Goal: Task Accomplishment & Management: Manage account settings

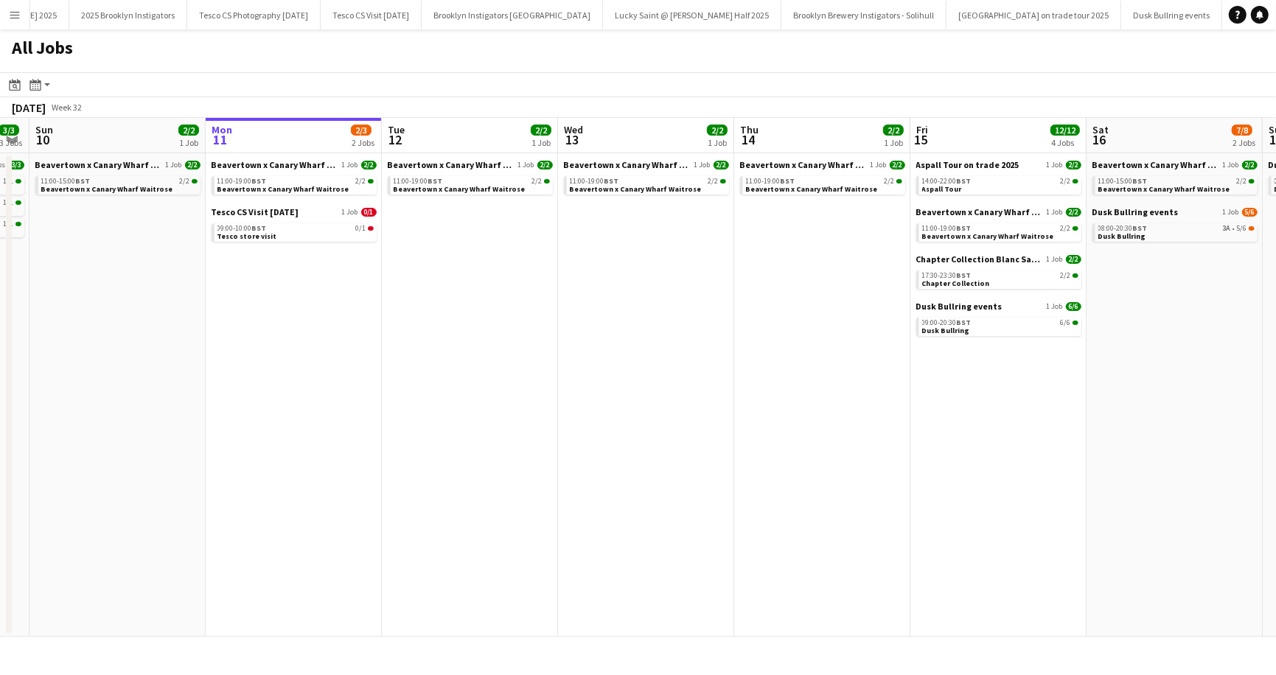
scroll to position [0, 462]
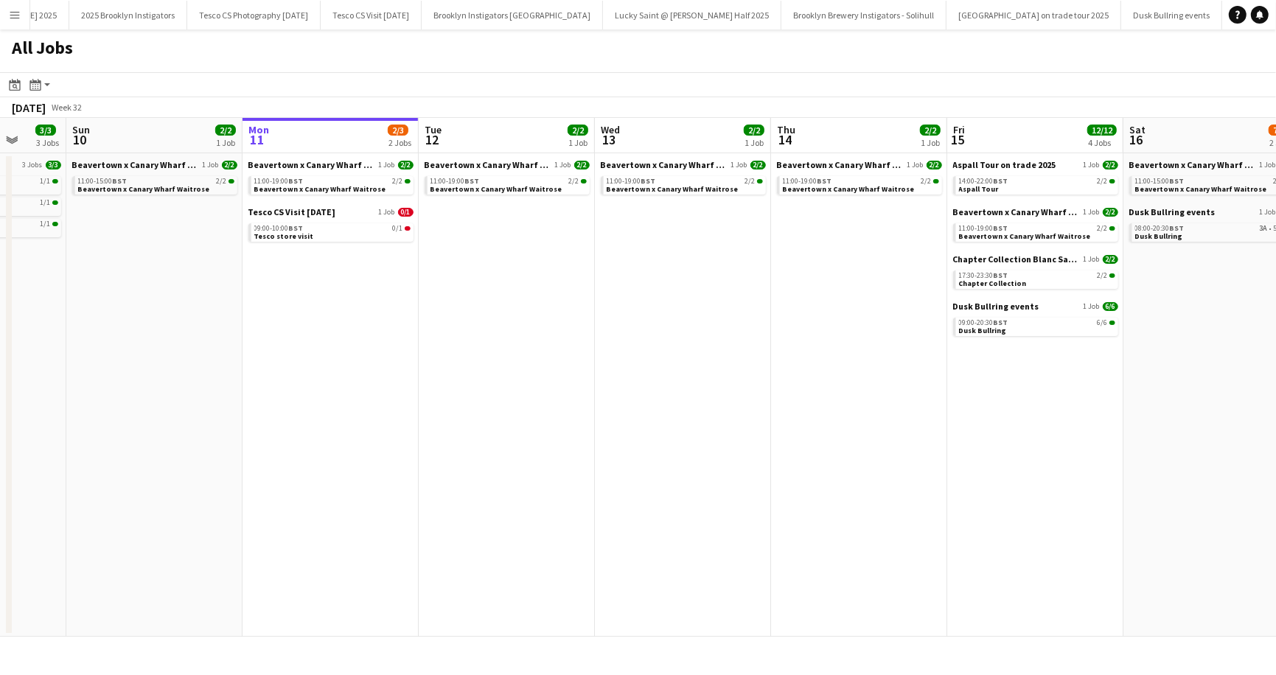
click at [15, 9] on app-icon "Menu" at bounding box center [15, 15] width 12 height 12
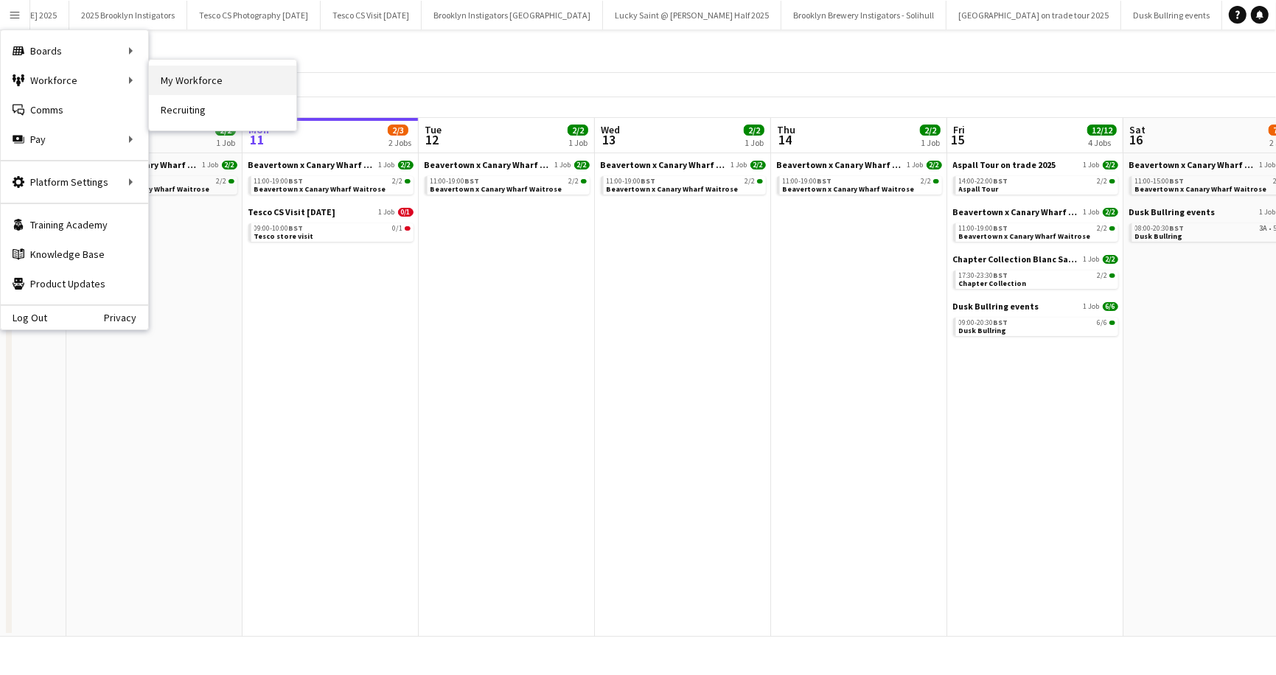
click at [188, 81] on link "My Workforce" at bounding box center [222, 80] width 147 height 29
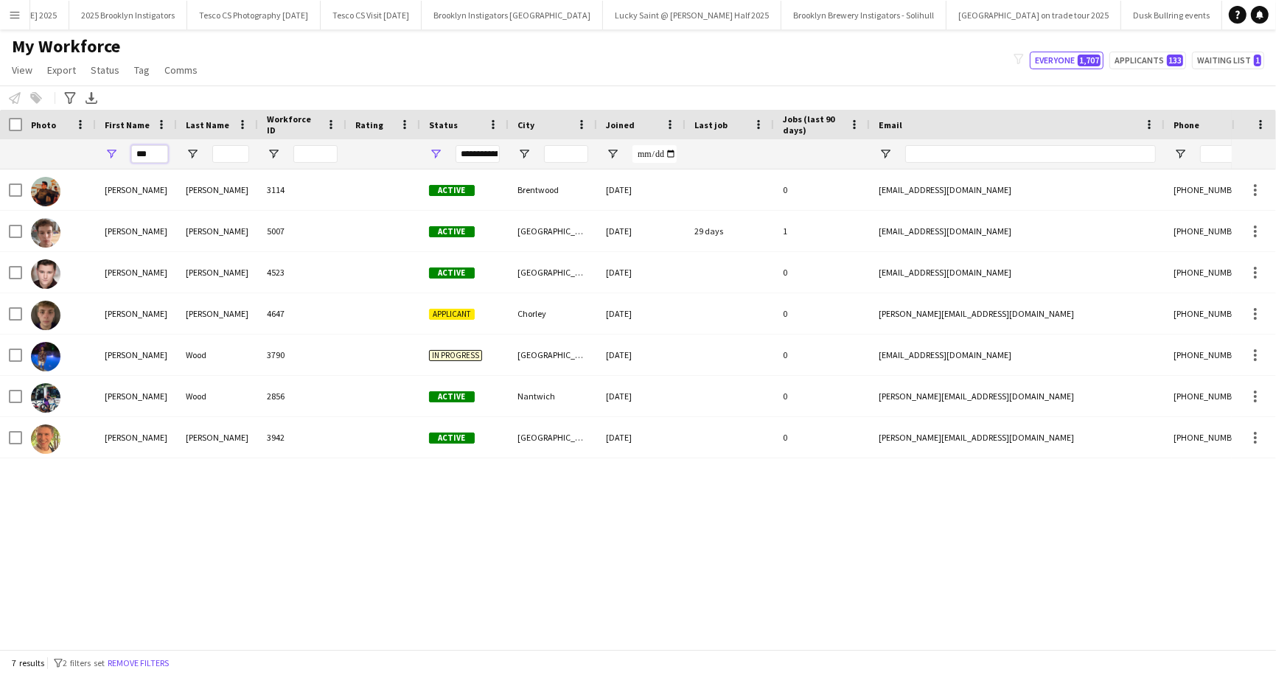
click at [153, 150] on input "***" at bounding box center [149, 154] width 37 height 18
type input "*"
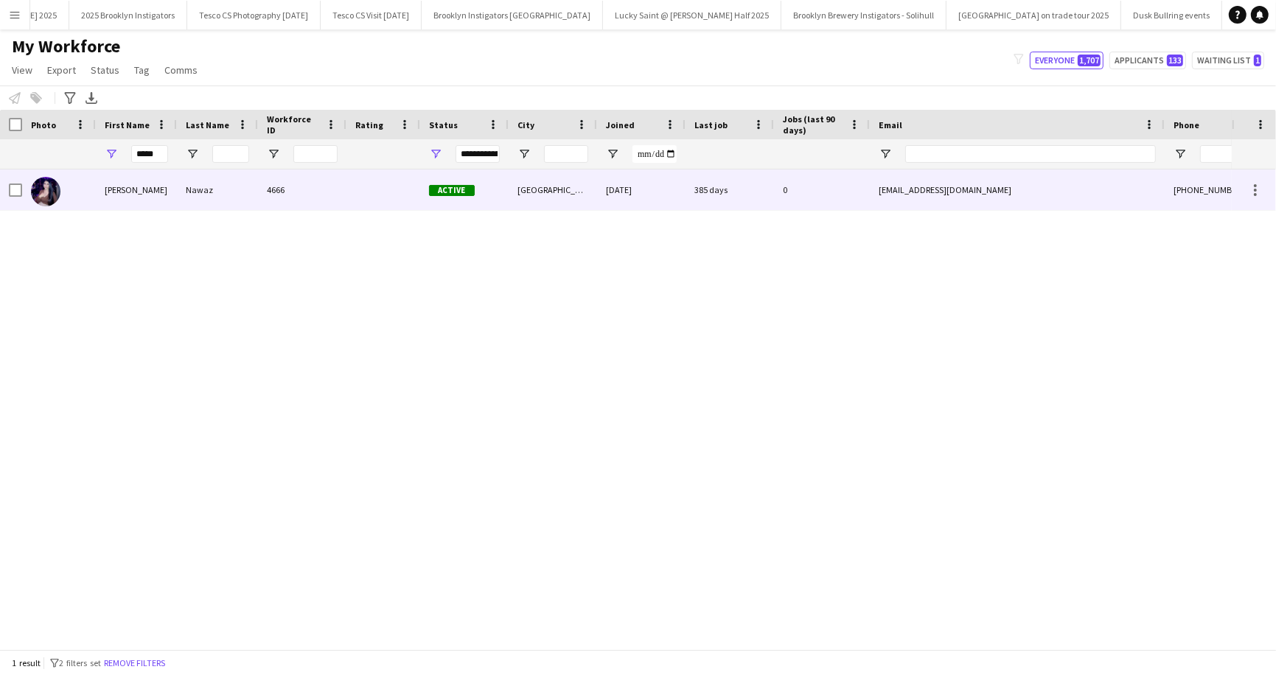
click at [136, 184] on div "[PERSON_NAME]" at bounding box center [136, 190] width 81 height 41
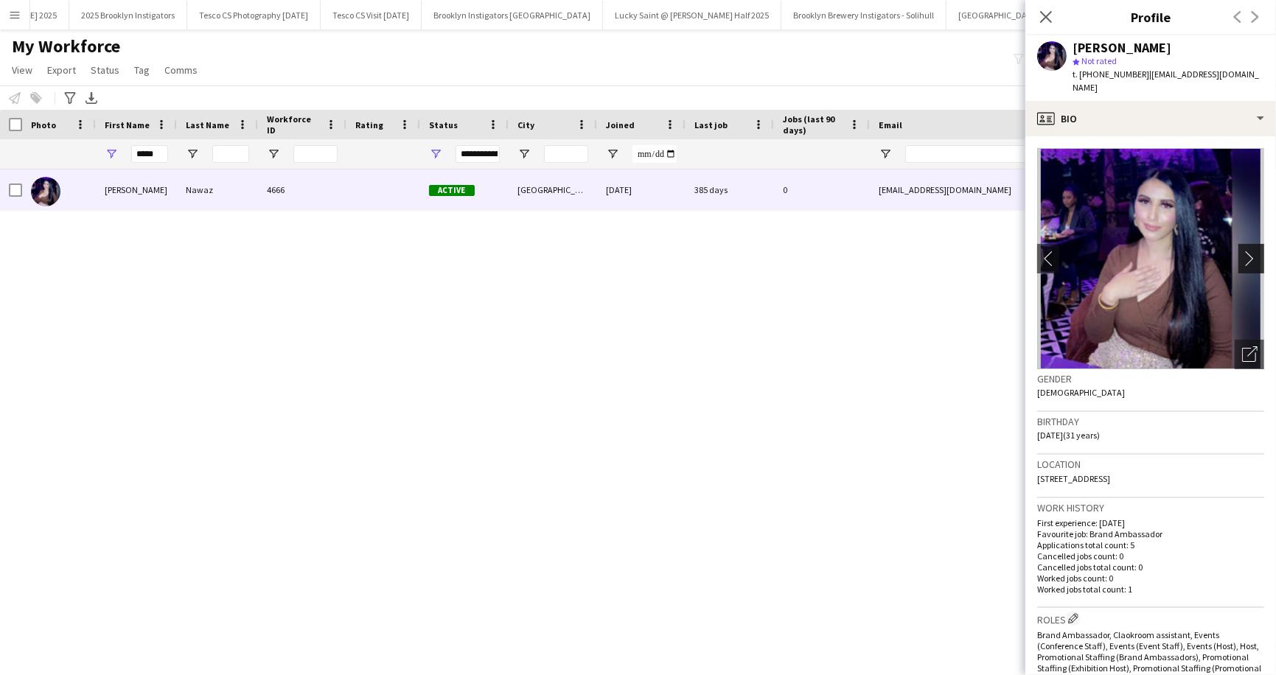
click at [1248, 251] on app-icon "chevron-right" at bounding box center [1253, 258] width 23 height 15
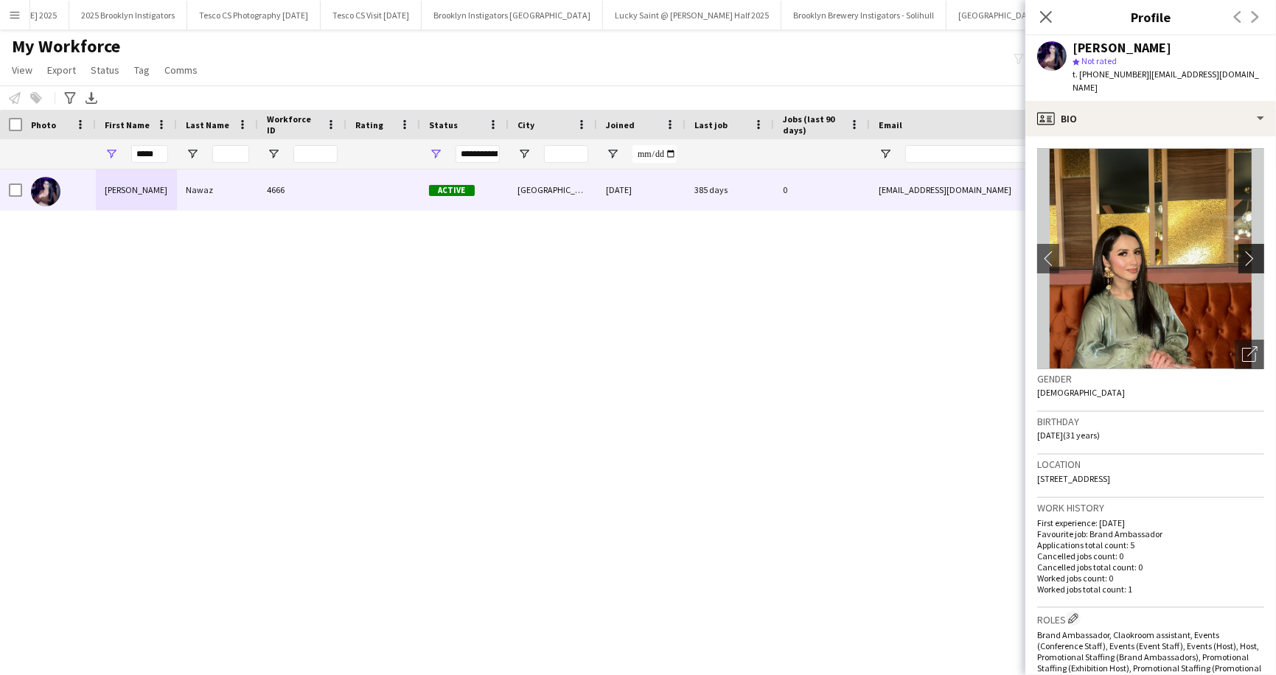
click at [1248, 251] on app-icon "chevron-right" at bounding box center [1253, 258] width 23 height 15
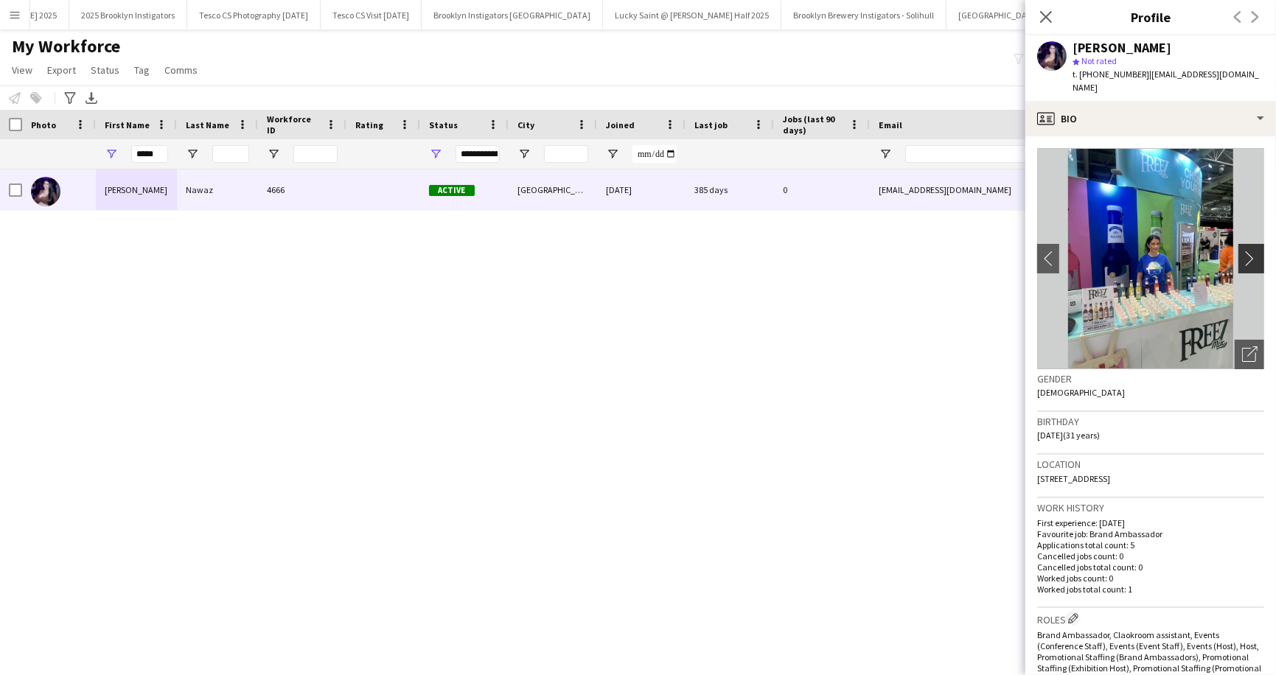
click at [1248, 251] on app-icon "chevron-right" at bounding box center [1253, 258] width 23 height 15
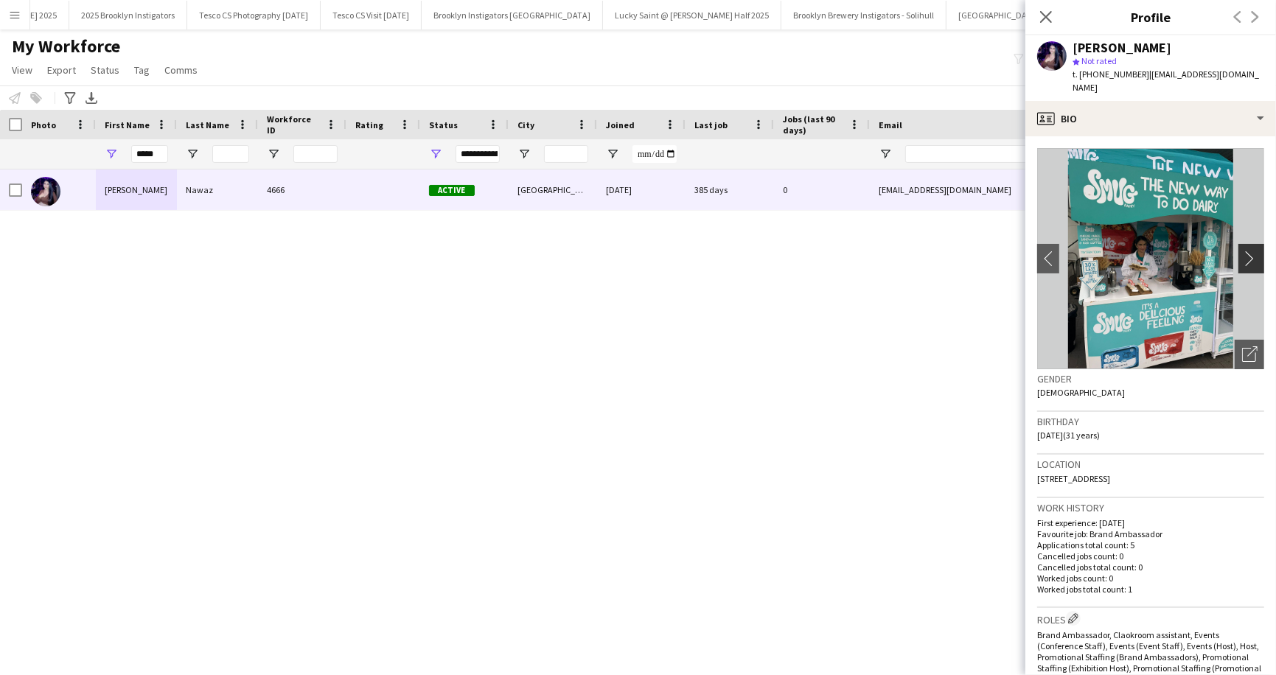
click at [1249, 251] on app-icon "chevron-right" at bounding box center [1253, 258] width 23 height 15
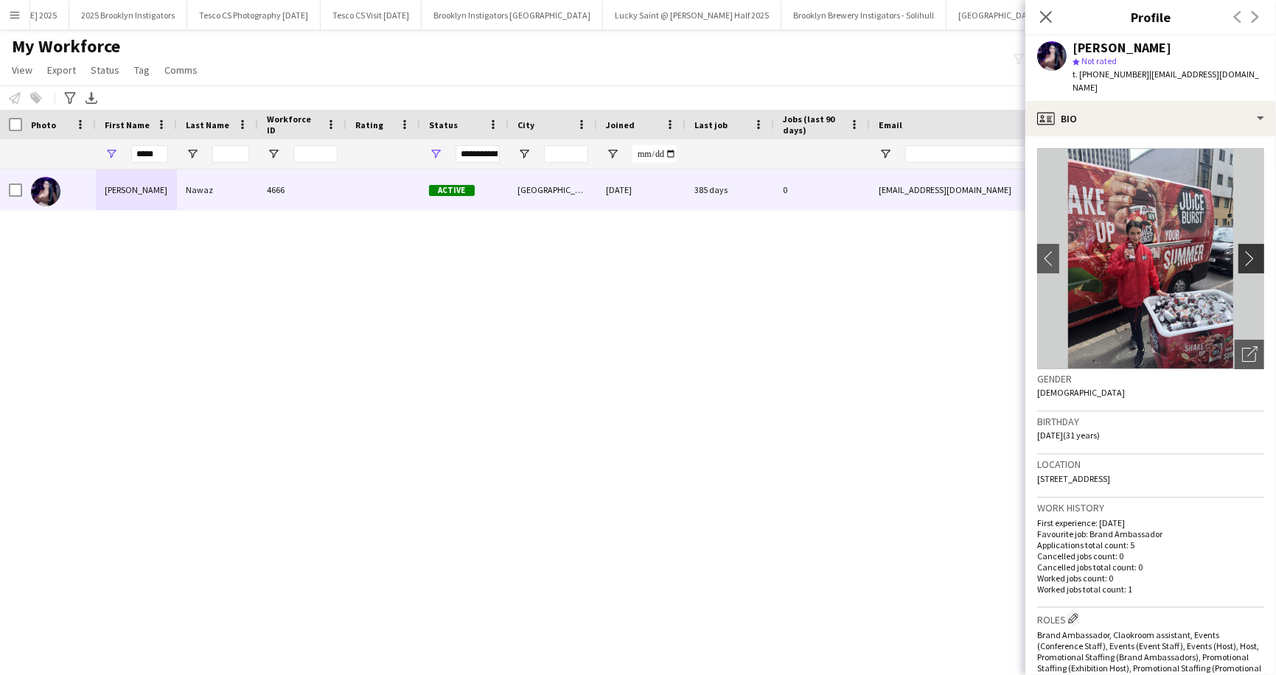
click at [1249, 251] on app-icon "chevron-right" at bounding box center [1253, 258] width 23 height 15
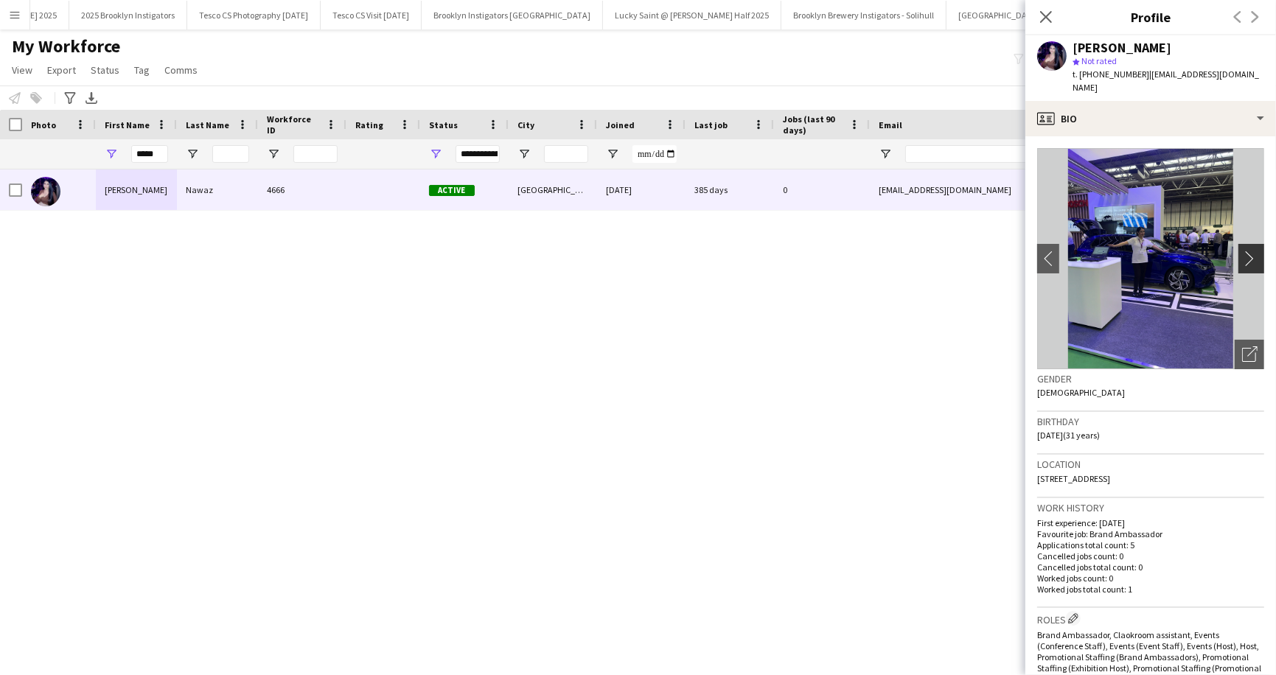
click at [1249, 251] on app-icon "chevron-right" at bounding box center [1253, 258] width 23 height 15
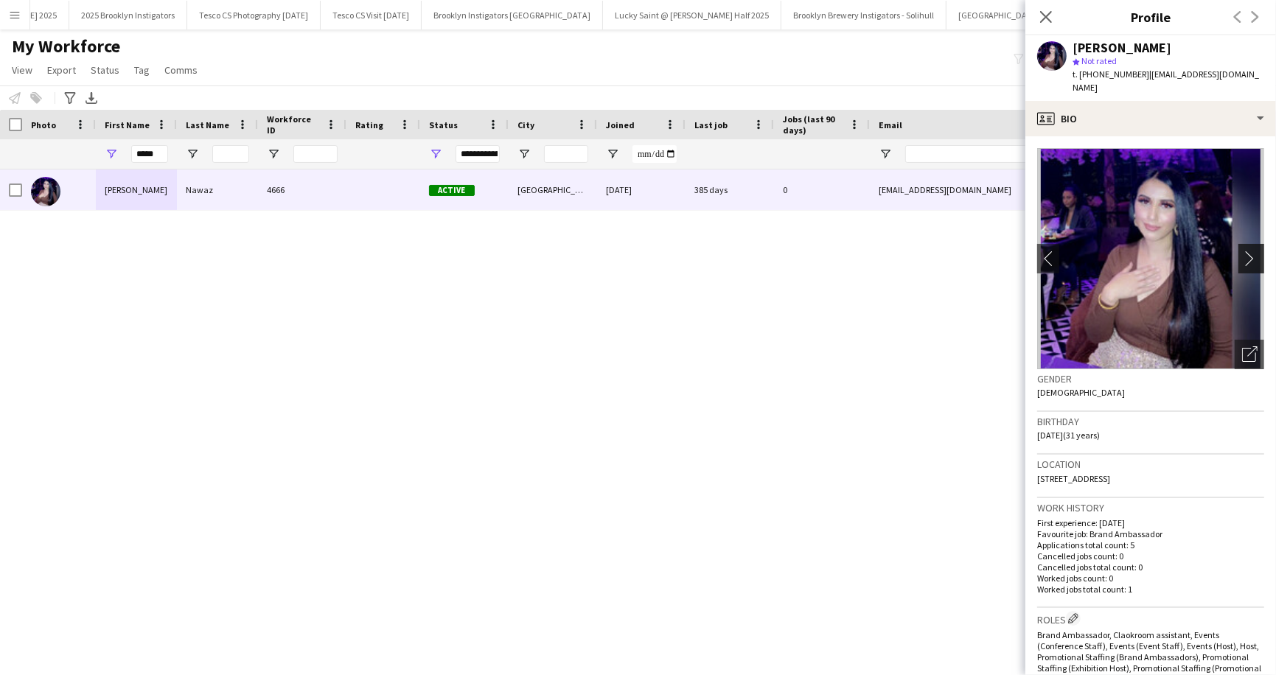
click at [1249, 251] on app-icon "chevron-right" at bounding box center [1253, 258] width 23 height 15
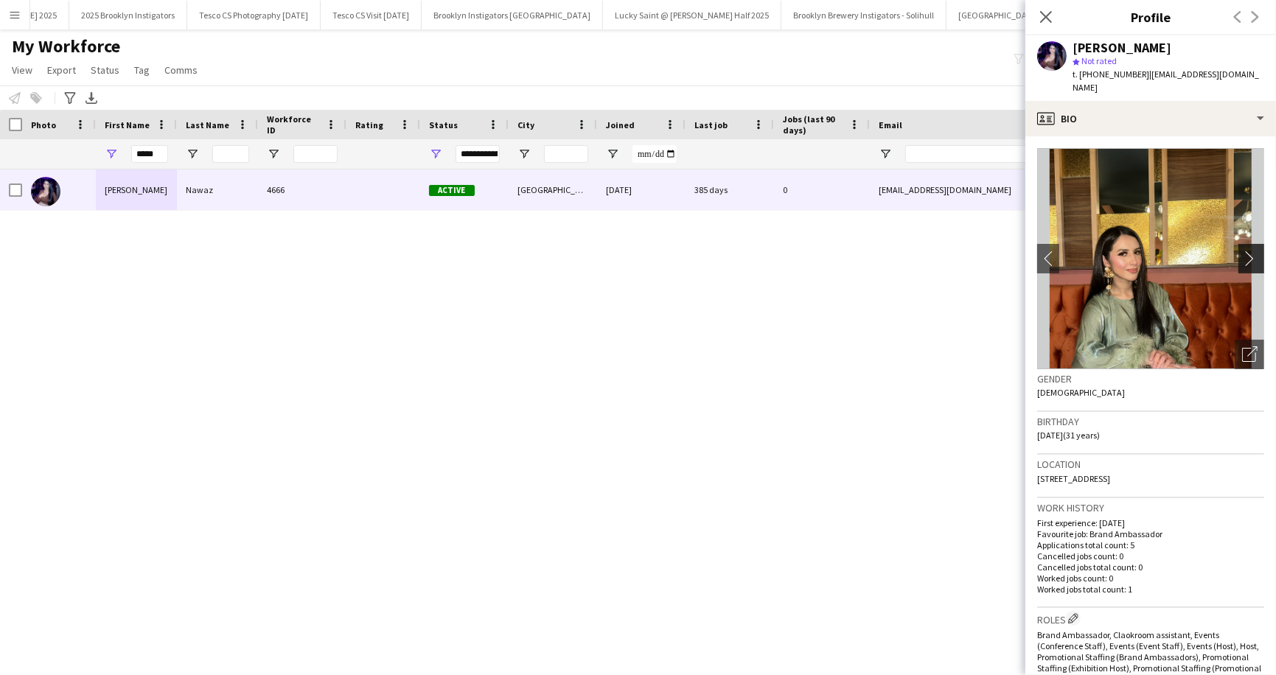
click at [1249, 251] on app-icon "chevron-right" at bounding box center [1253, 258] width 23 height 15
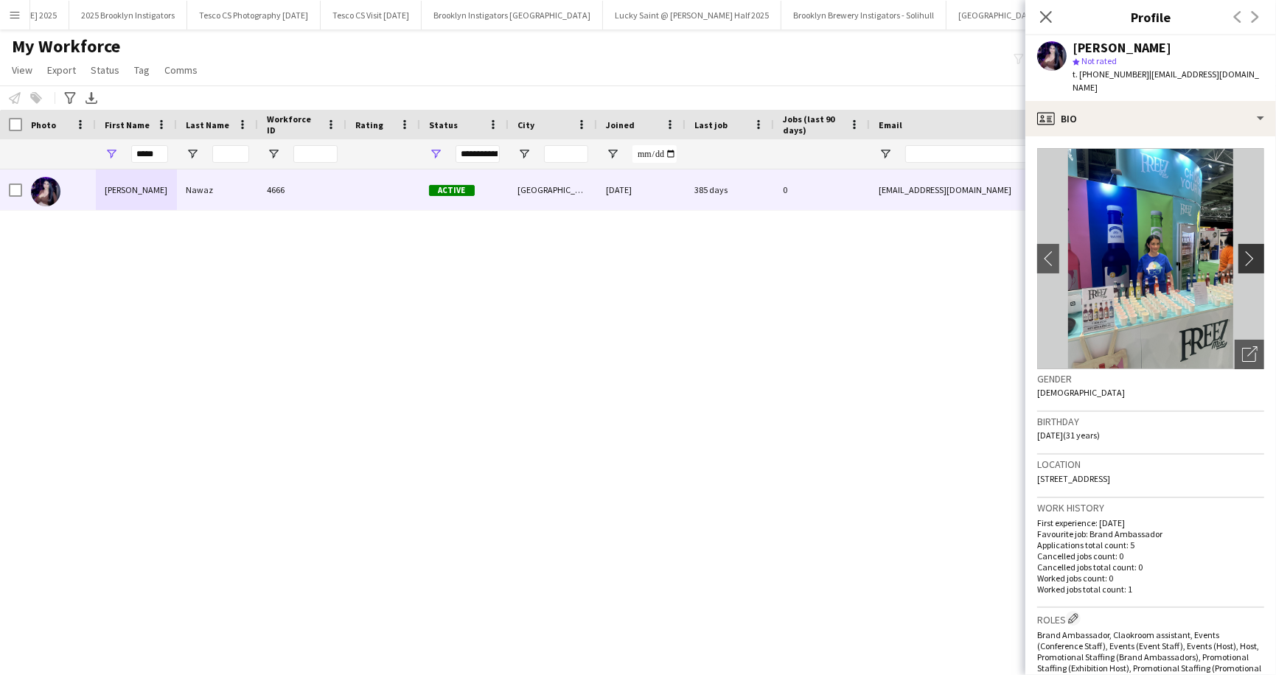
click at [1249, 251] on app-icon "chevron-right" at bounding box center [1253, 258] width 23 height 15
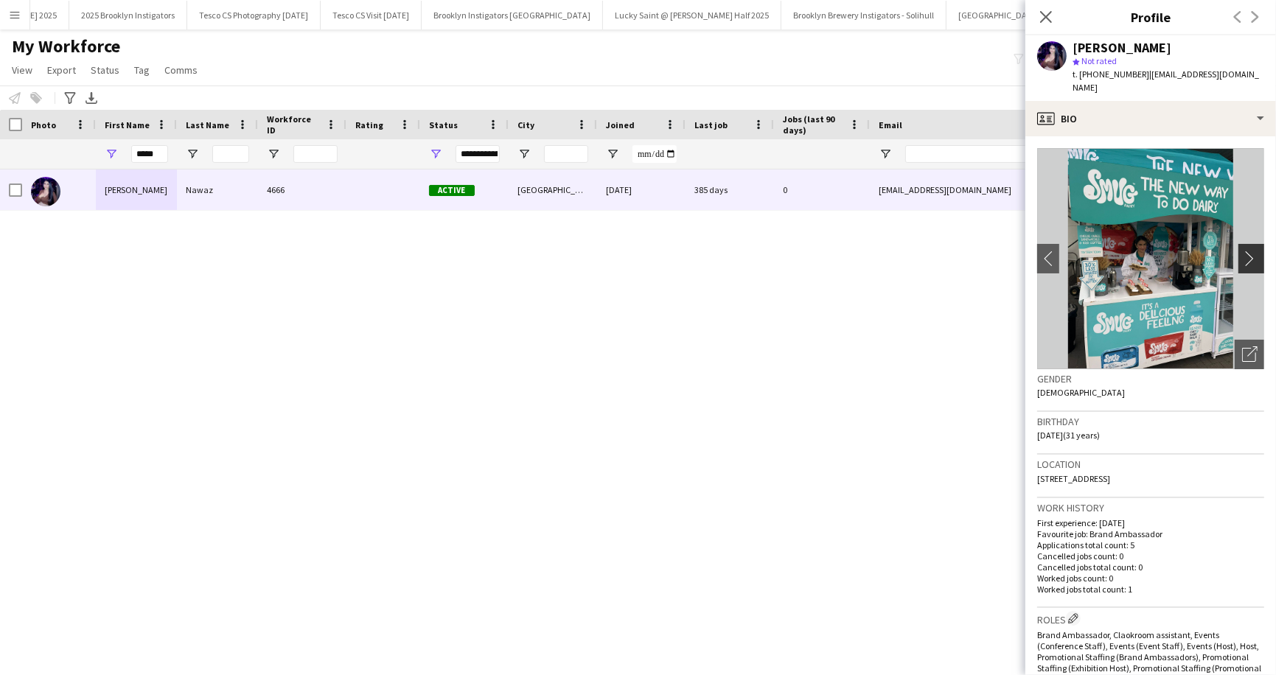
click at [1249, 251] on app-icon "chevron-right" at bounding box center [1253, 258] width 23 height 15
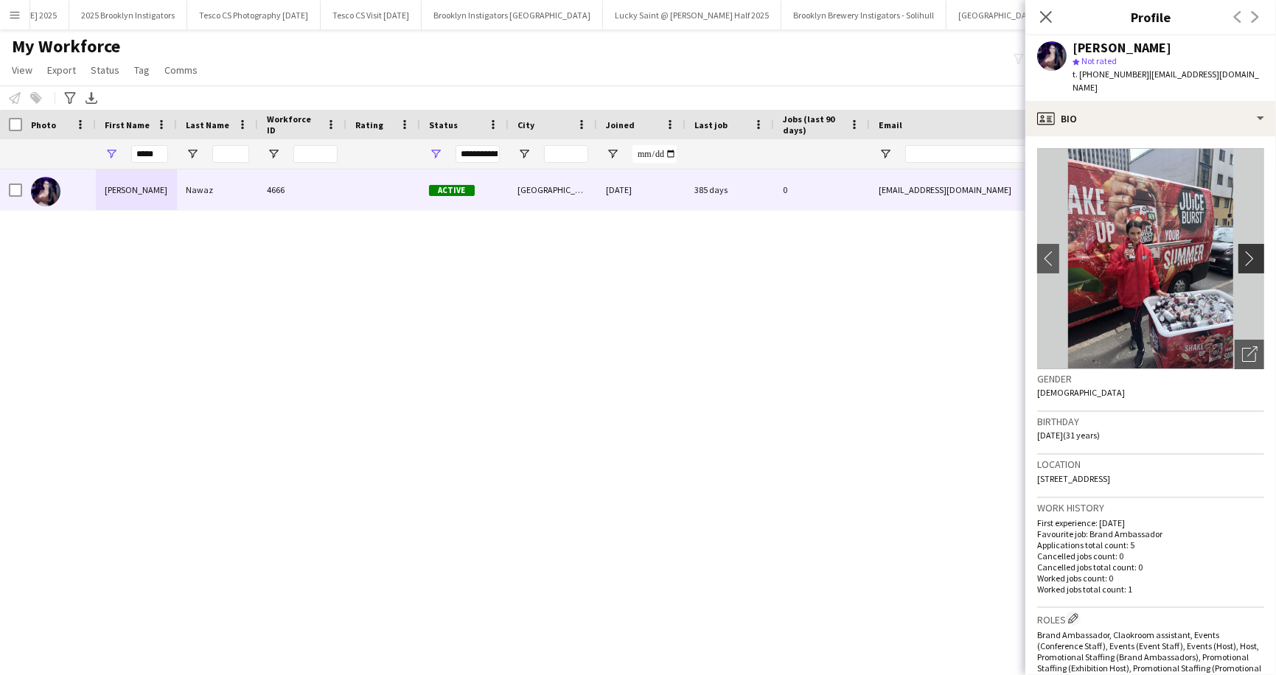
click at [1249, 251] on app-icon "chevron-right" at bounding box center [1253, 258] width 23 height 15
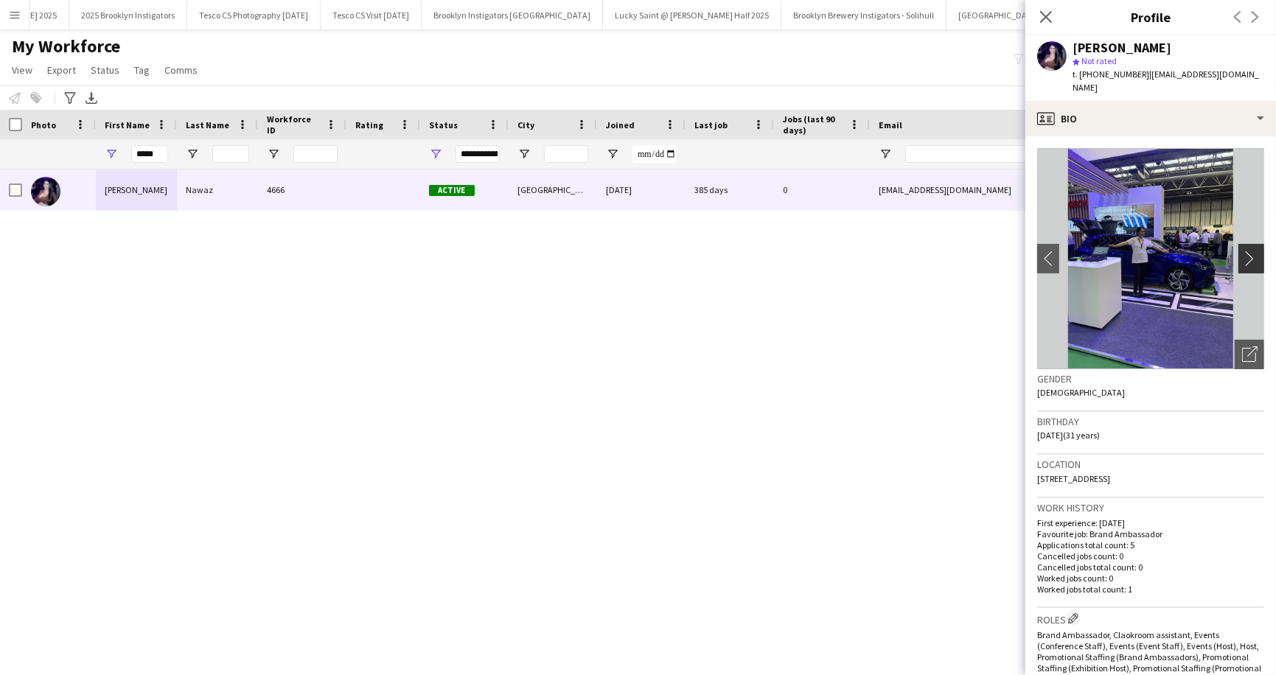
click at [1249, 251] on app-icon "chevron-right" at bounding box center [1253, 258] width 23 height 15
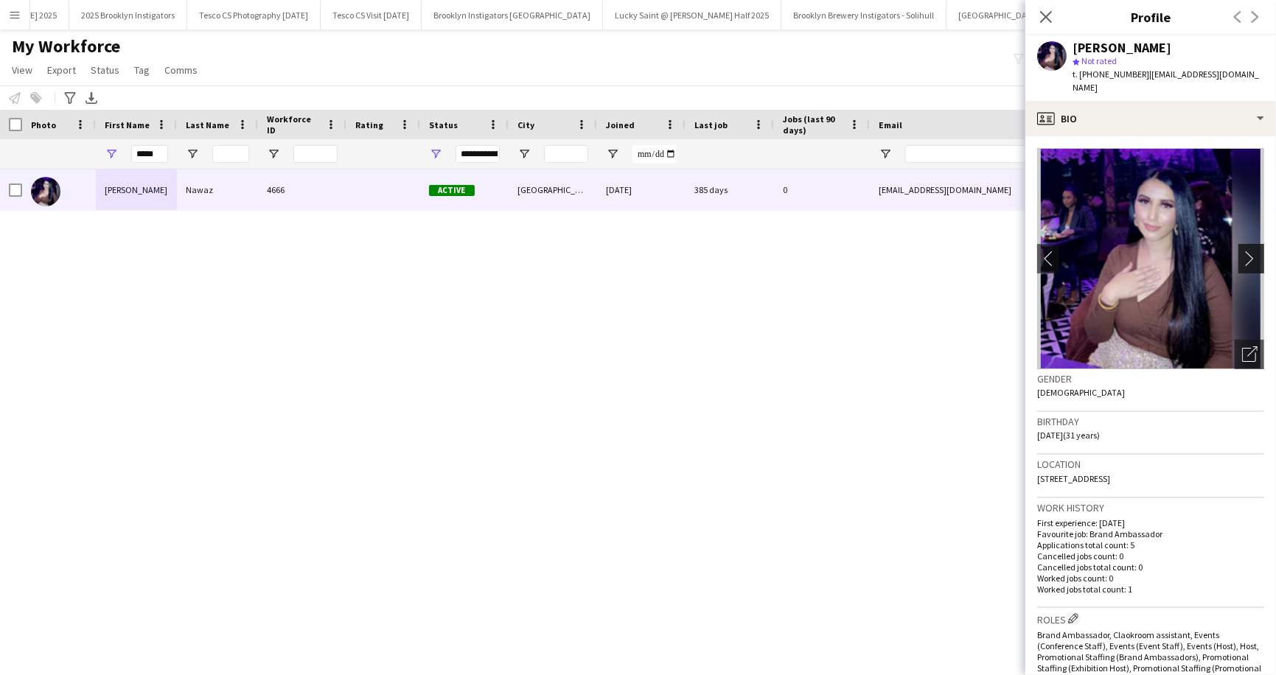
click at [1249, 251] on app-icon "chevron-right" at bounding box center [1253, 258] width 23 height 15
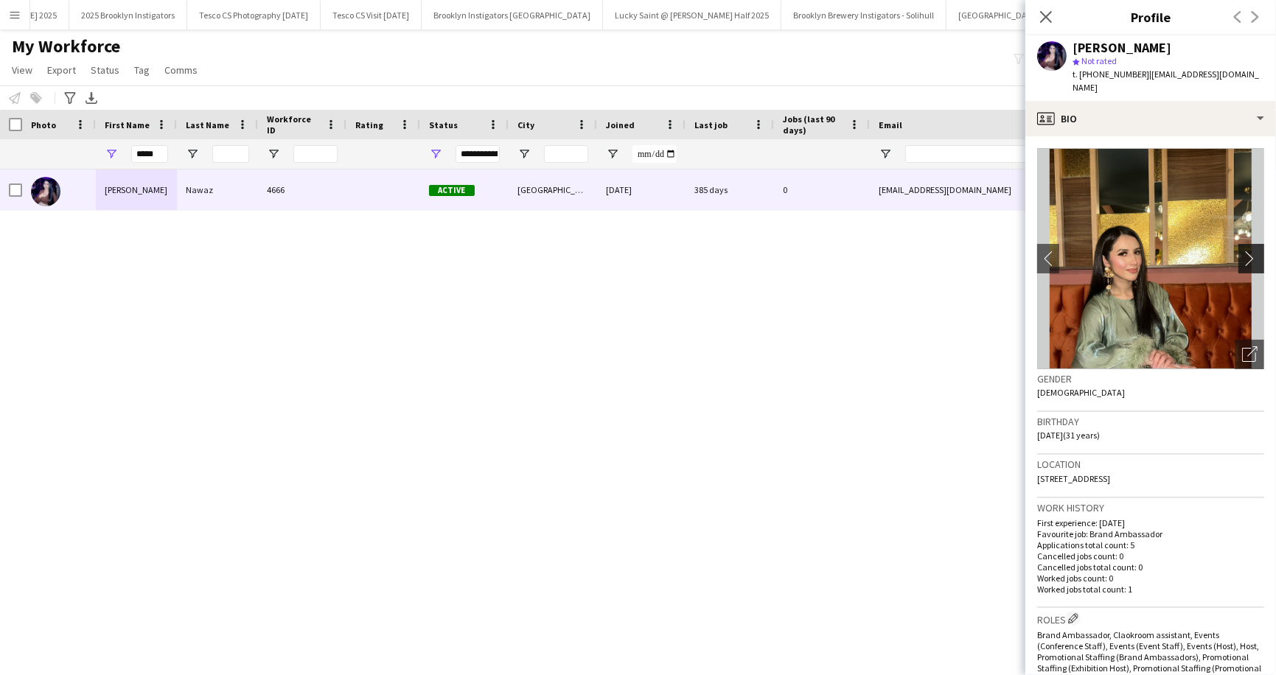
click at [1249, 251] on app-icon "chevron-right" at bounding box center [1253, 258] width 23 height 15
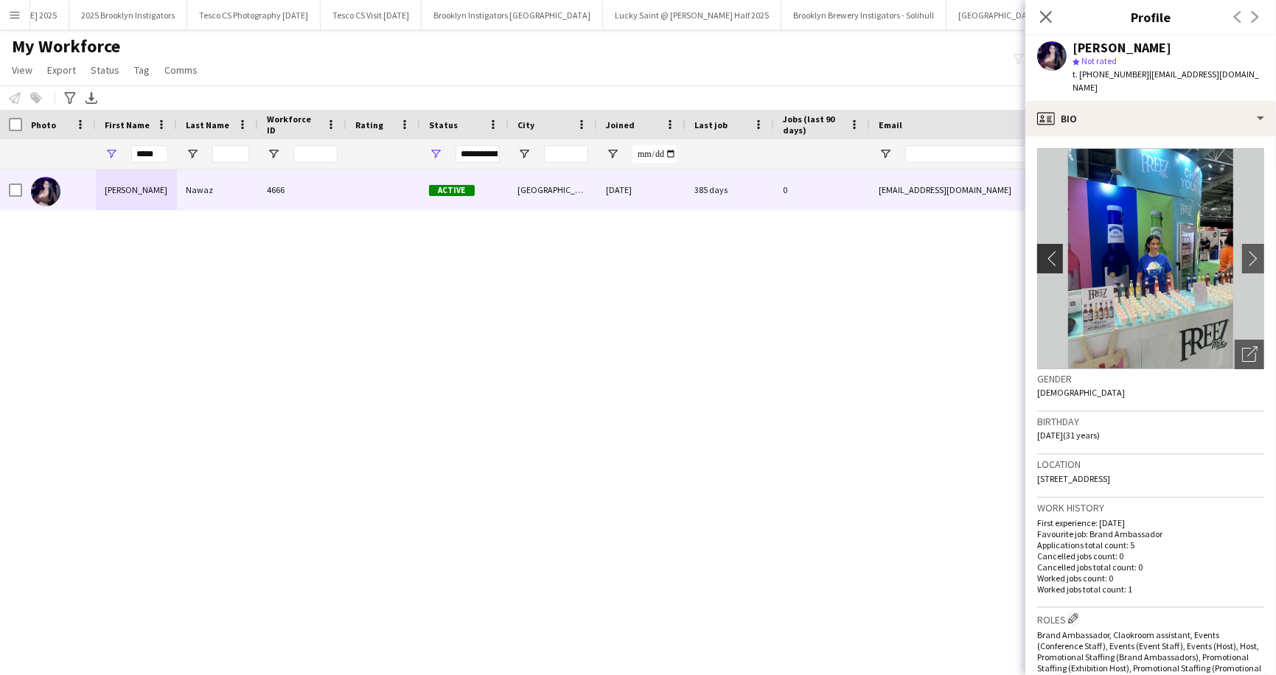
click at [1045, 251] on app-icon "chevron-left" at bounding box center [1048, 258] width 23 height 15
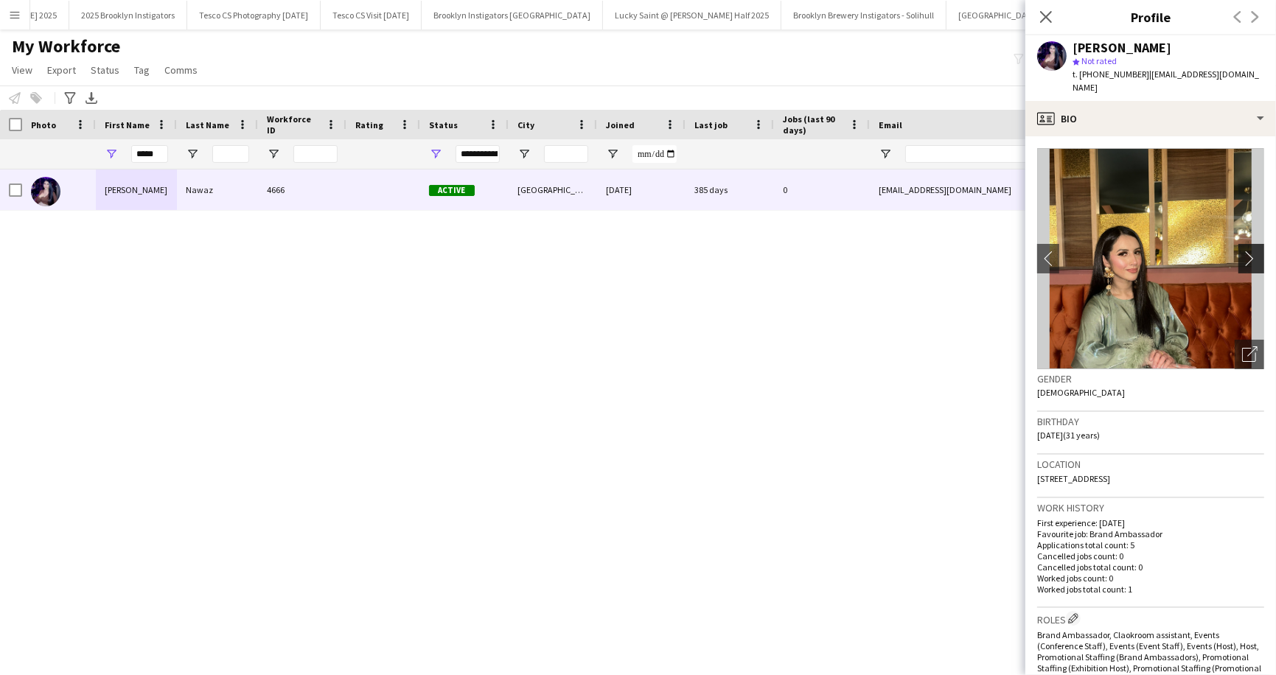
click at [1250, 251] on app-icon "chevron-right" at bounding box center [1253, 258] width 23 height 15
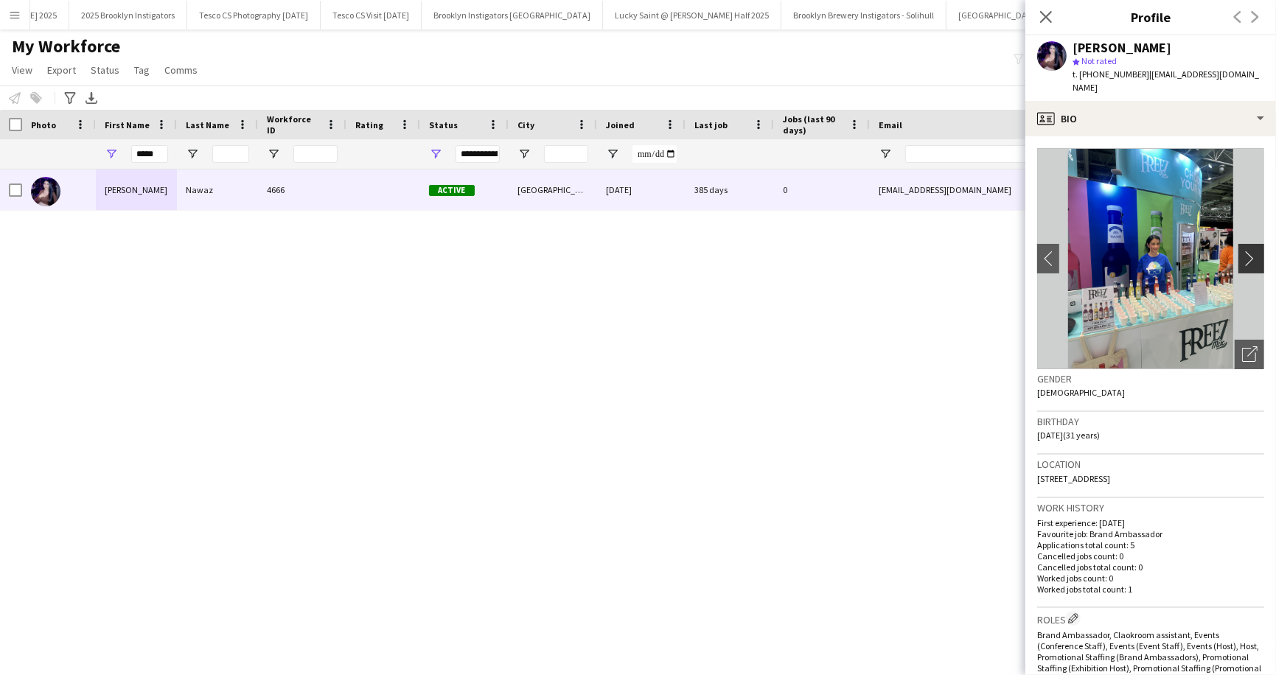
click at [1250, 251] on app-icon "chevron-right" at bounding box center [1253, 258] width 23 height 15
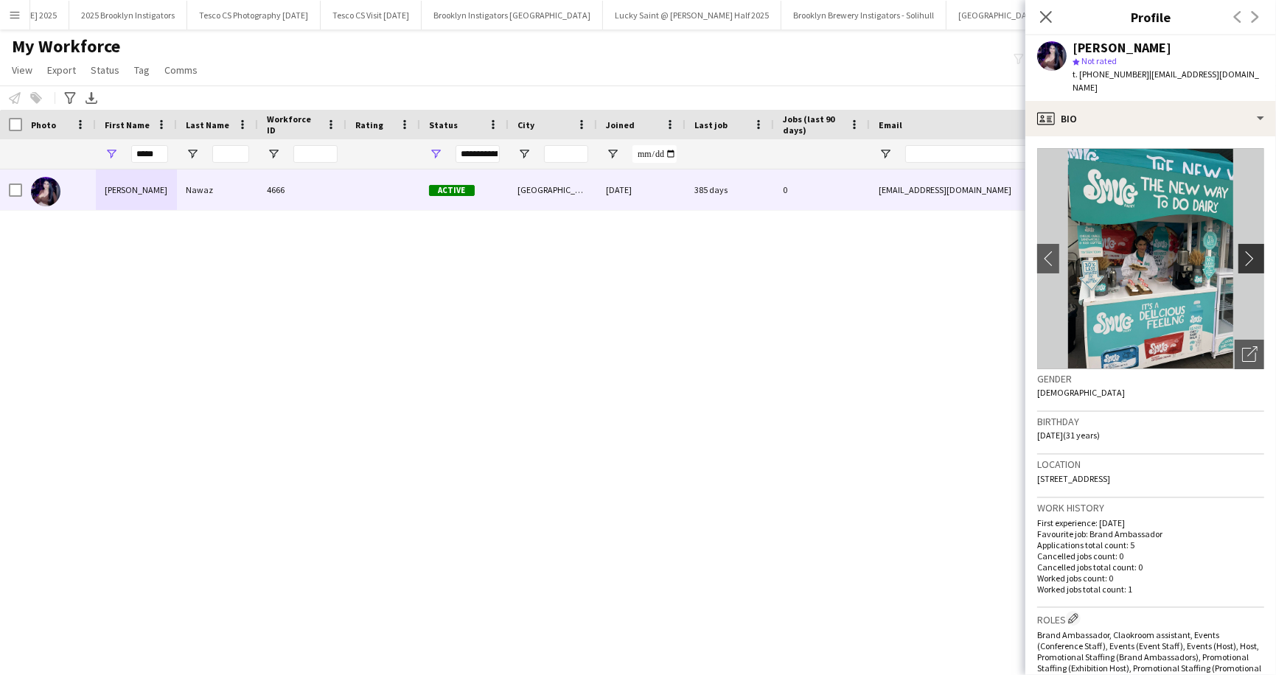
click at [1250, 251] on app-icon "chevron-right" at bounding box center [1253, 258] width 23 height 15
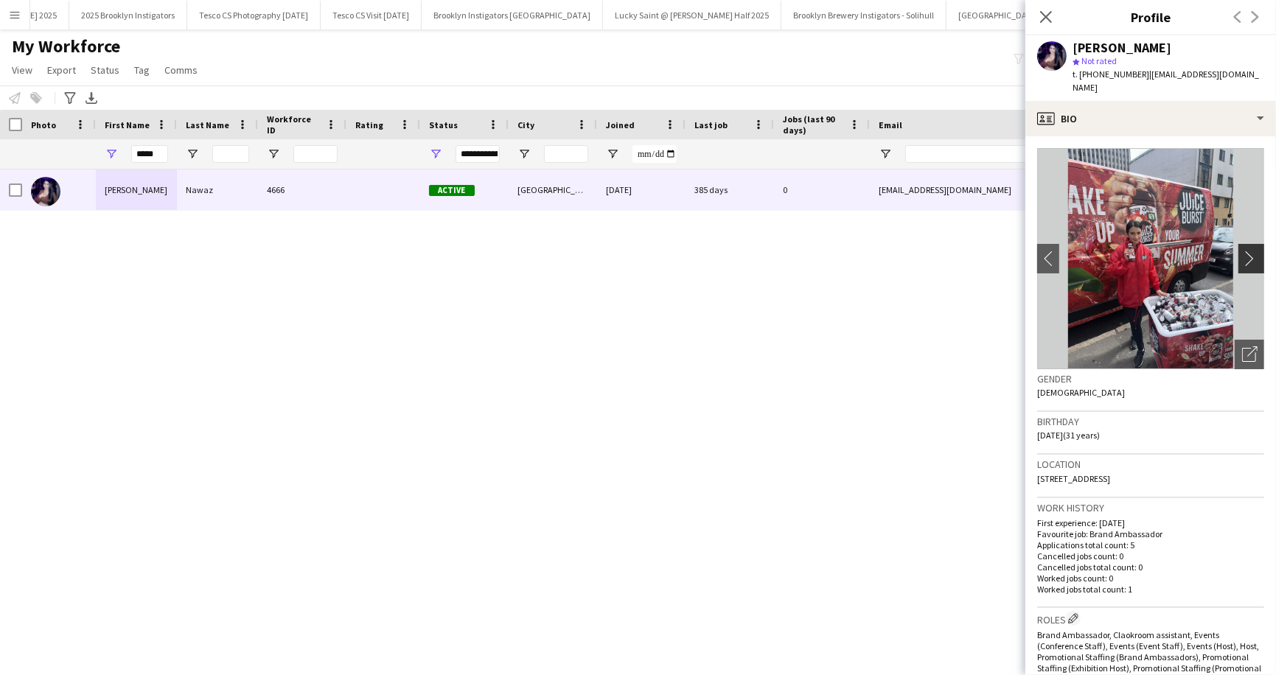
click at [1250, 251] on app-icon "chevron-right" at bounding box center [1253, 258] width 23 height 15
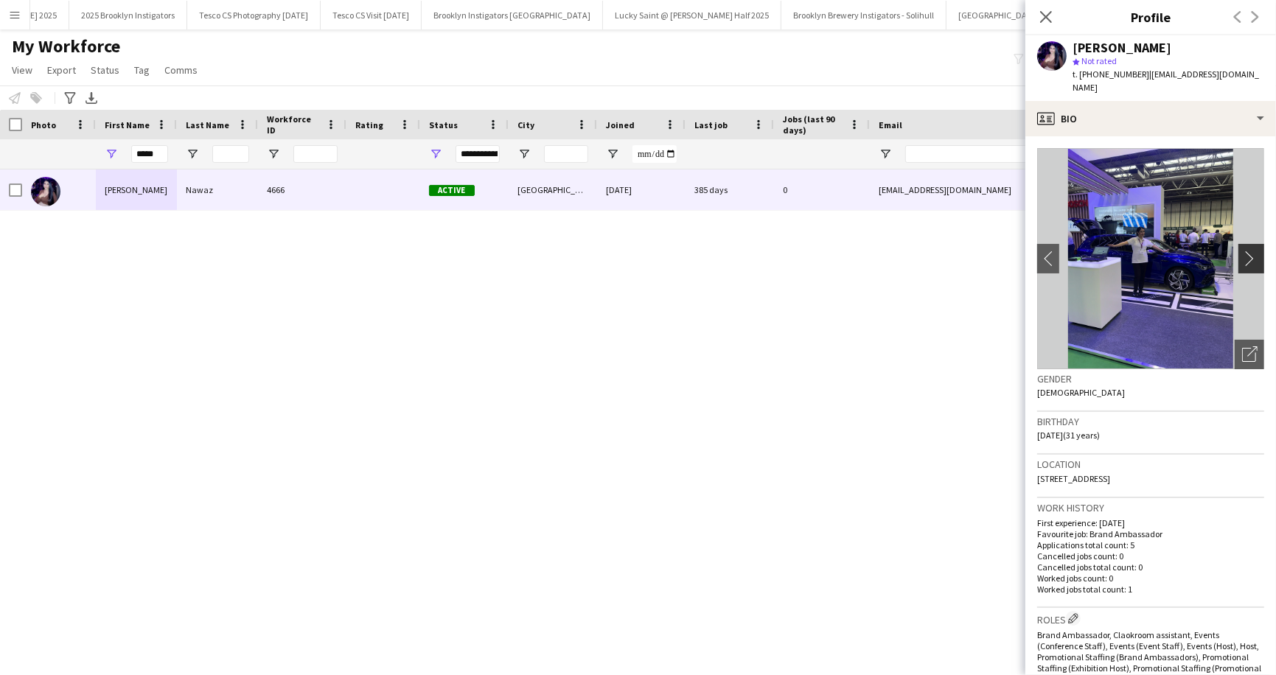
click at [1250, 251] on app-icon "chevron-right" at bounding box center [1253, 258] width 23 height 15
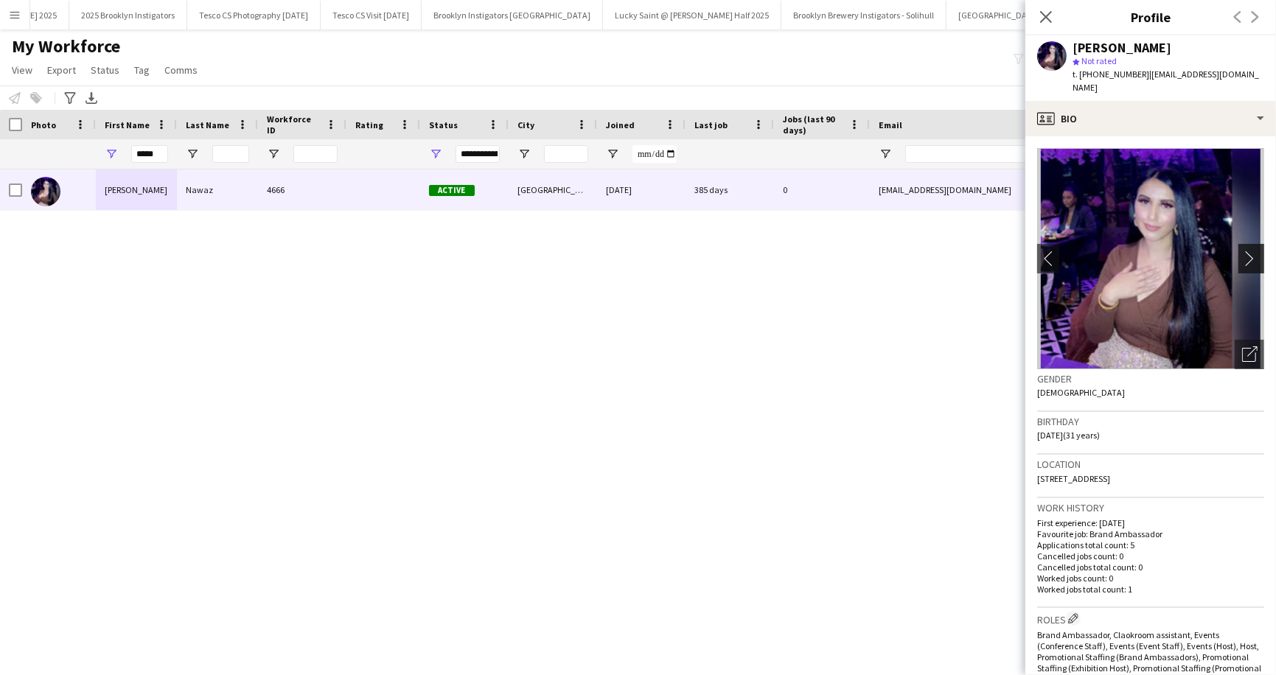
click at [1250, 251] on app-icon "chevron-right" at bounding box center [1253, 258] width 23 height 15
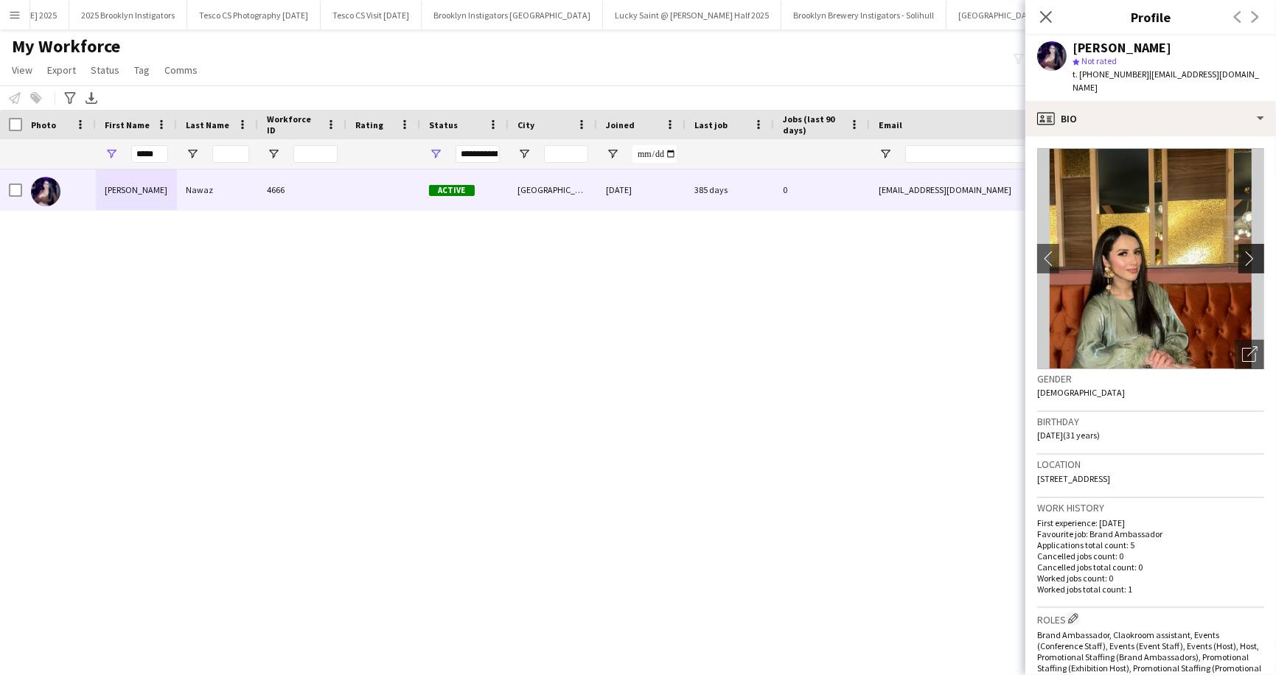
click at [1250, 251] on app-icon "chevron-right" at bounding box center [1253, 258] width 23 height 15
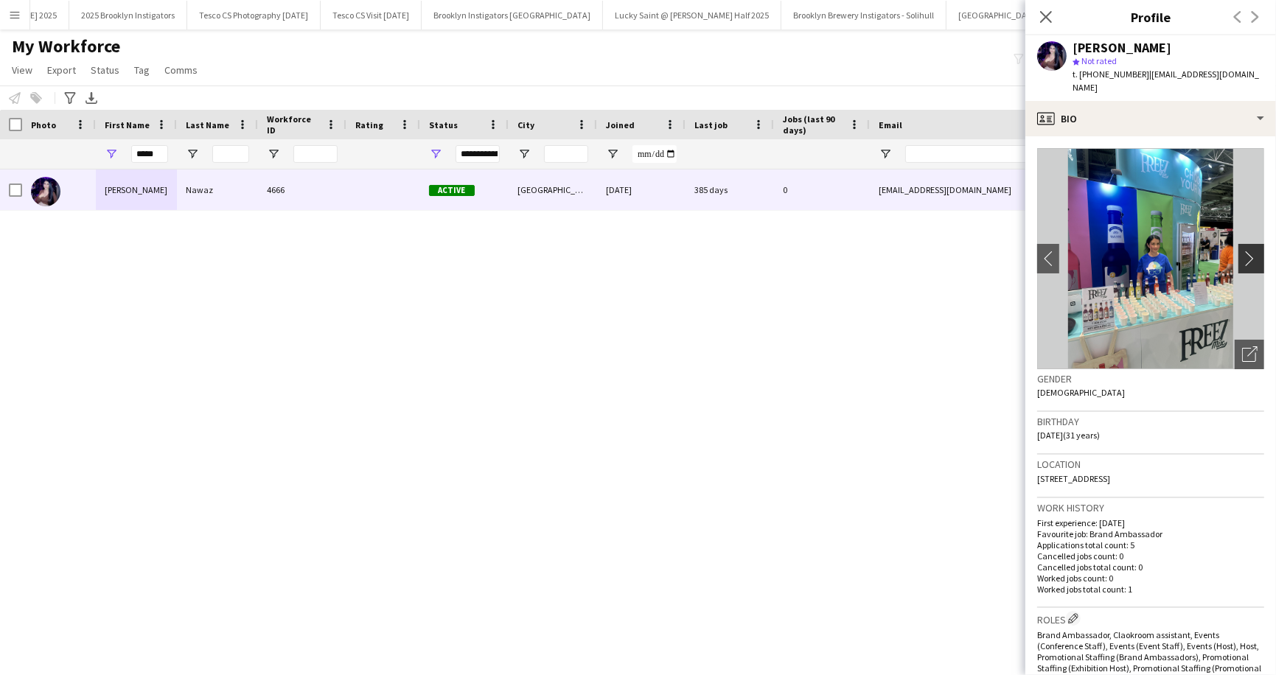
click at [1250, 251] on app-icon "chevron-right" at bounding box center [1253, 258] width 23 height 15
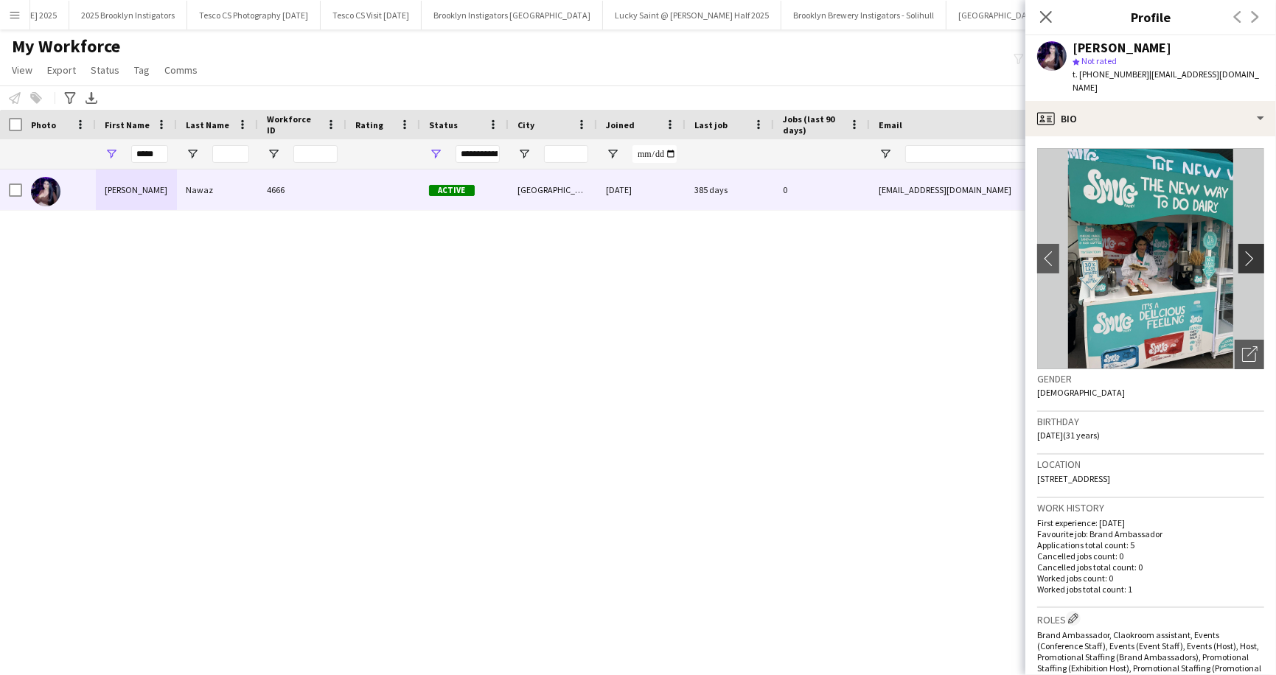
click at [1250, 251] on app-icon "chevron-right" at bounding box center [1253, 258] width 23 height 15
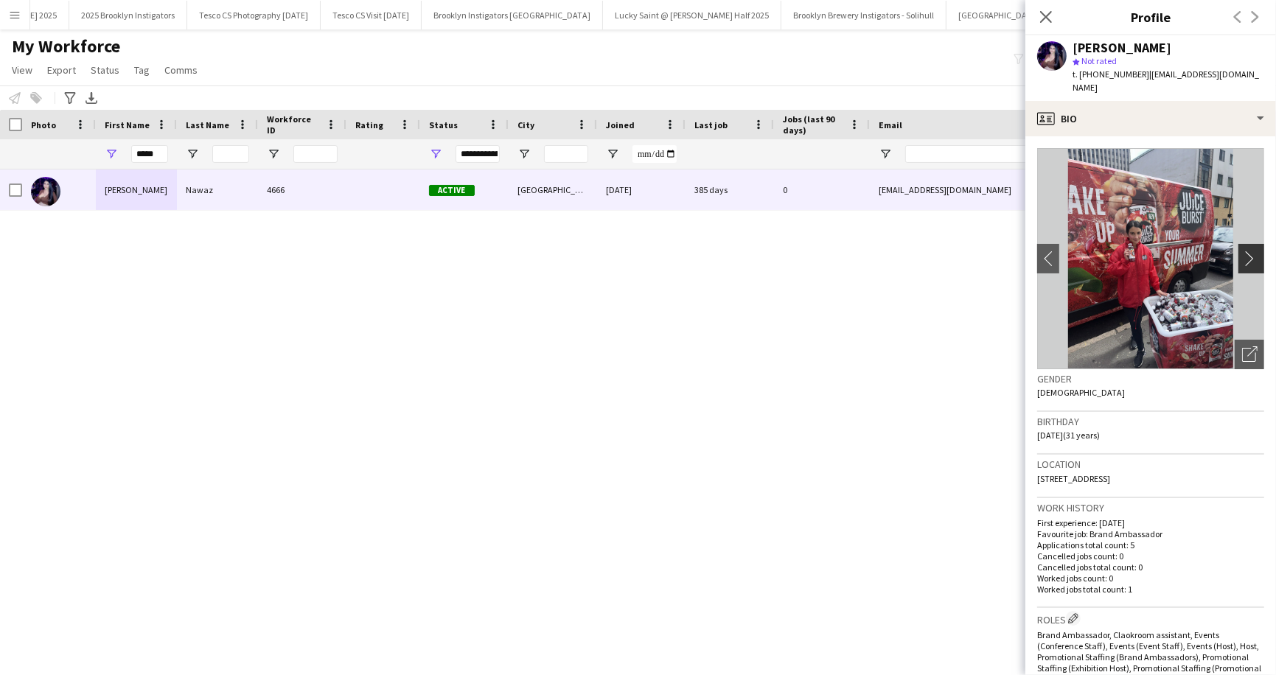
click at [1250, 251] on app-icon "chevron-right" at bounding box center [1253, 258] width 23 height 15
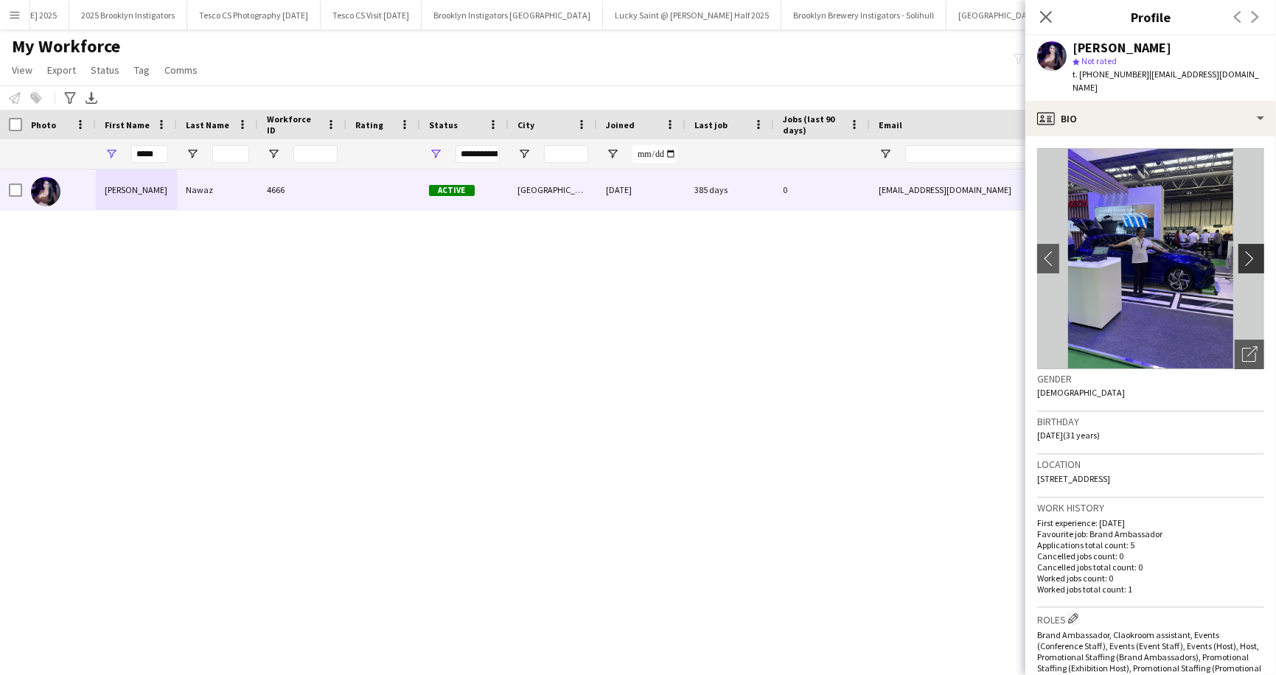
click at [1250, 251] on app-icon "chevron-right" at bounding box center [1253, 258] width 23 height 15
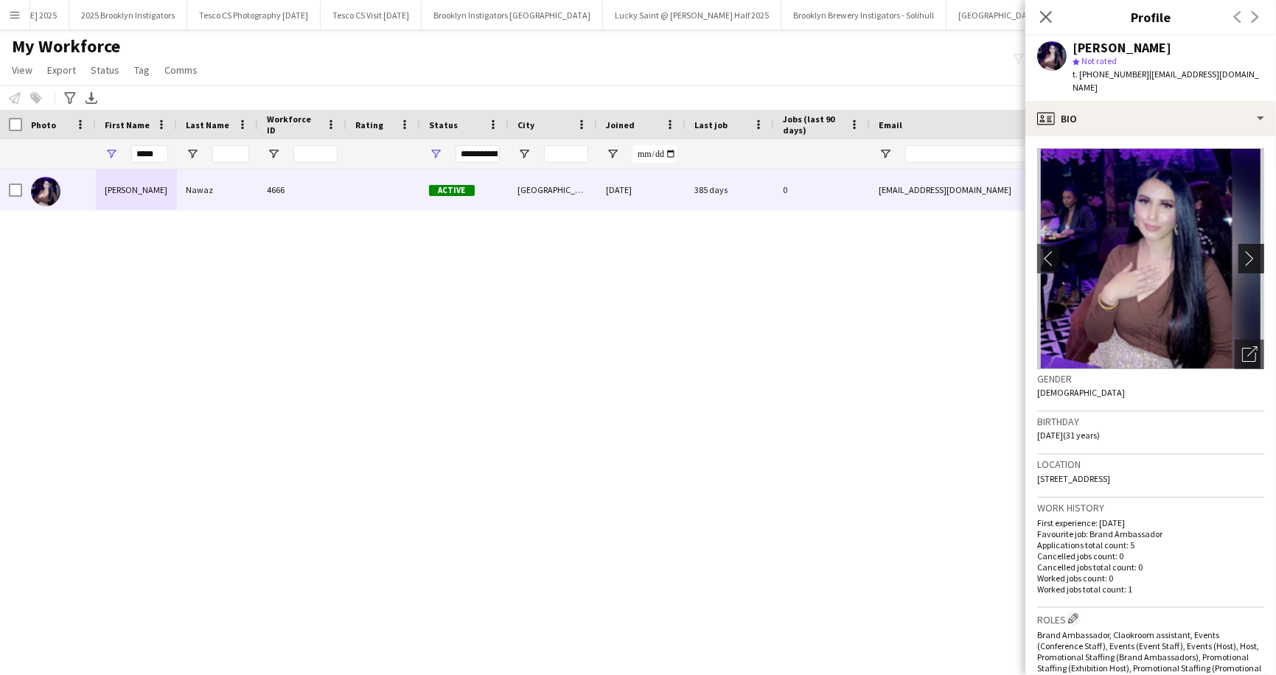
click at [1250, 251] on app-icon "chevron-right" at bounding box center [1253, 258] width 23 height 15
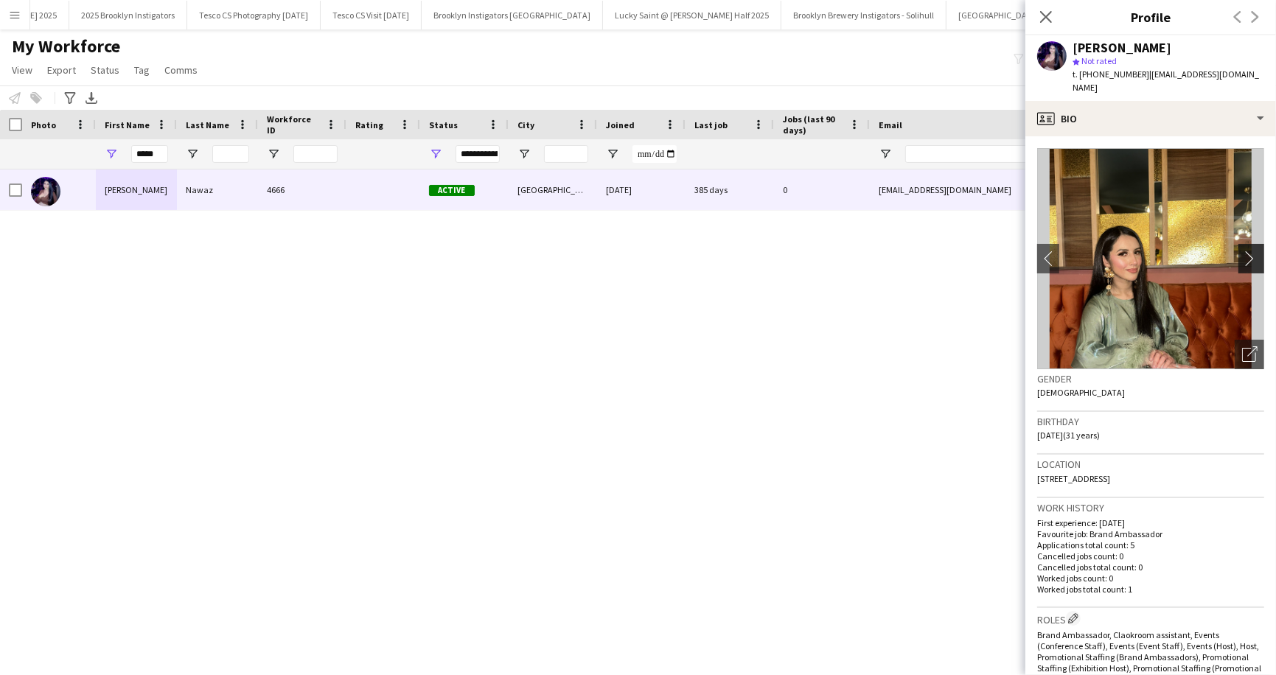
click at [1250, 251] on app-icon "chevron-right" at bounding box center [1253, 258] width 23 height 15
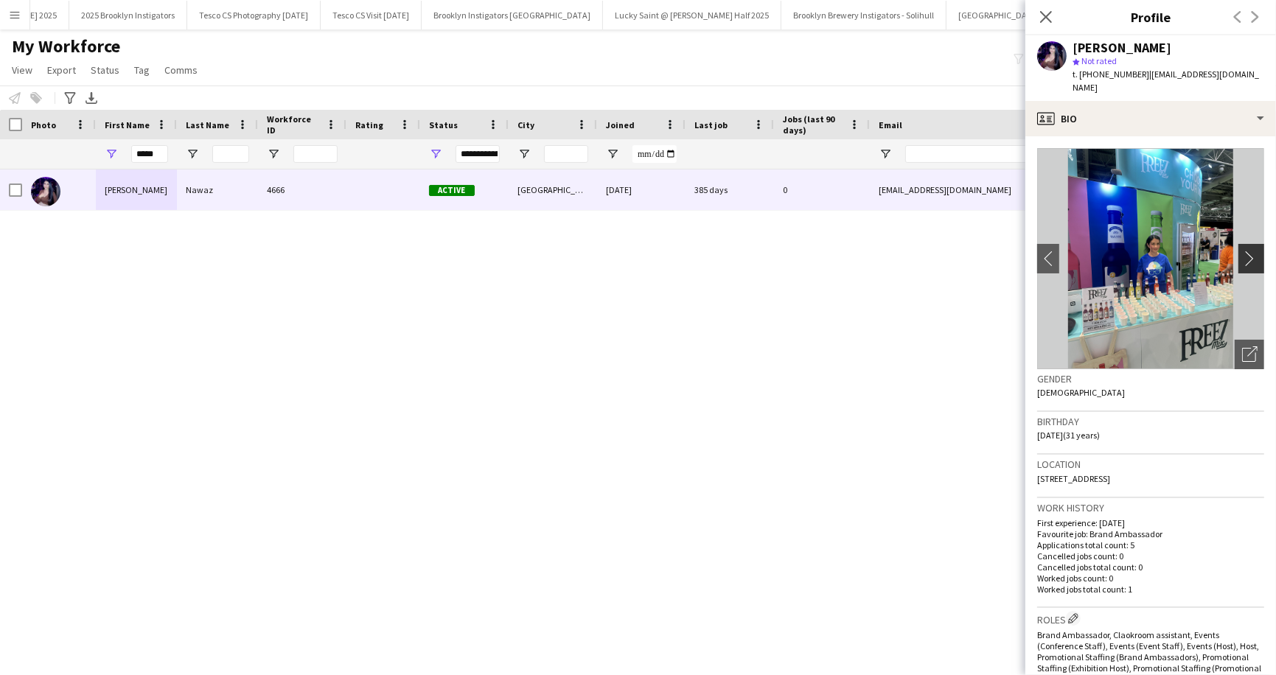
click at [1250, 251] on app-icon "chevron-right" at bounding box center [1253, 258] width 23 height 15
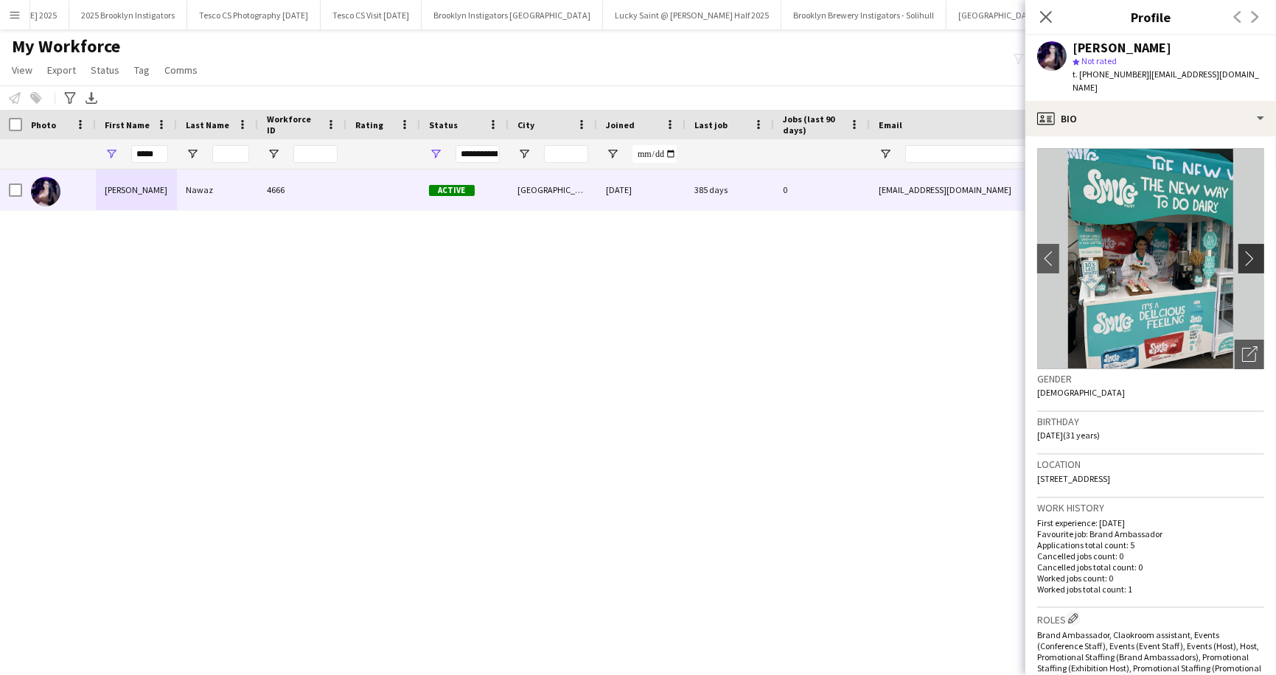
click at [1246, 251] on app-icon "chevron-right" at bounding box center [1253, 258] width 23 height 15
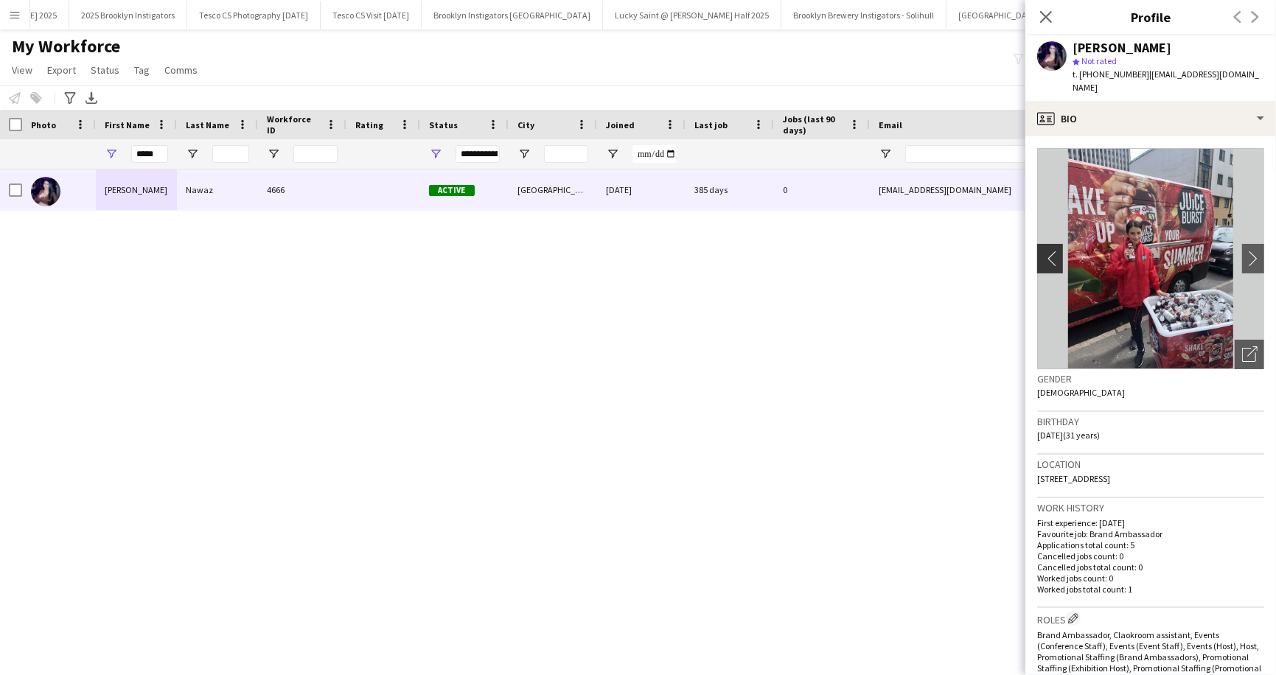
click at [1052, 251] on app-icon "chevron-left" at bounding box center [1048, 258] width 23 height 15
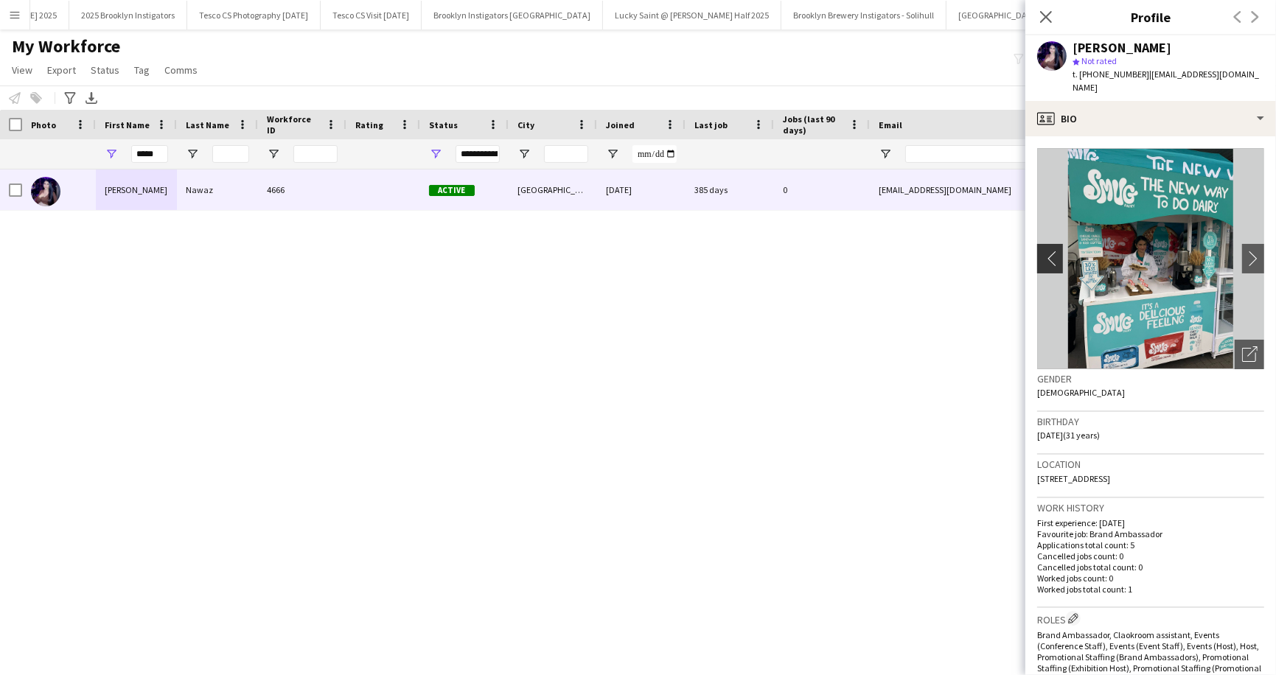
click at [1052, 251] on app-icon "chevron-left" at bounding box center [1048, 258] width 23 height 15
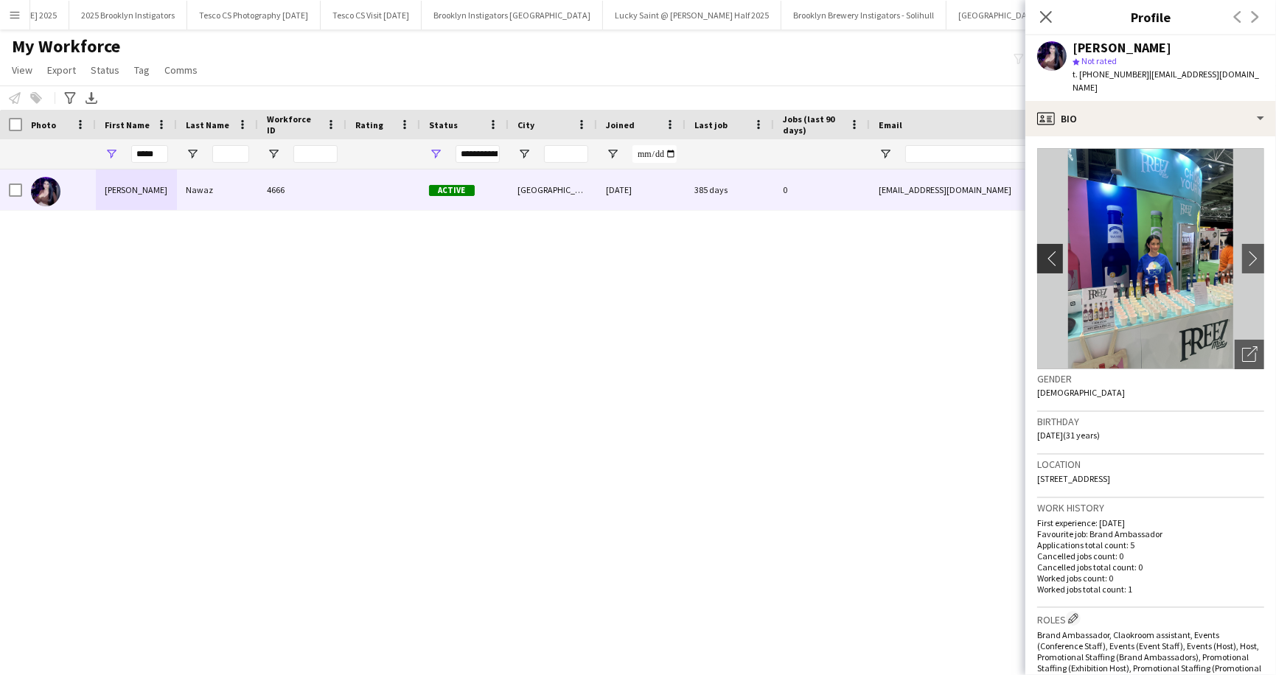
click at [1052, 251] on app-icon "chevron-left" at bounding box center [1048, 258] width 23 height 15
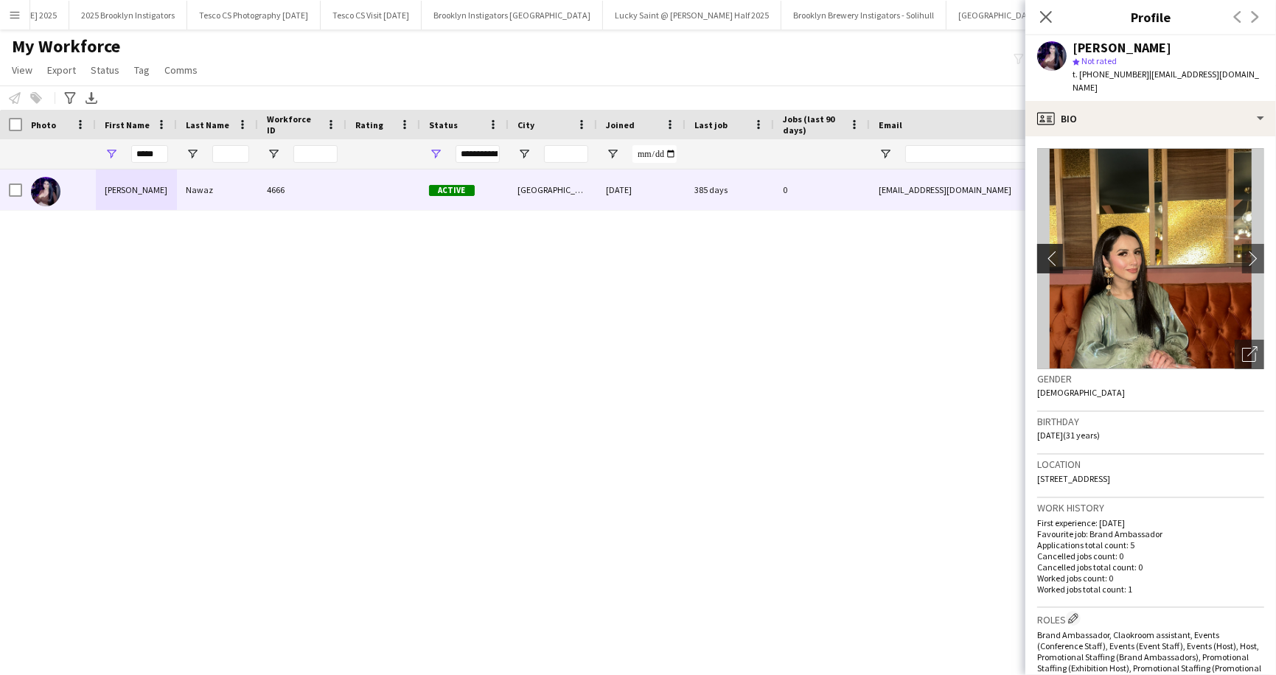
click at [1052, 251] on app-icon "chevron-left" at bounding box center [1048, 258] width 23 height 15
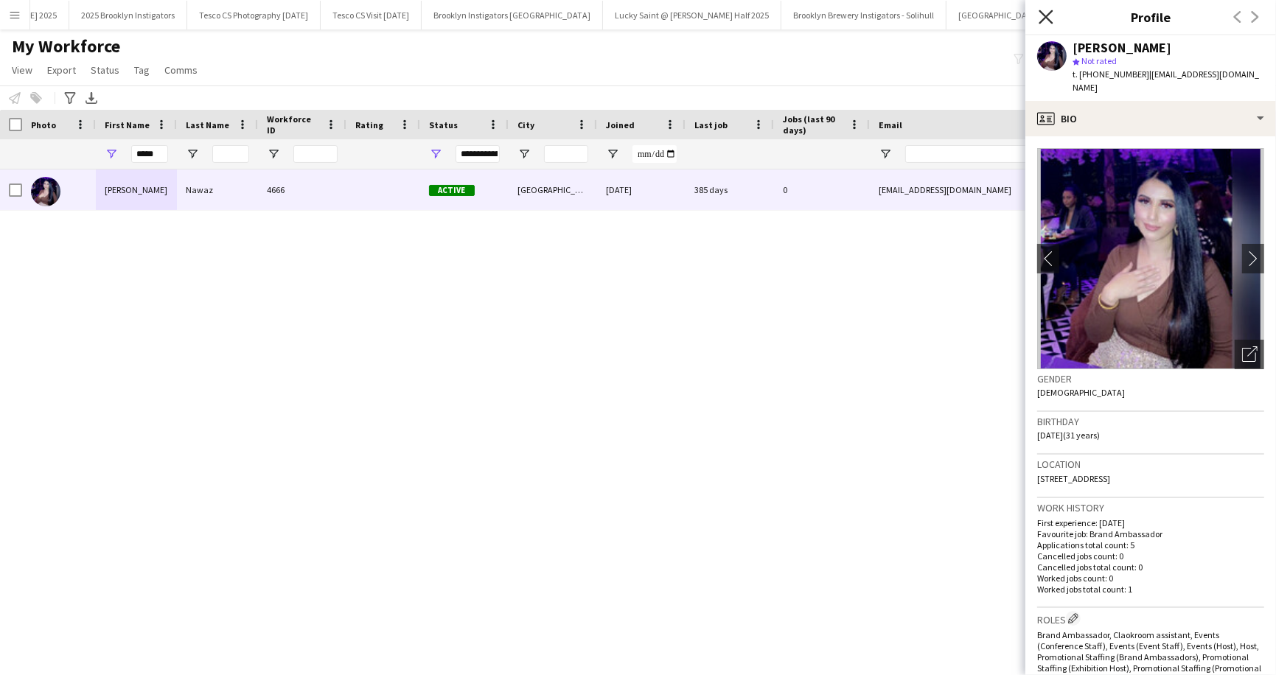
click at [1049, 14] on icon at bounding box center [1045, 17] width 14 height 14
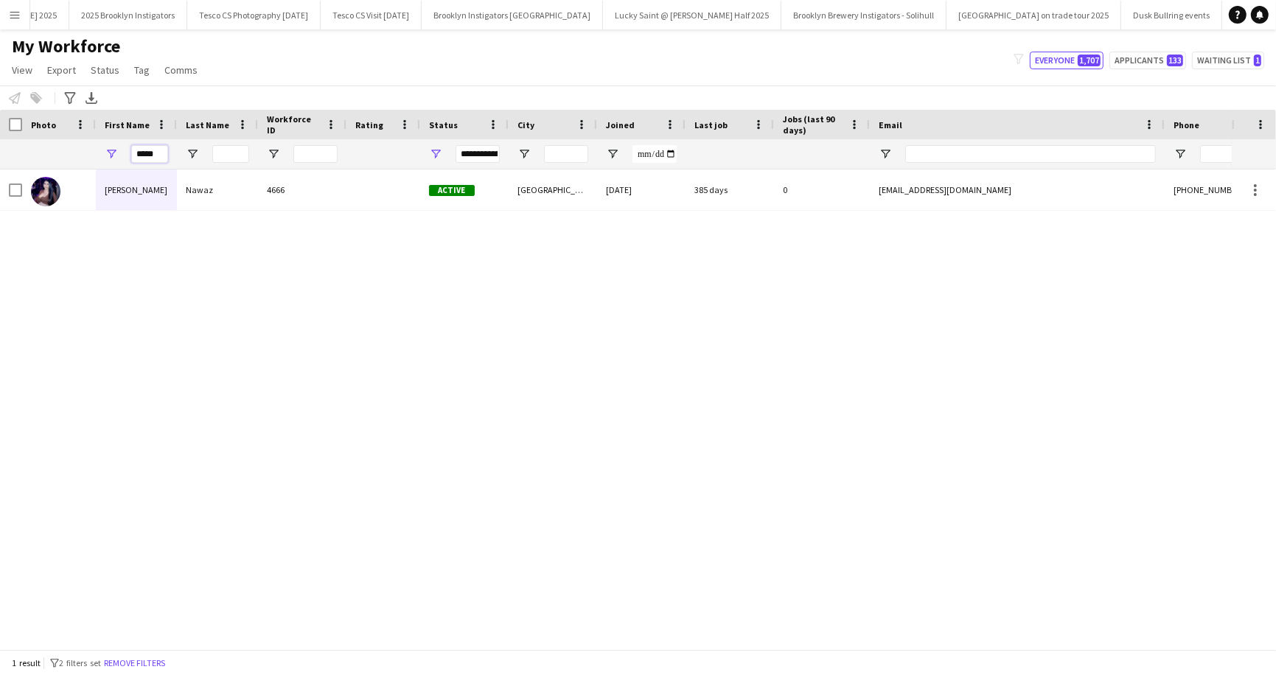
click at [155, 147] on input "*****" at bounding box center [149, 154] width 37 height 18
click at [156, 147] on input "*****" at bounding box center [149, 154] width 37 height 18
click at [156, 153] on input "*****" at bounding box center [149, 154] width 37 height 18
type input "*"
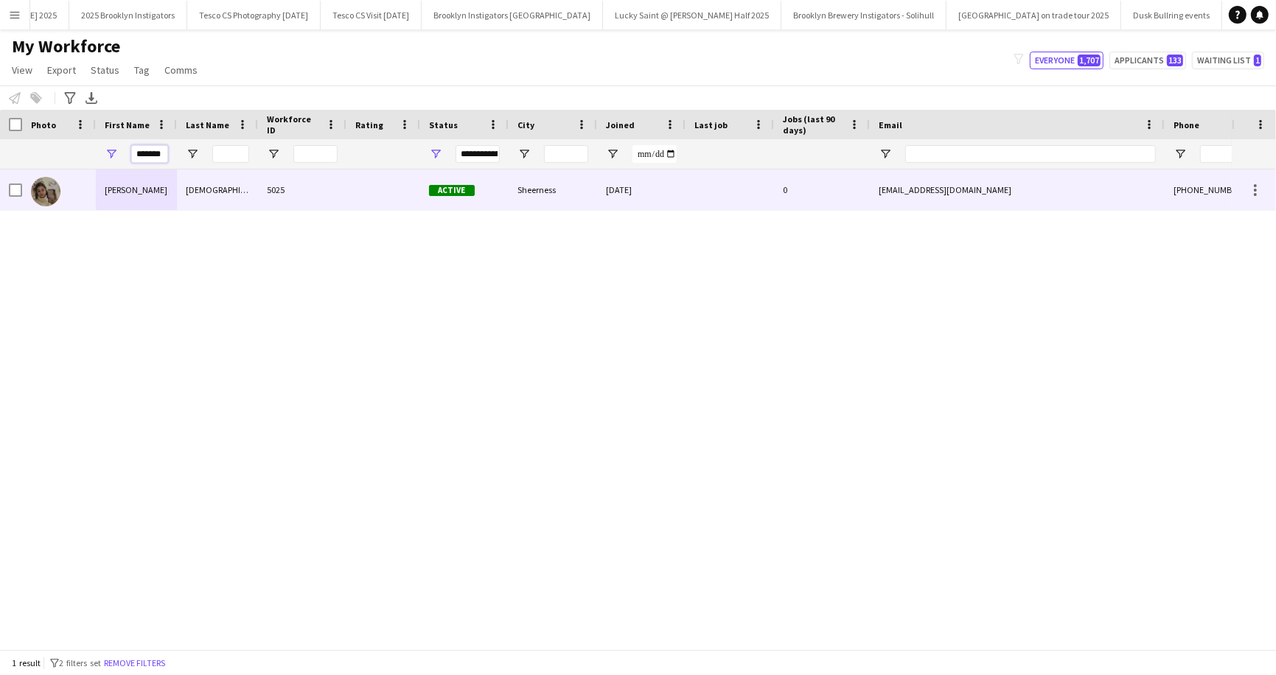
type input "*******"
click at [127, 189] on div "[PERSON_NAME]" at bounding box center [136, 190] width 81 height 41
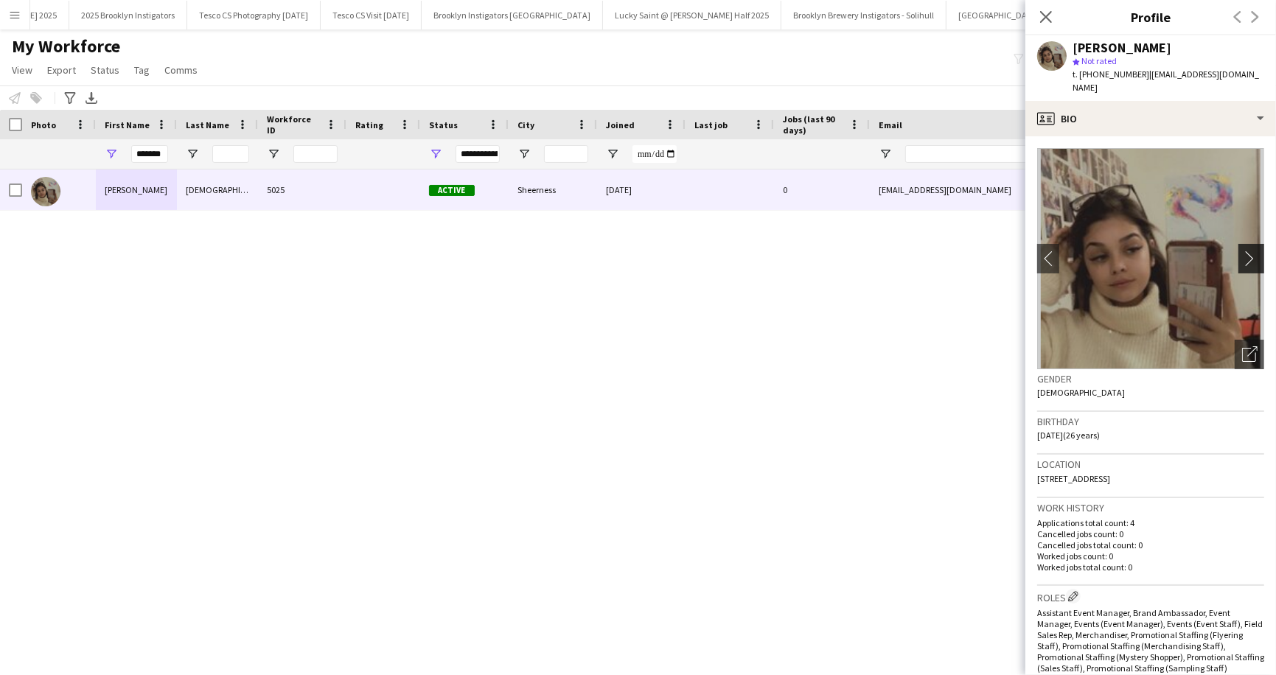
click at [1246, 254] on app-icon "chevron-right" at bounding box center [1253, 258] width 23 height 15
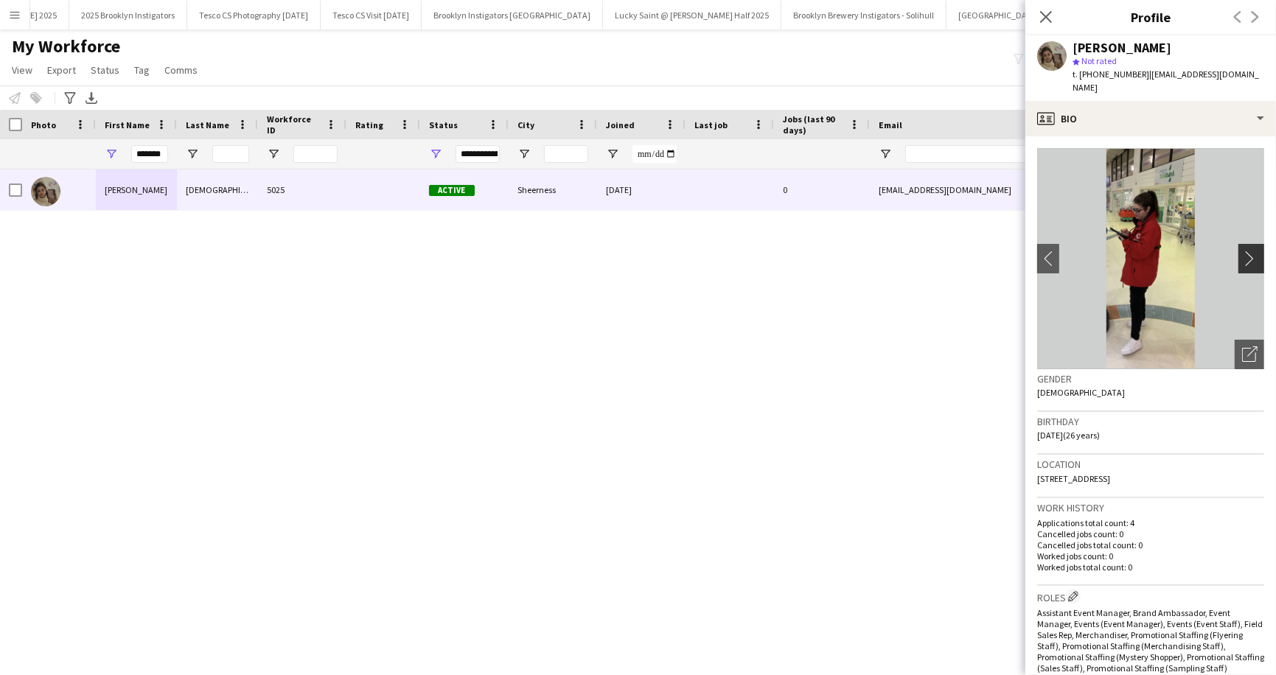
click at [1246, 254] on app-icon "chevron-right" at bounding box center [1253, 258] width 23 height 15
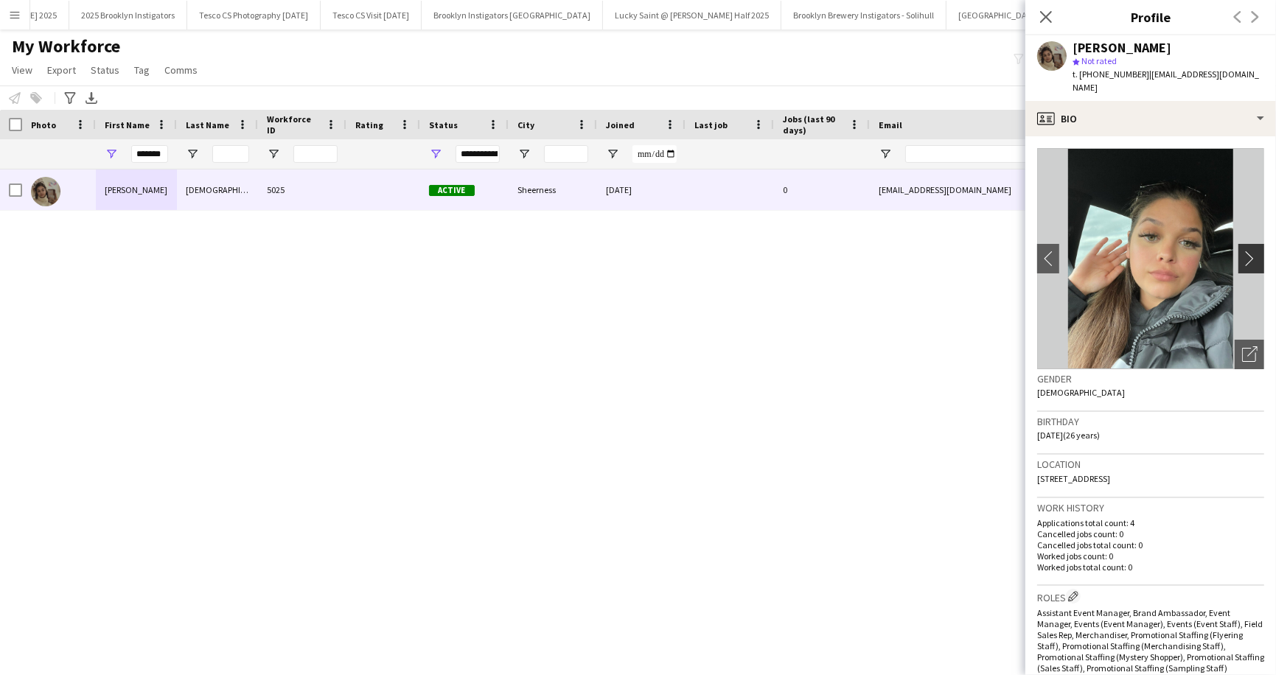
click at [1246, 254] on app-icon "chevron-right" at bounding box center [1253, 258] width 23 height 15
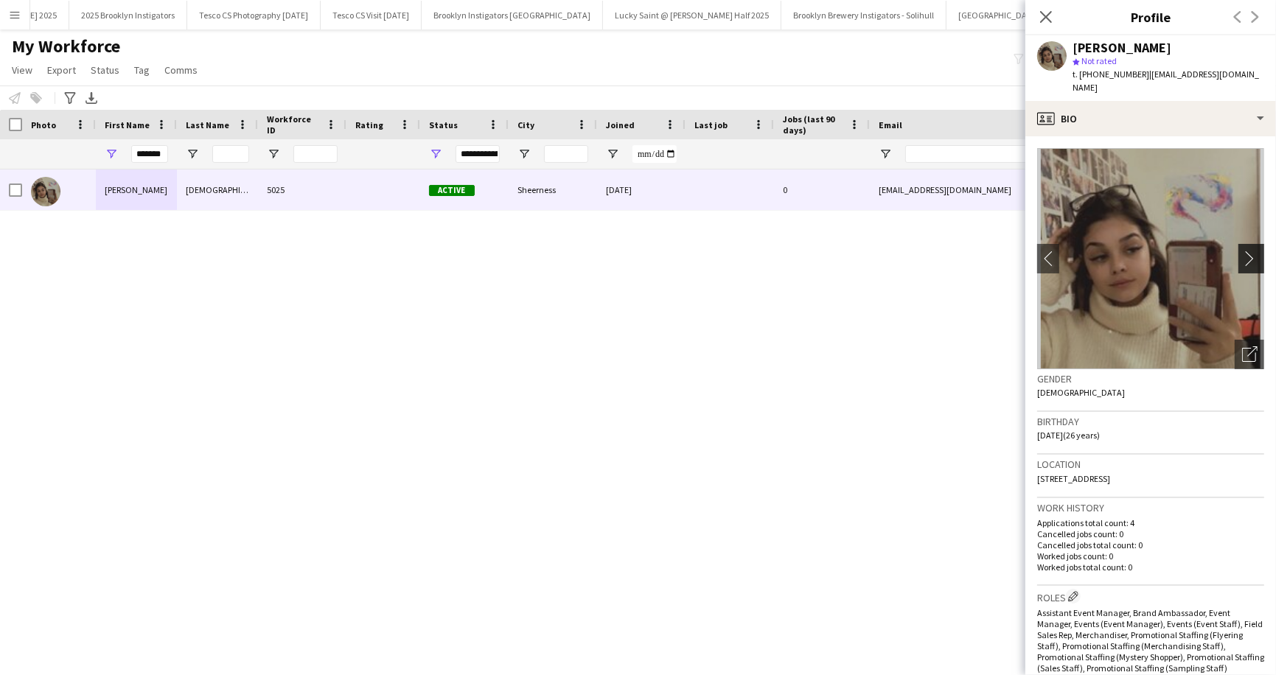
click at [1246, 254] on app-icon "chevron-right" at bounding box center [1253, 258] width 23 height 15
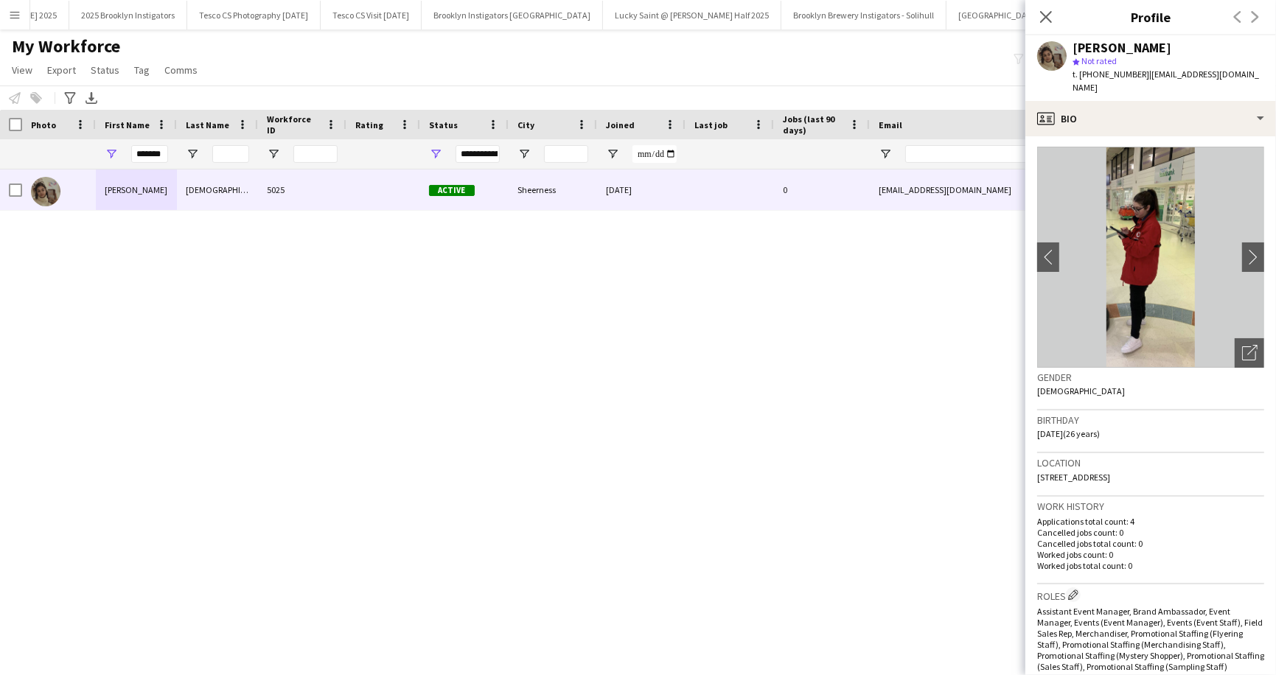
scroll to position [1, 0]
drag, startPoint x: 165, startPoint y: 155, endPoint x: 129, endPoint y: 154, distance: 36.1
click at [129, 154] on div "*******" at bounding box center [136, 153] width 81 height 29
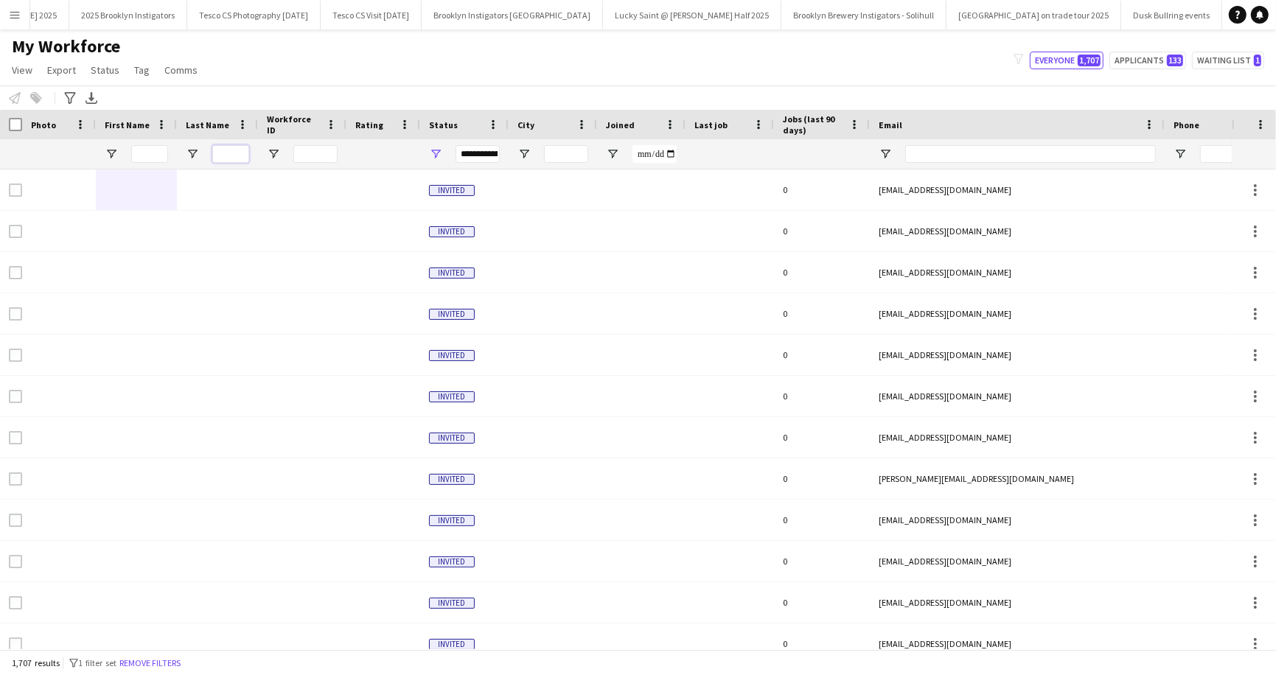
click at [225, 156] on input "Last Name Filter Input" at bounding box center [230, 154] width 37 height 18
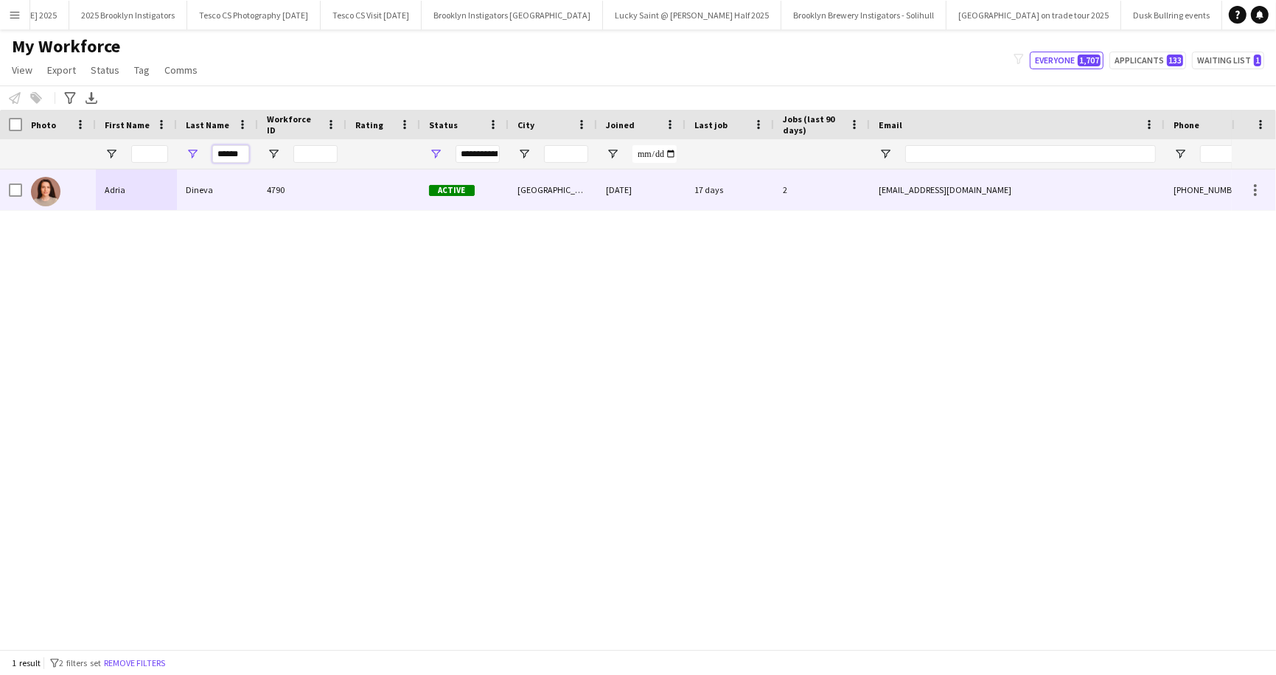
type input "******"
click at [190, 195] on div "Dineva" at bounding box center [217, 190] width 81 height 41
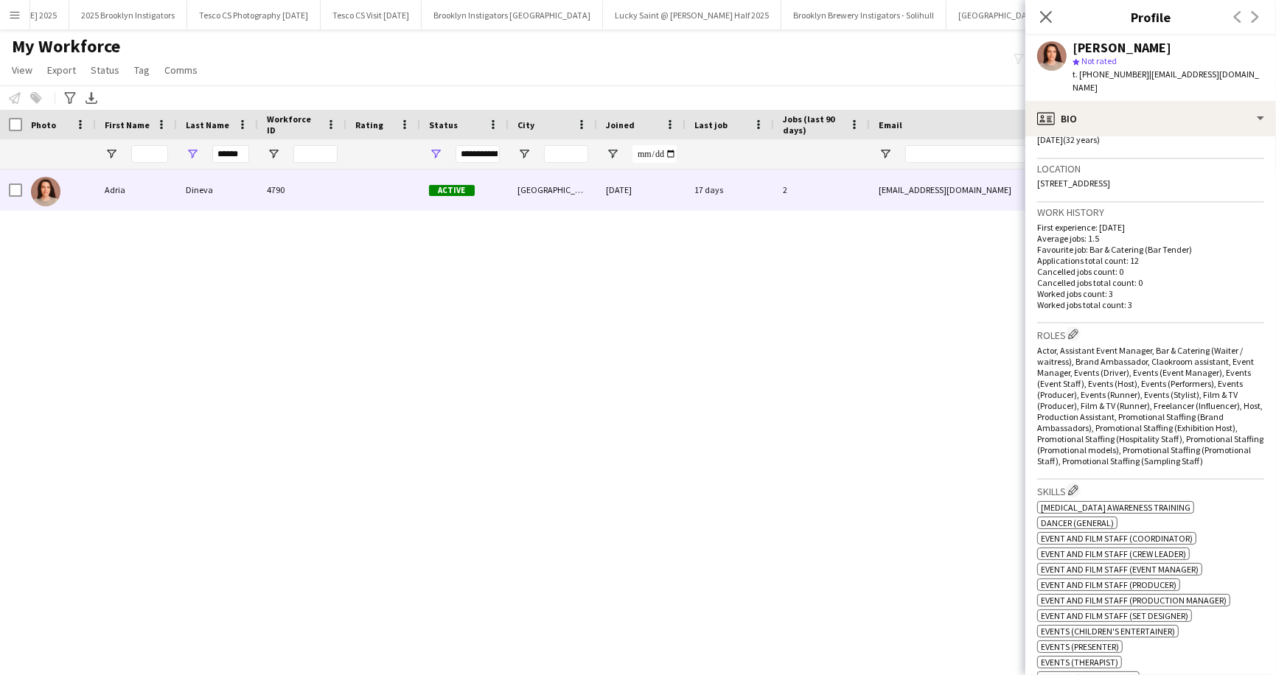
scroll to position [290, 0]
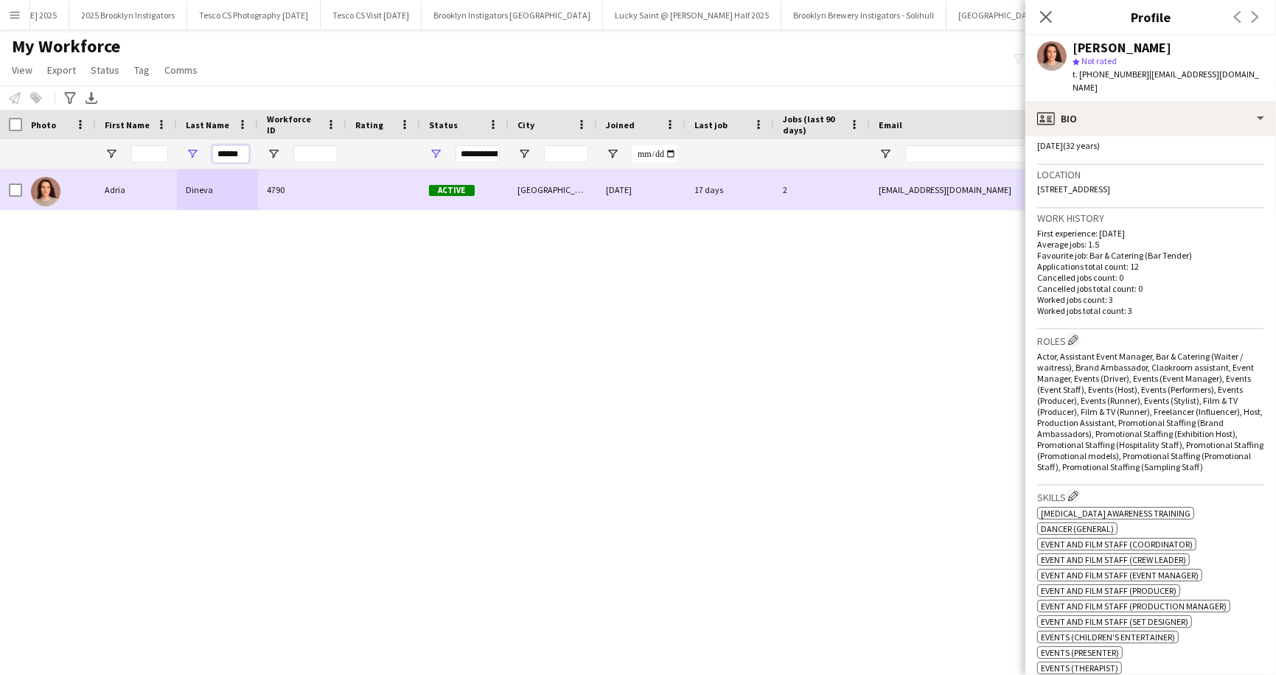
drag, startPoint x: 215, startPoint y: 151, endPoint x: 215, endPoint y: 175, distance: 23.6
click at [215, 175] on div "Workforce Details Photo First Name" at bounding box center [638, 379] width 1276 height 539
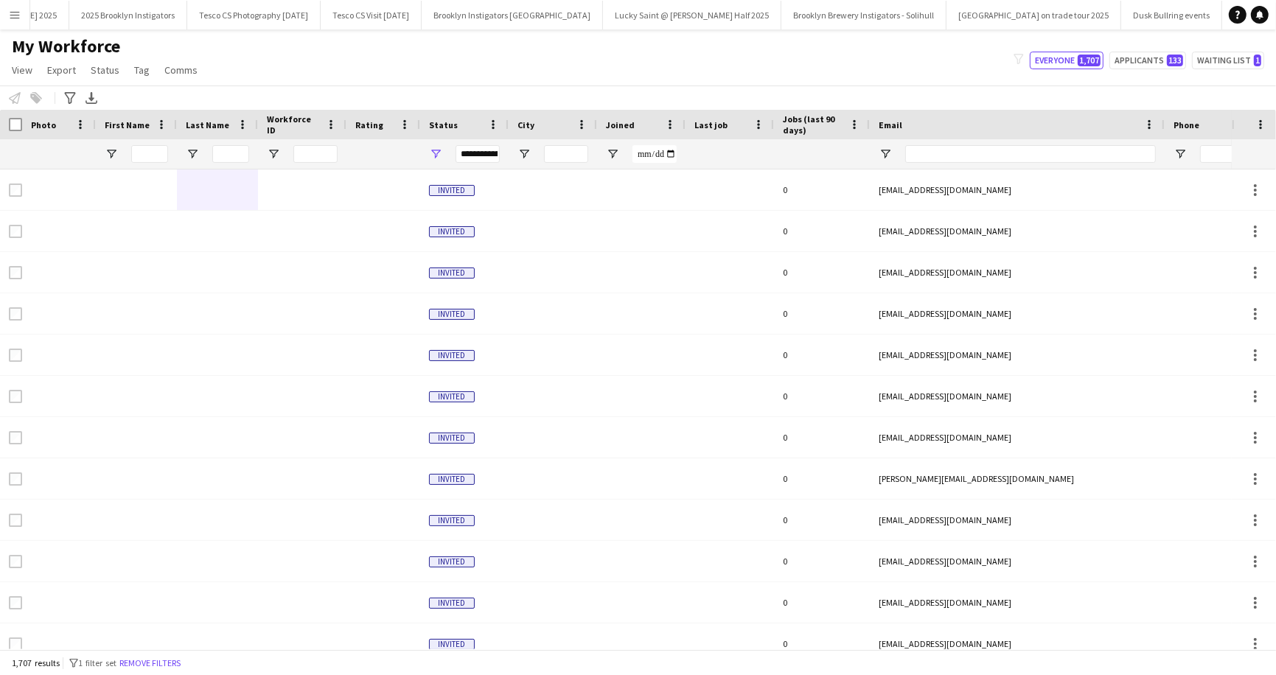
click at [13, 12] on app-icon "Menu" at bounding box center [15, 15] width 12 height 12
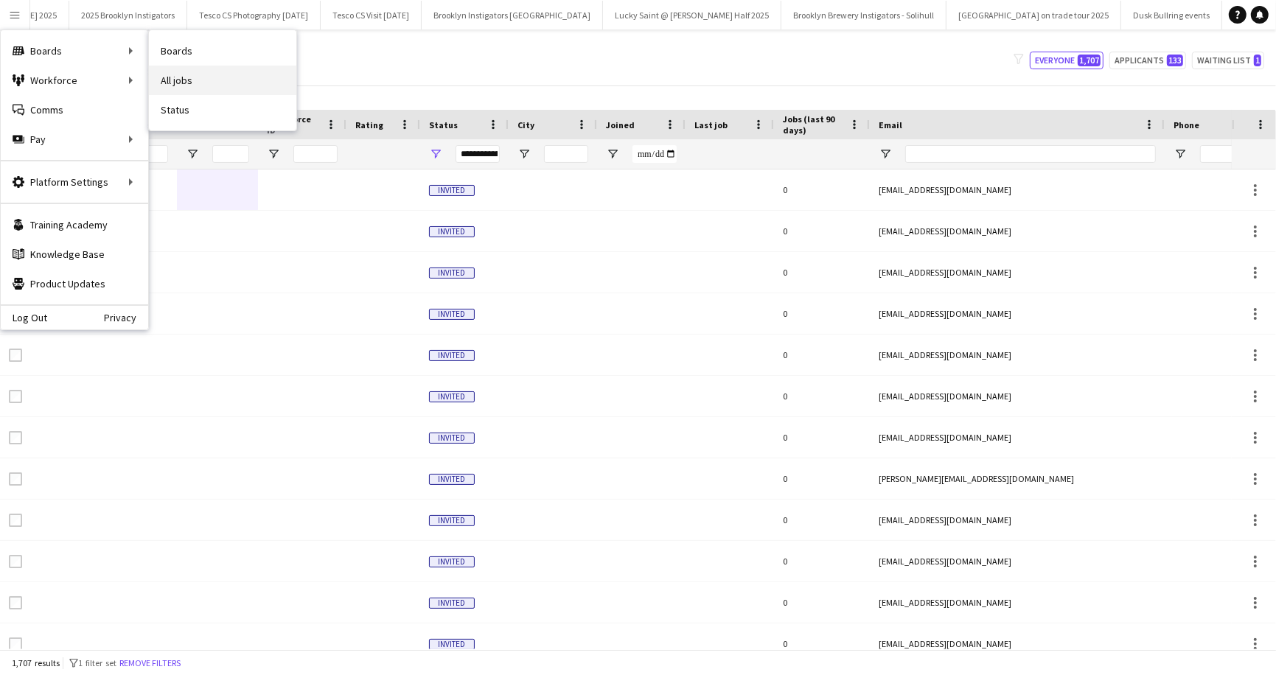
click at [169, 74] on link "All jobs" at bounding box center [222, 80] width 147 height 29
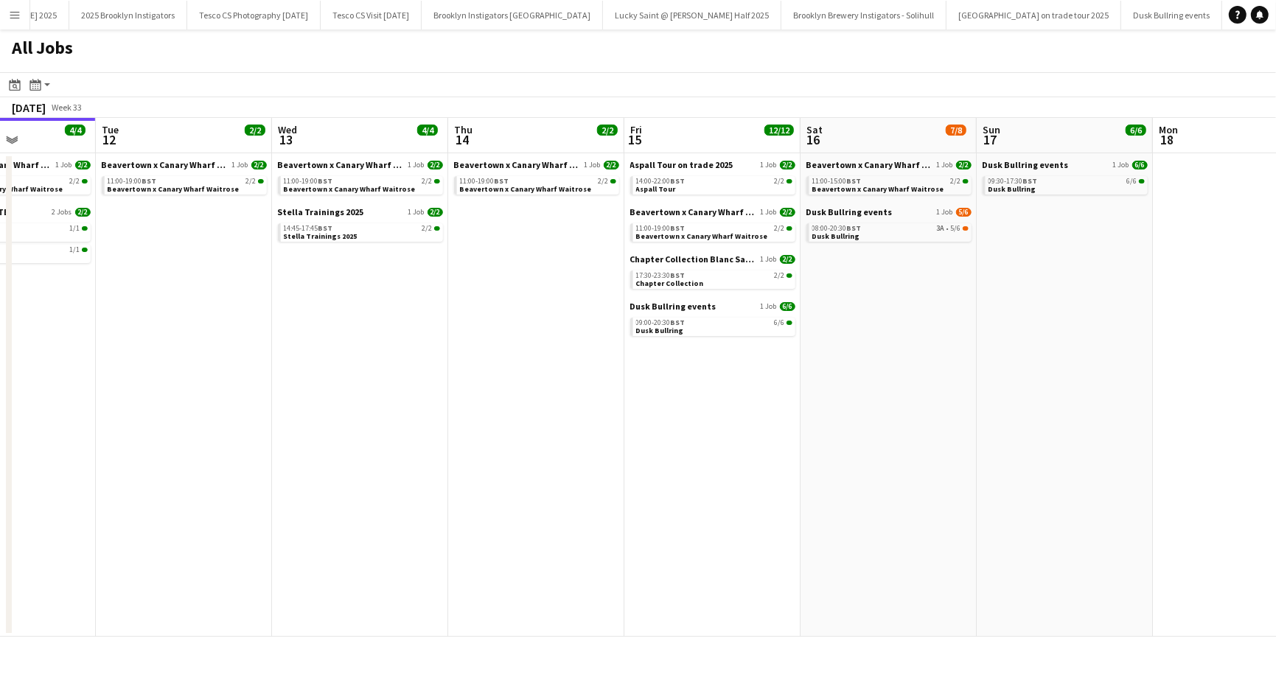
scroll to position [0, 620]
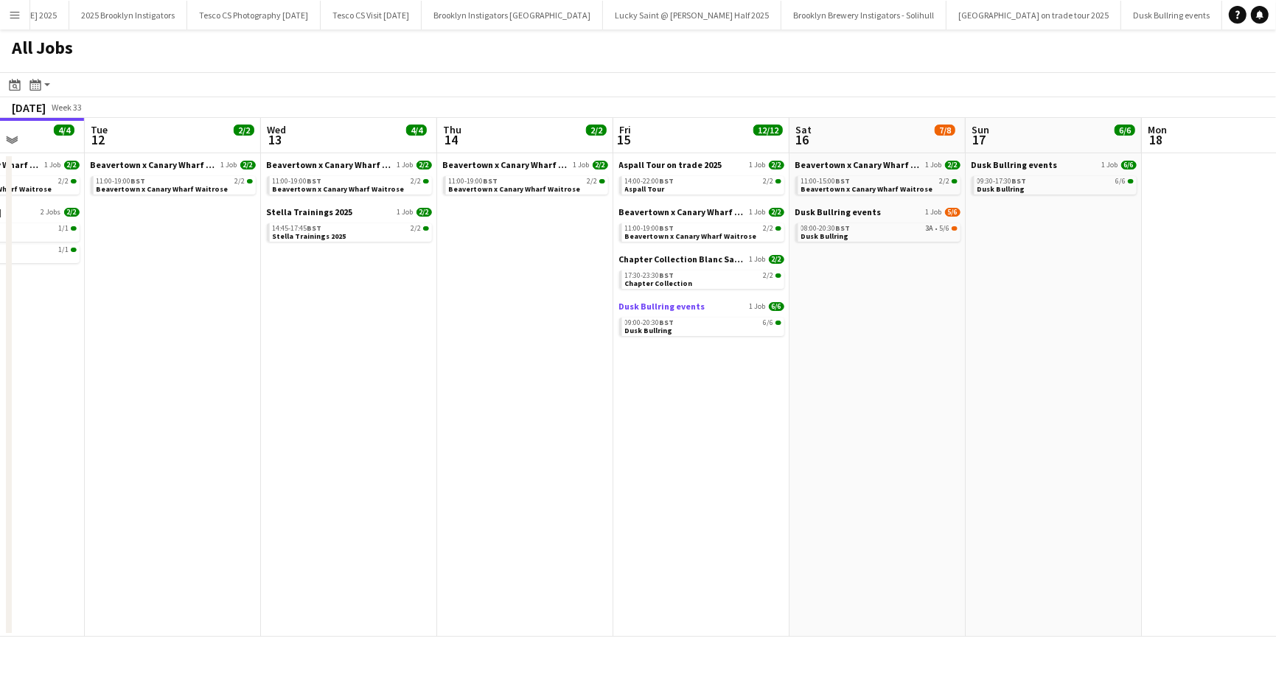
click at [670, 304] on span "Dusk Bullring events" at bounding box center [662, 306] width 86 height 11
click at [712, 163] on span "Aspall Tour on trade 2025" at bounding box center [670, 164] width 103 height 11
click at [333, 59] on div "All Jobs" at bounding box center [638, 50] width 1276 height 43
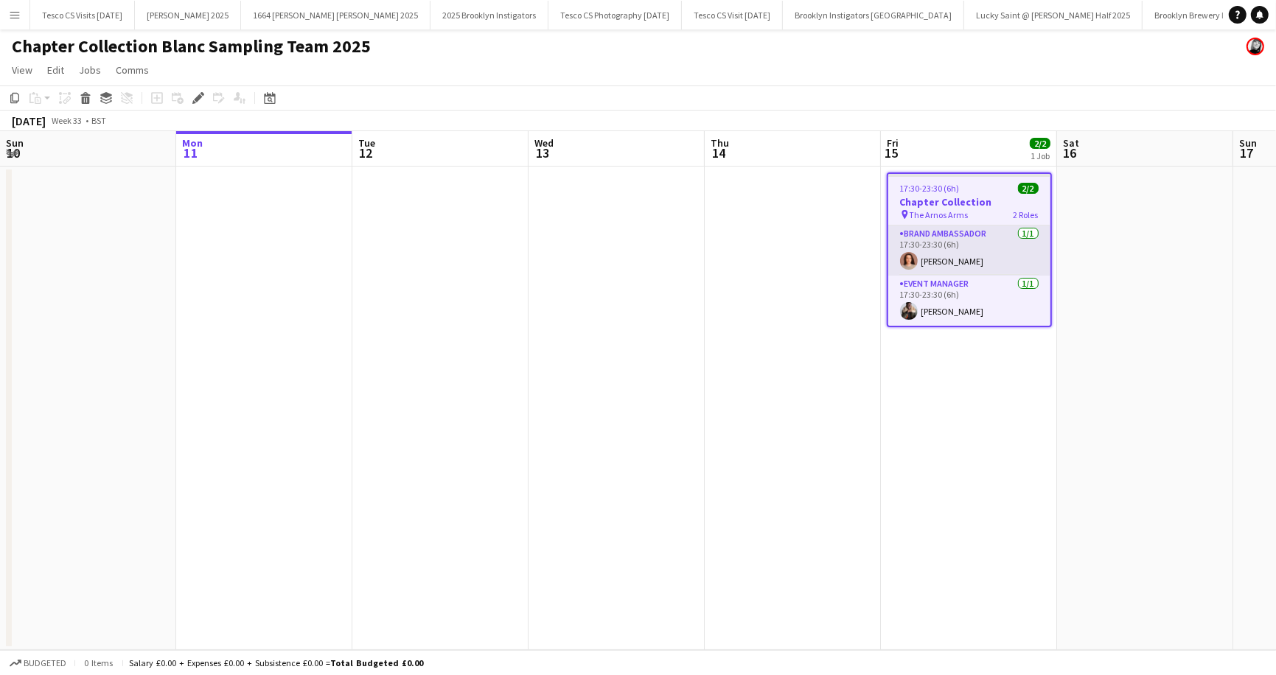
scroll to position [0, 506]
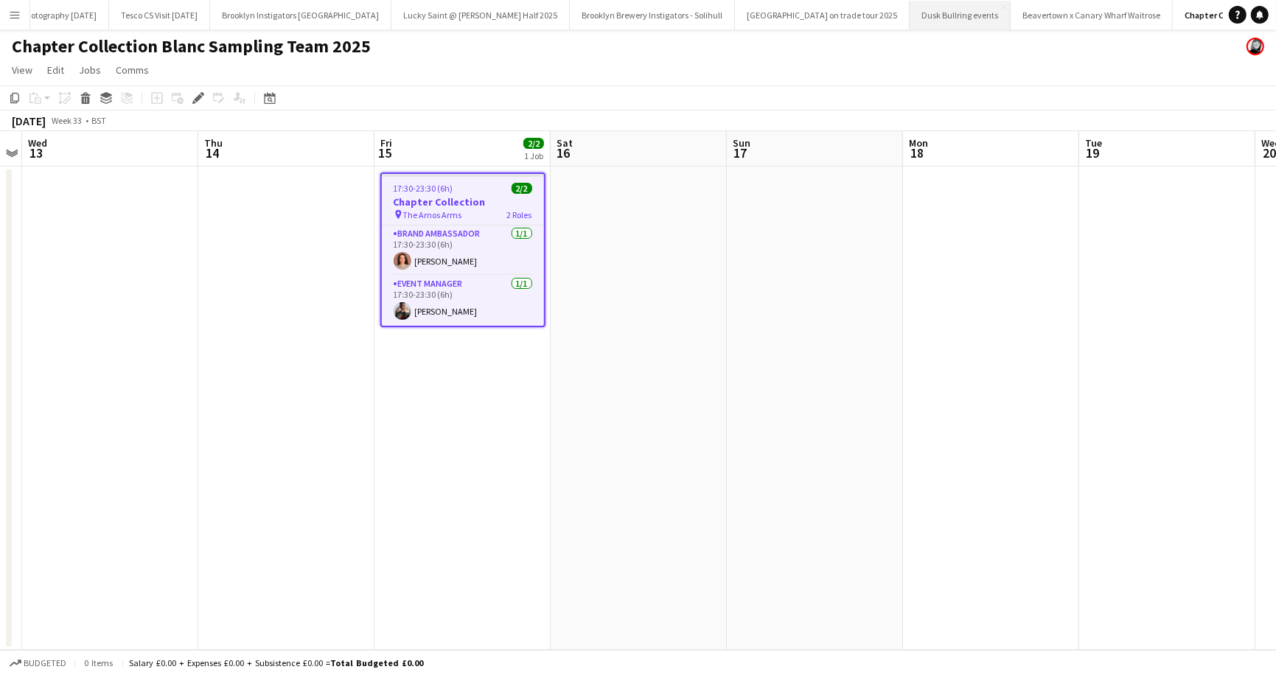
click at [909, 15] on button "Dusk Bullring events Close" at bounding box center [959, 15] width 101 height 29
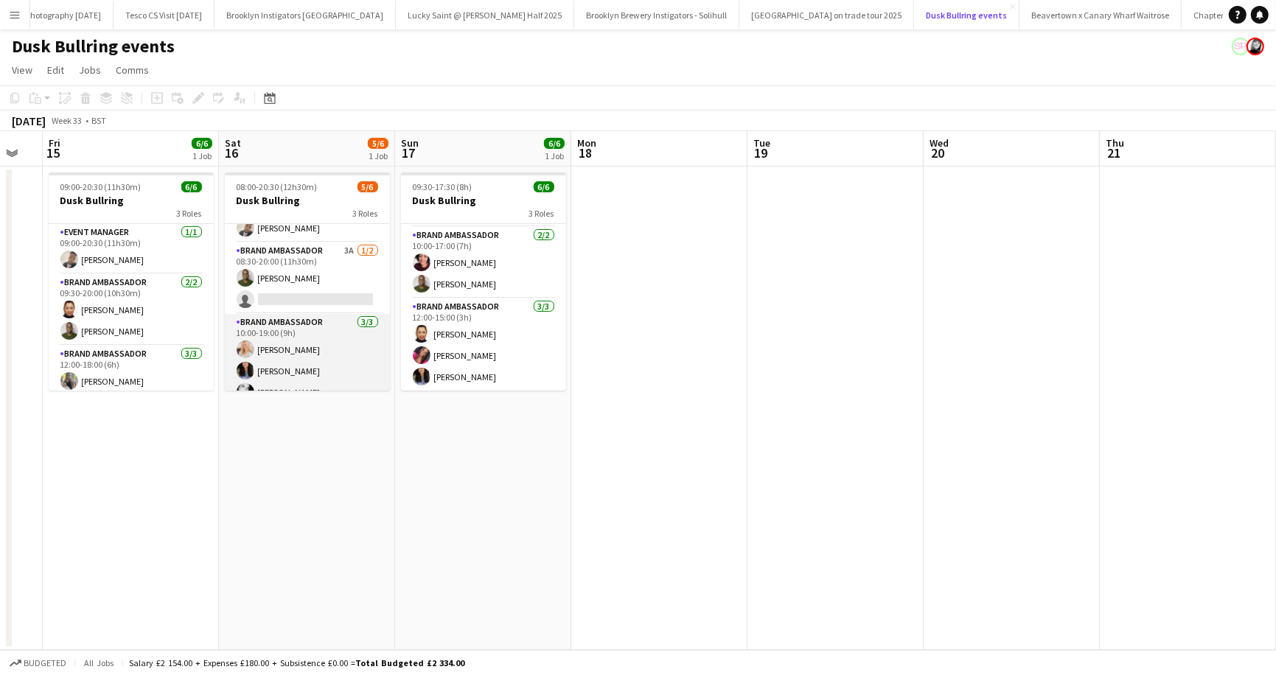
scroll to position [47, 0]
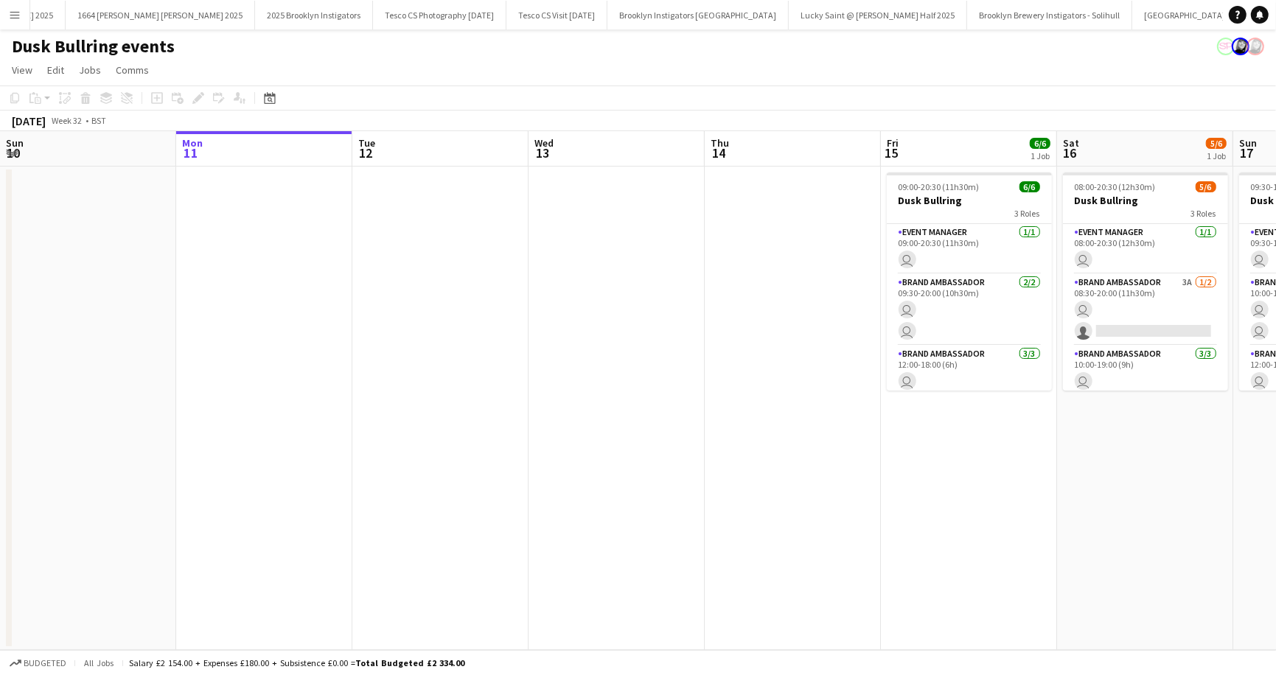
scroll to position [0, 200]
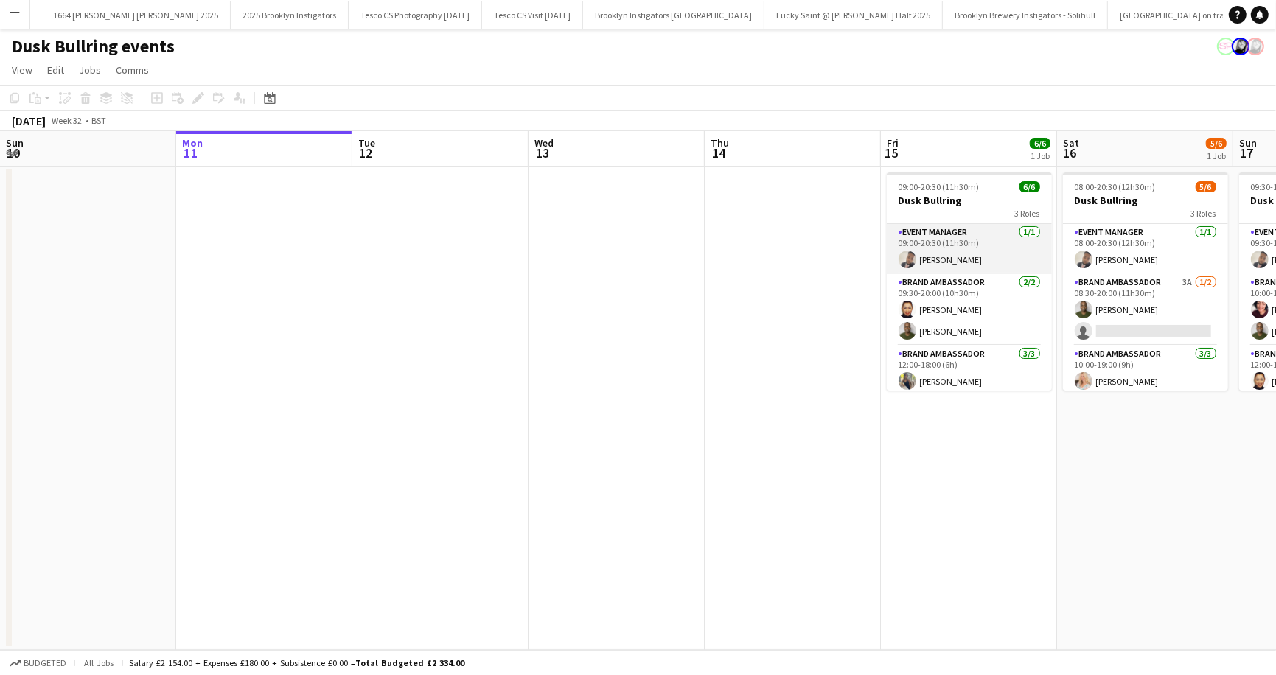
click at [968, 256] on app-card-role "Event Manager [DATE] 09:00-20:30 (11h30m) [PERSON_NAME]" at bounding box center [969, 249] width 165 height 50
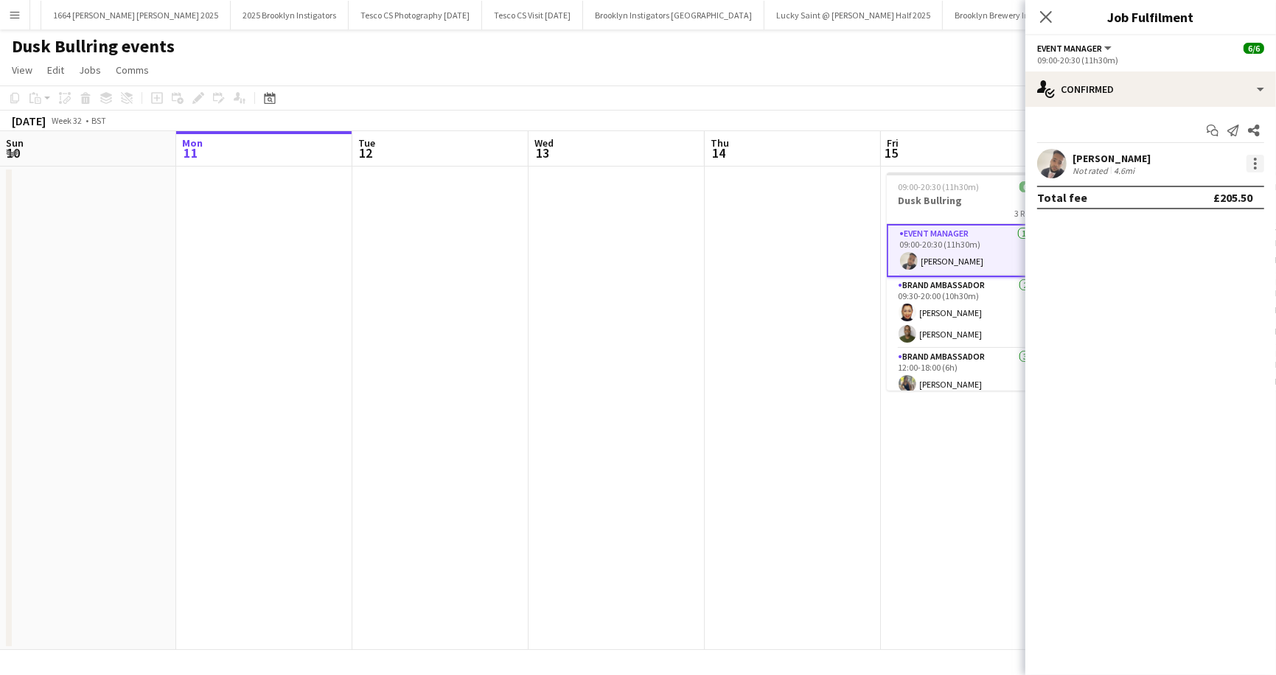
click at [1256, 161] on div at bounding box center [1255, 164] width 18 height 18
click at [1256, 161] on div at bounding box center [638, 337] width 1276 height 675
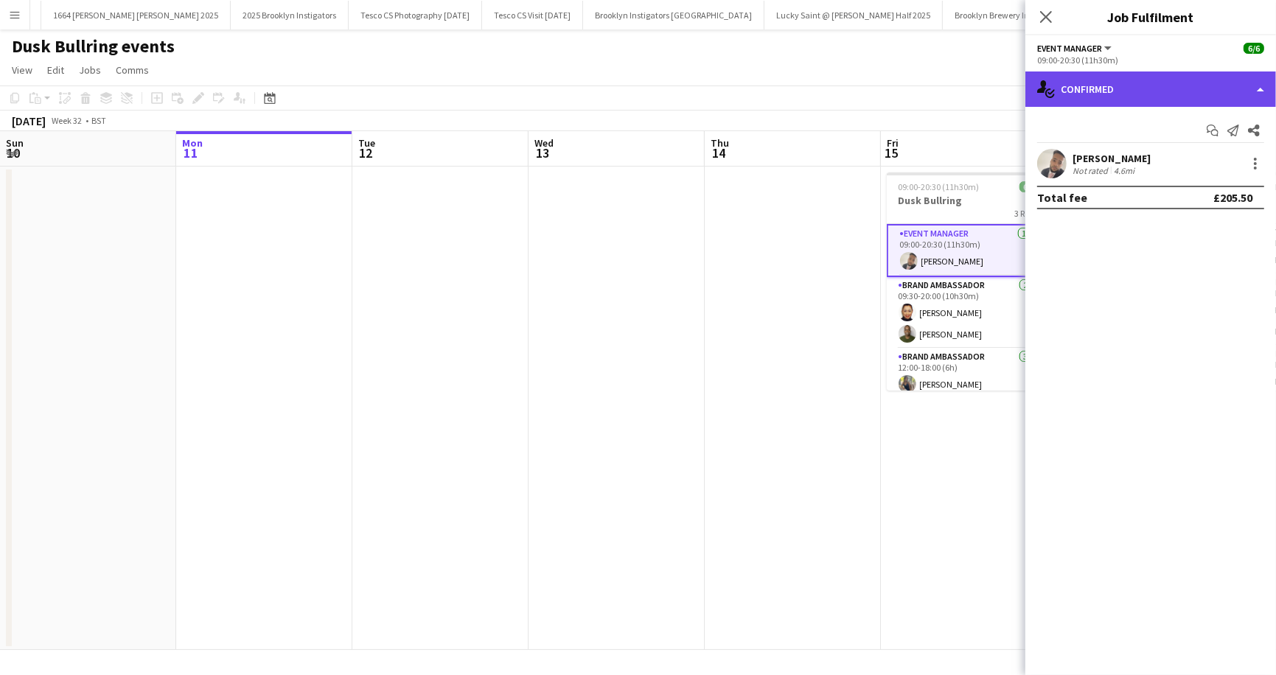
click at [1259, 88] on div "single-neutral-actions-check-2 Confirmed" at bounding box center [1150, 88] width 251 height 35
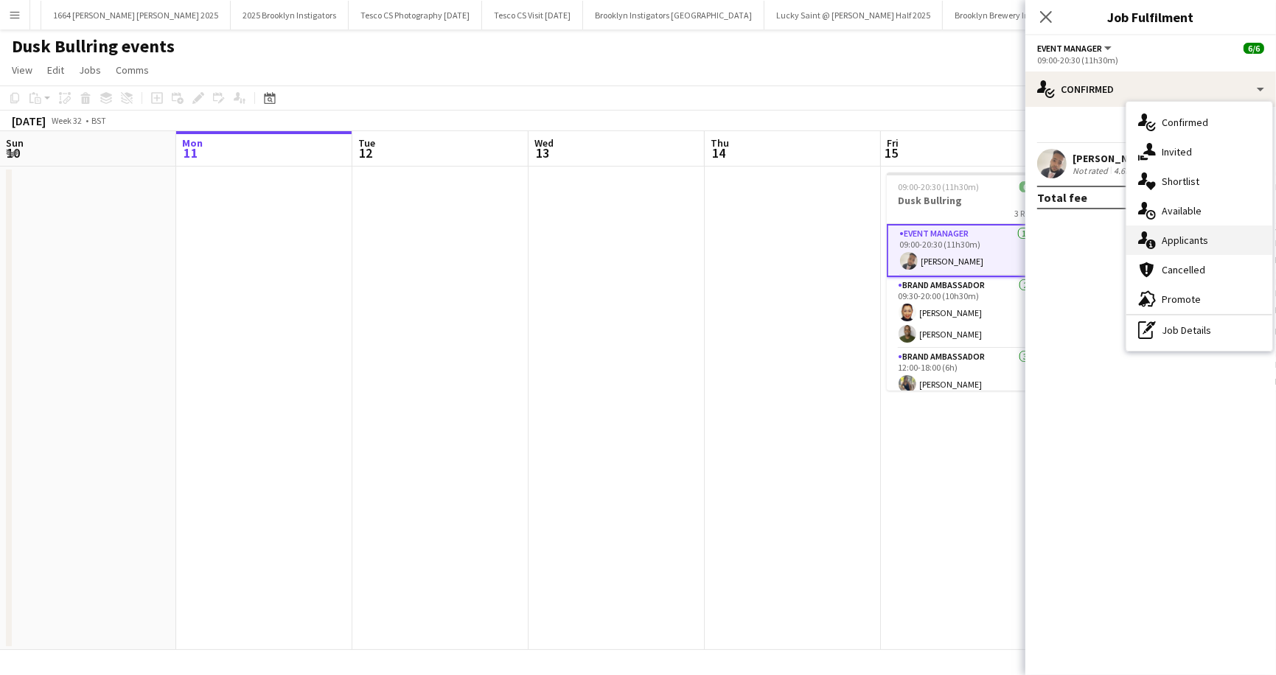
click at [1198, 242] on div "single-neutral-actions-information Applicants" at bounding box center [1199, 240] width 146 height 29
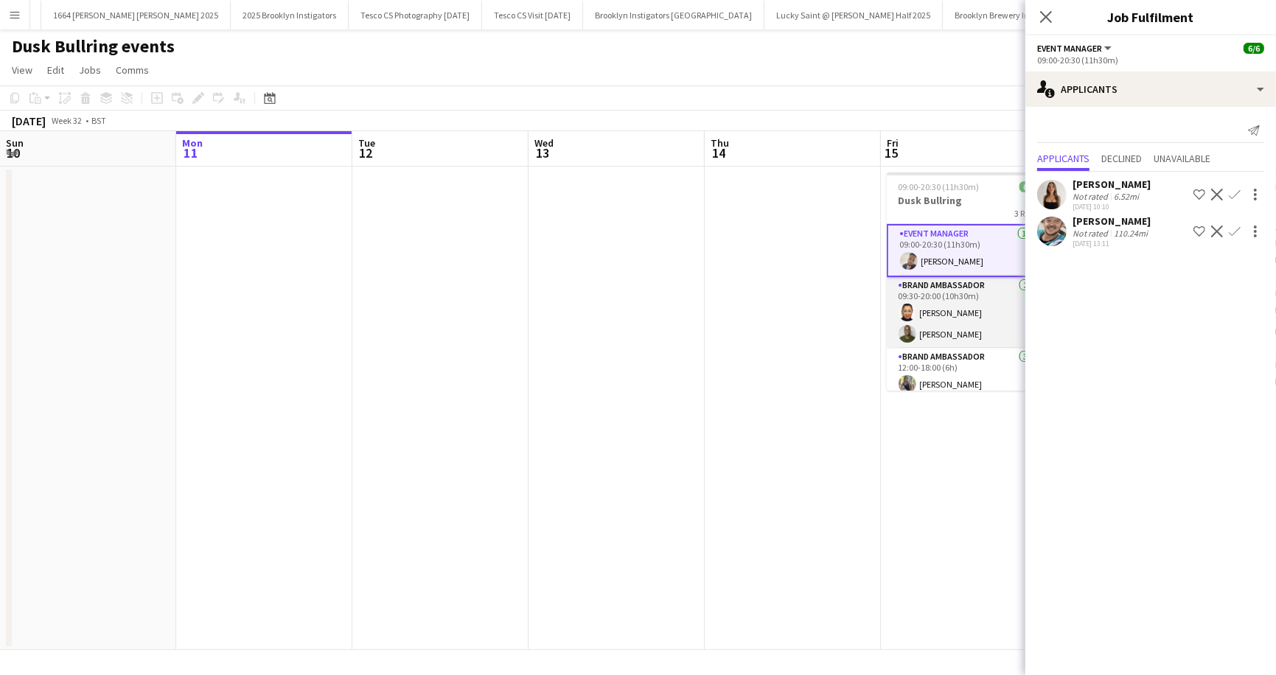
click at [943, 290] on app-card-role "Brand Ambassador 2/2 09:30-20:00 (10h30m) Sally Bishop Paulo Andre Aragao" at bounding box center [969, 312] width 165 height 71
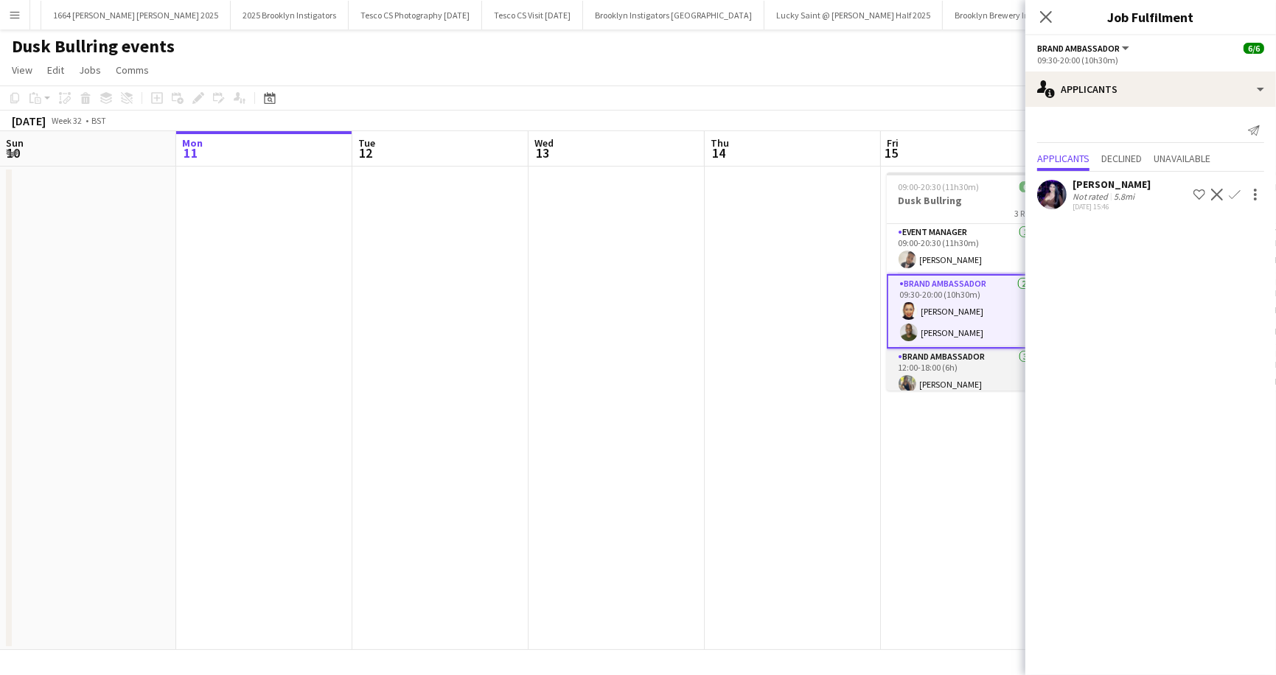
click at [930, 360] on app-card-role "Brand Ambassador 3/3 12:00-18:00 (6h) Bethany Cogley Christine Mak Vanessa Thom" at bounding box center [969, 395] width 165 height 93
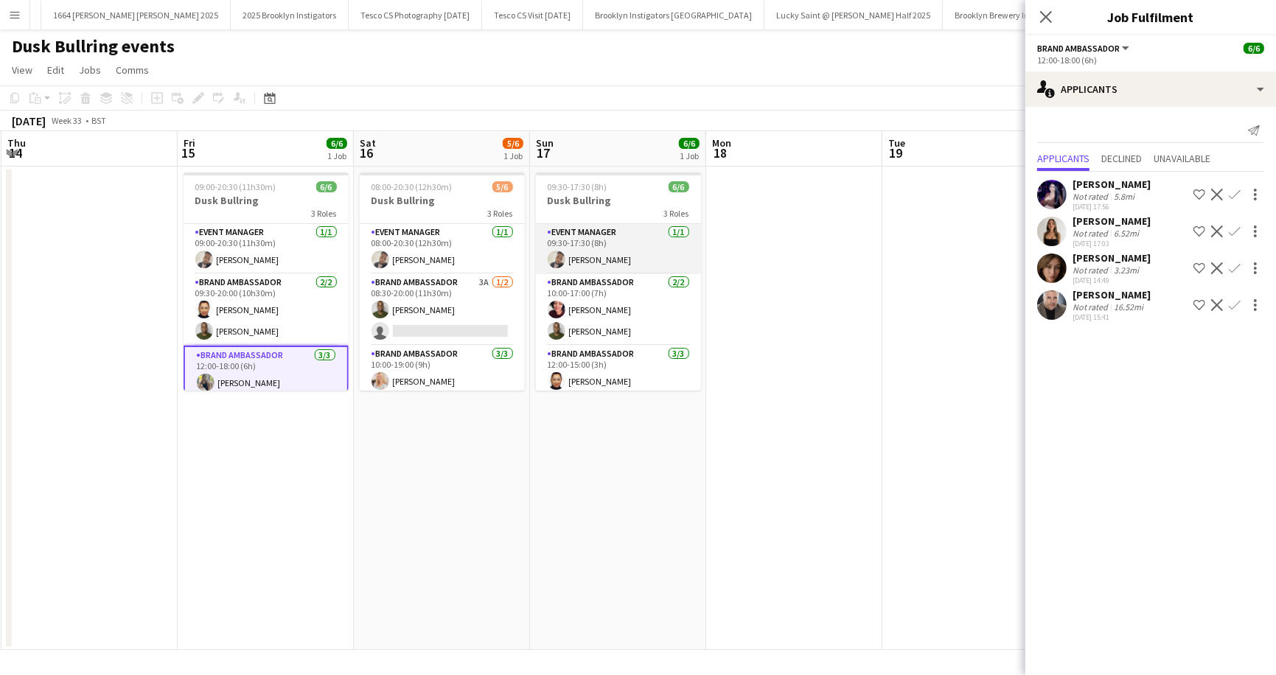
scroll to position [0, 385]
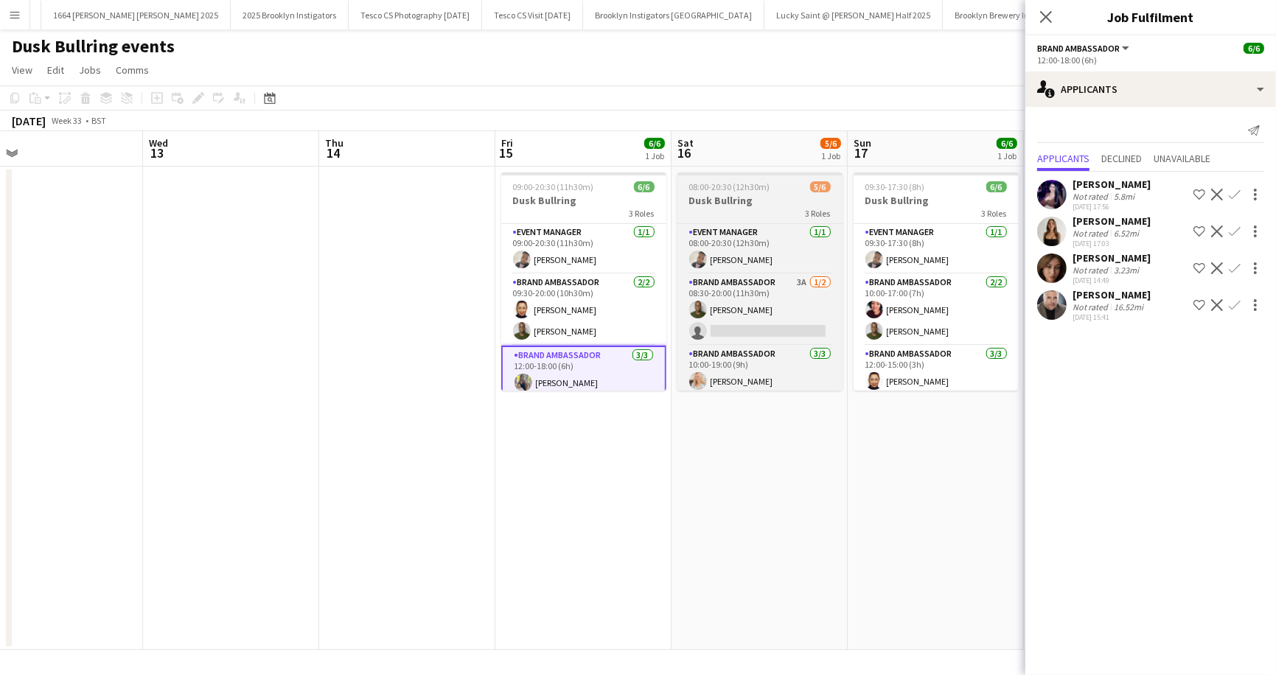
click at [816, 186] on span "5/6" at bounding box center [820, 186] width 21 height 11
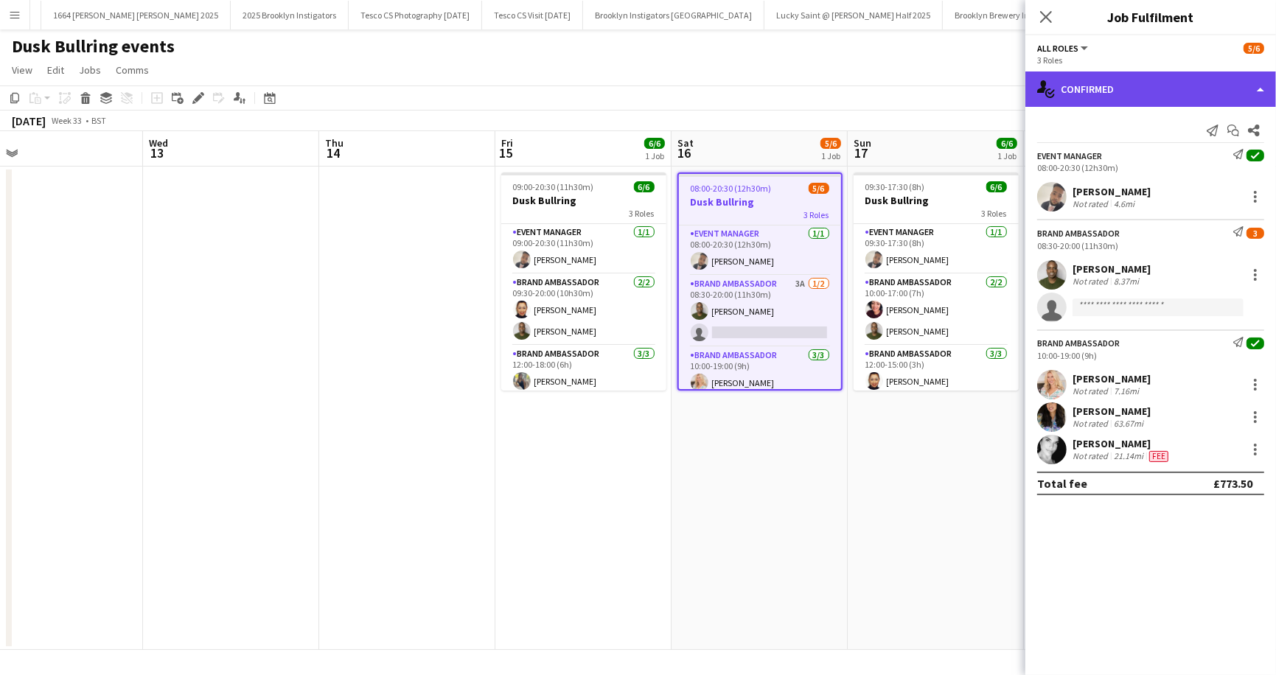
click at [1258, 87] on div "single-neutral-actions-check-2 Confirmed" at bounding box center [1150, 88] width 251 height 35
click at [1078, 88] on div "single-neutral-actions-check-2 Confirmed" at bounding box center [1150, 88] width 251 height 35
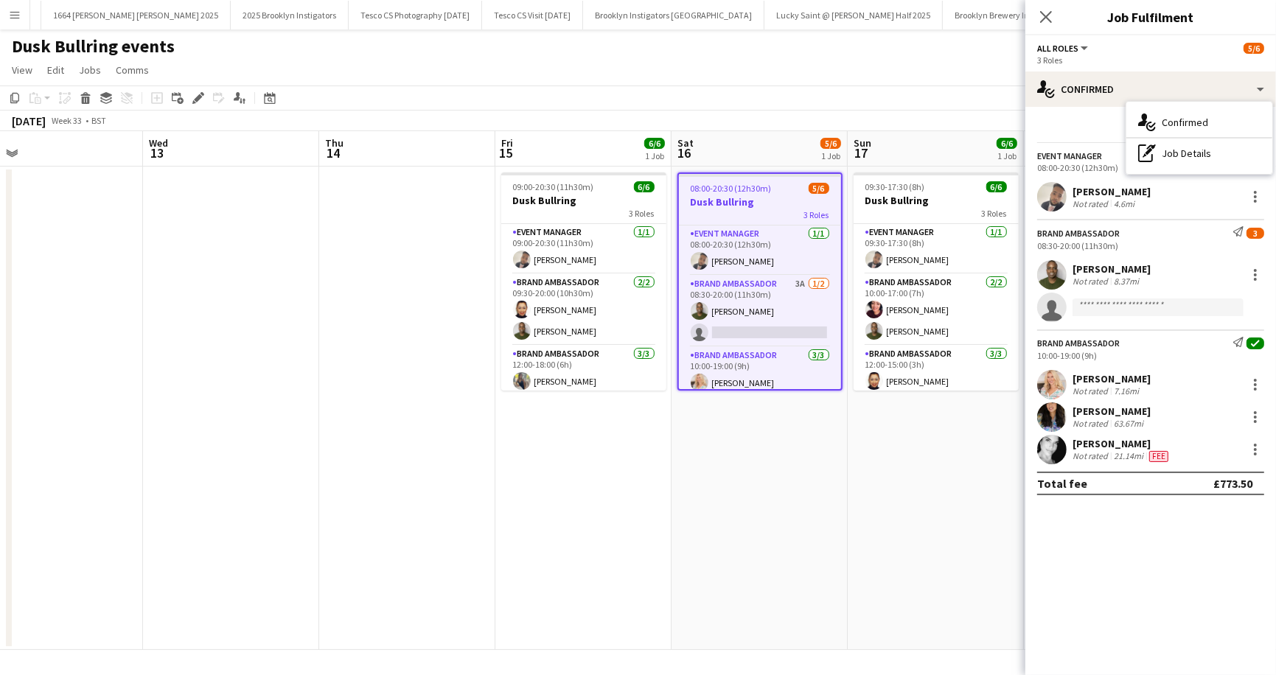
scroll to position [0, 385]
click at [749, 181] on app-job-card "08:00-20:30 (12h30m) 5/6 Dusk Bullring 3 Roles Event Manager 1/1 08:00-20:30 (1…" at bounding box center [760, 281] width 165 height 218
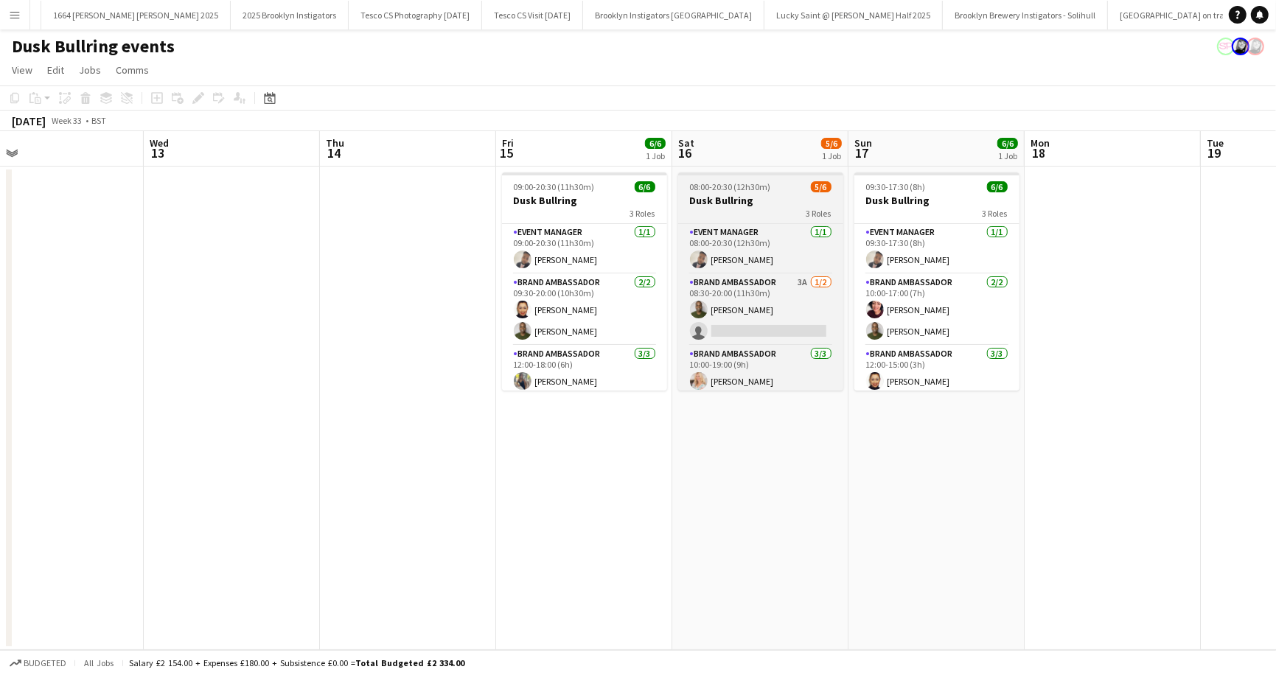
click at [719, 185] on span "08:00-20:30 (12h30m)" at bounding box center [730, 186] width 81 height 11
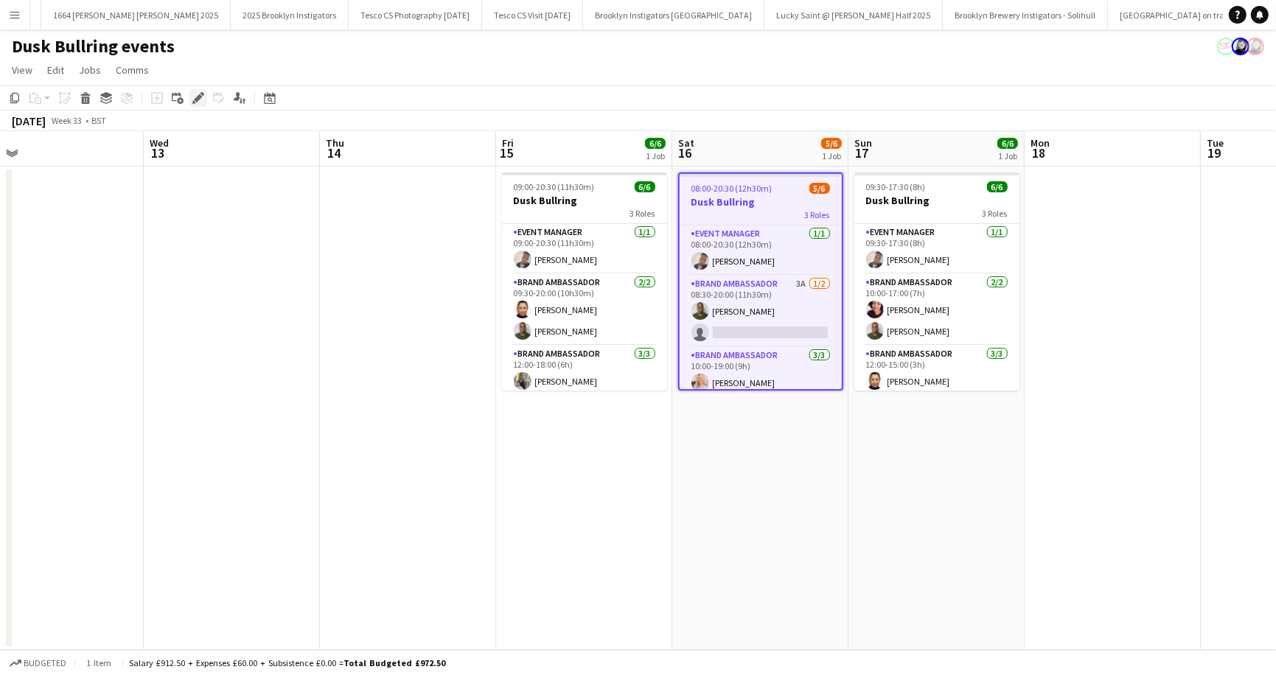
click at [202, 101] on icon "Edit" at bounding box center [198, 98] width 12 height 12
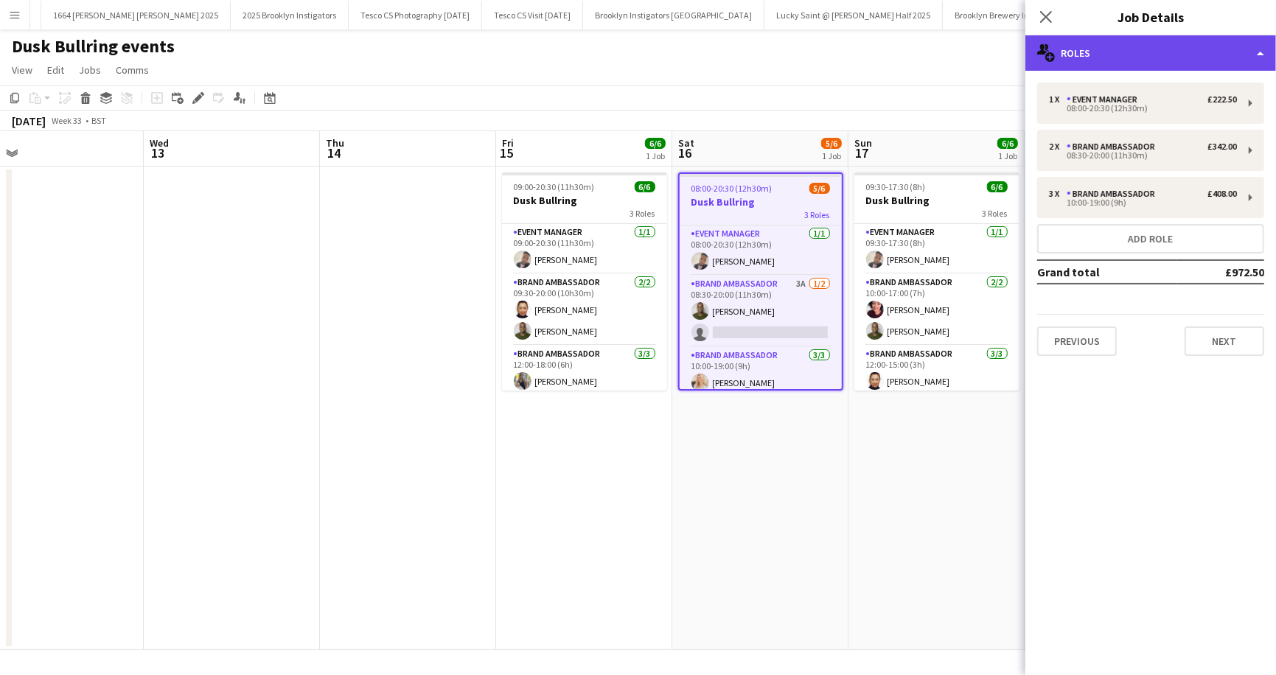
click at [1263, 50] on div "multiple-users-add Roles" at bounding box center [1150, 52] width 251 height 35
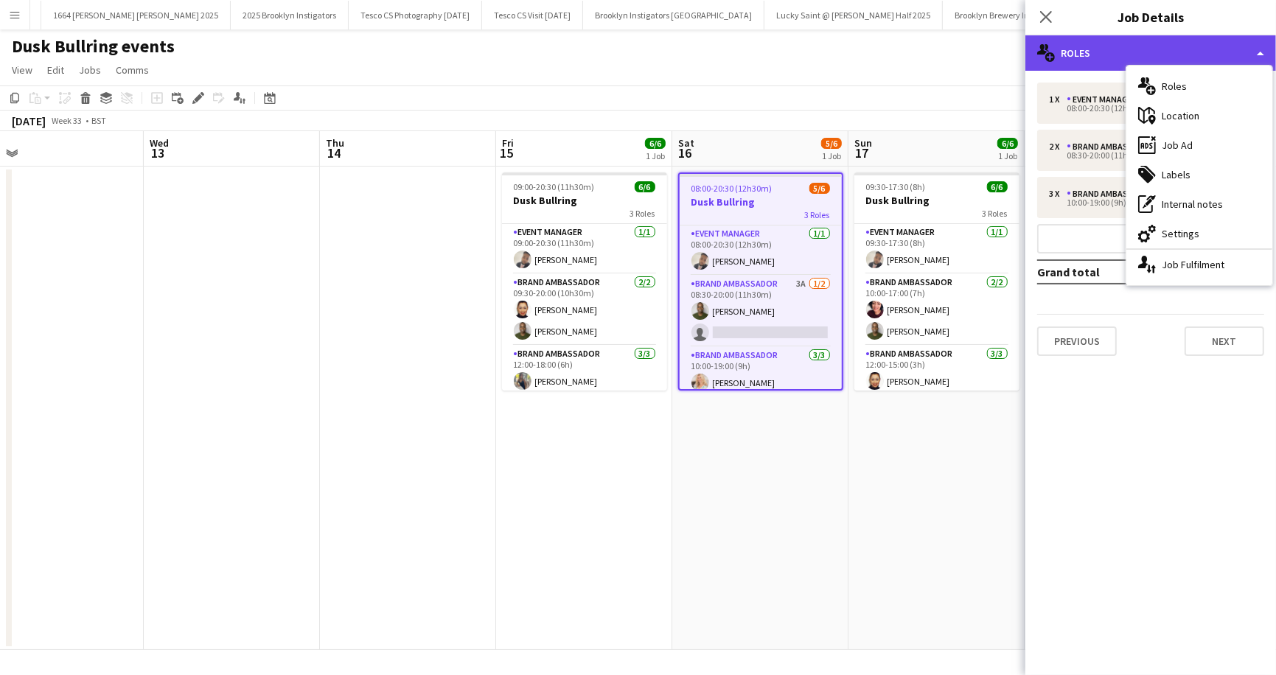
click at [1104, 50] on div "multiple-users-add Roles" at bounding box center [1150, 52] width 251 height 35
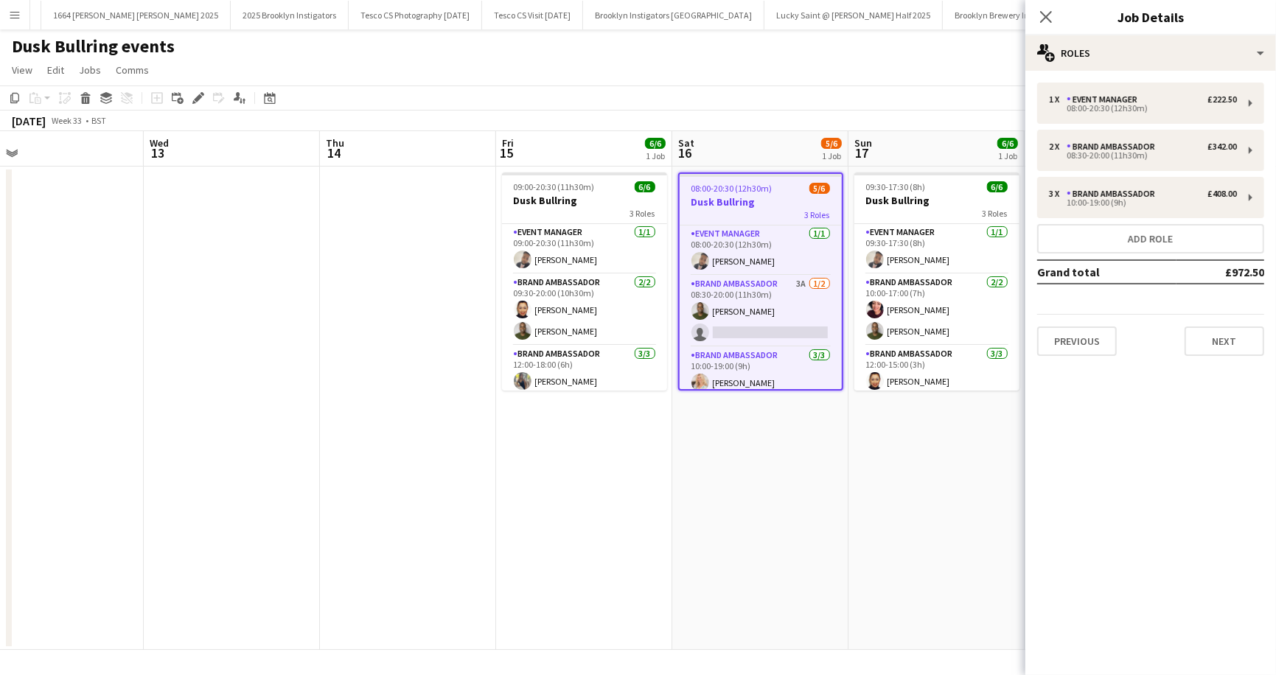
click at [744, 192] on span "08:00-20:30 (12h30m)" at bounding box center [731, 188] width 81 height 11
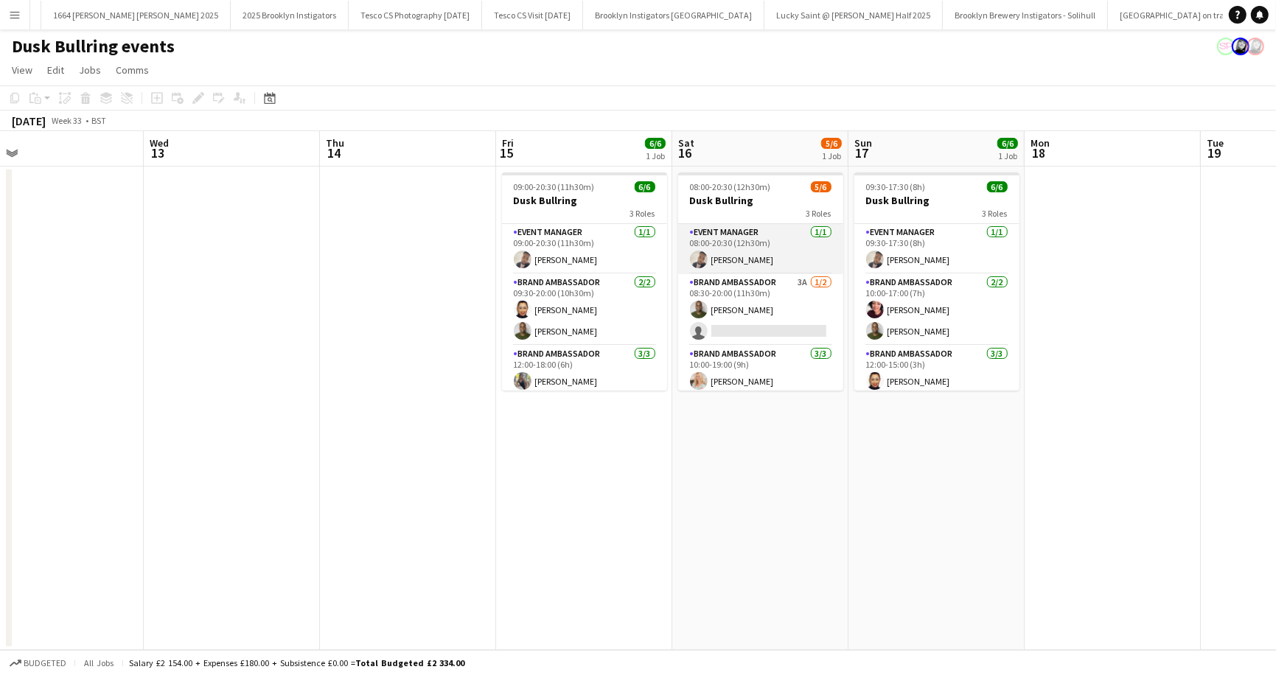
click at [819, 230] on app-card-role "Event Manager 1/1 08:00-20:30 (12h30m) Umar Bhayat" at bounding box center [760, 249] width 165 height 50
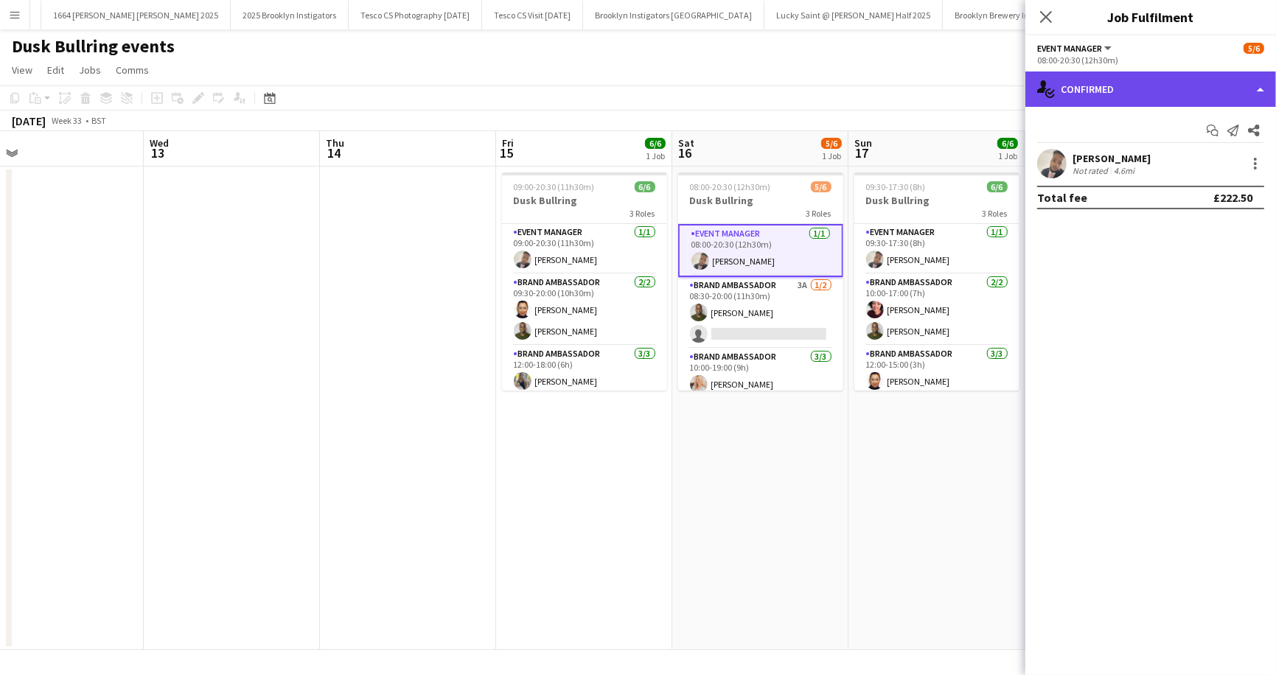
click at [1262, 88] on div "single-neutral-actions-check-2 Confirmed" at bounding box center [1150, 88] width 251 height 35
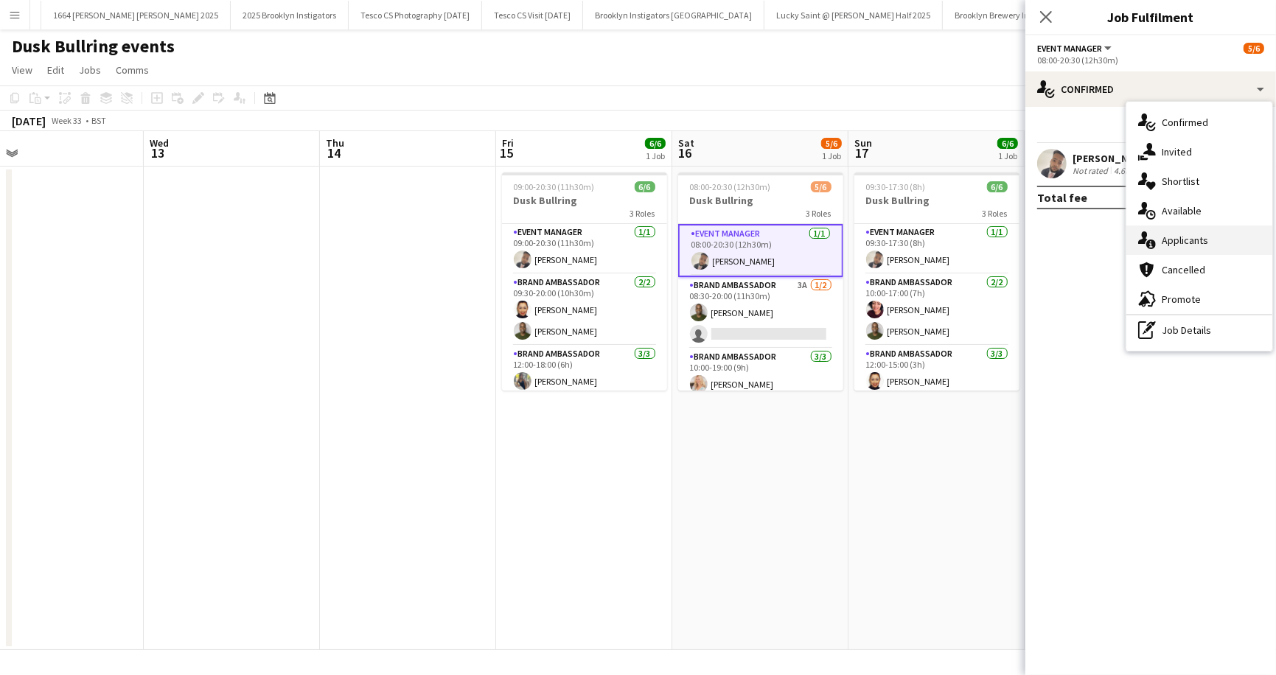
click at [1187, 242] on div "single-neutral-actions-information Applicants" at bounding box center [1199, 240] width 146 height 29
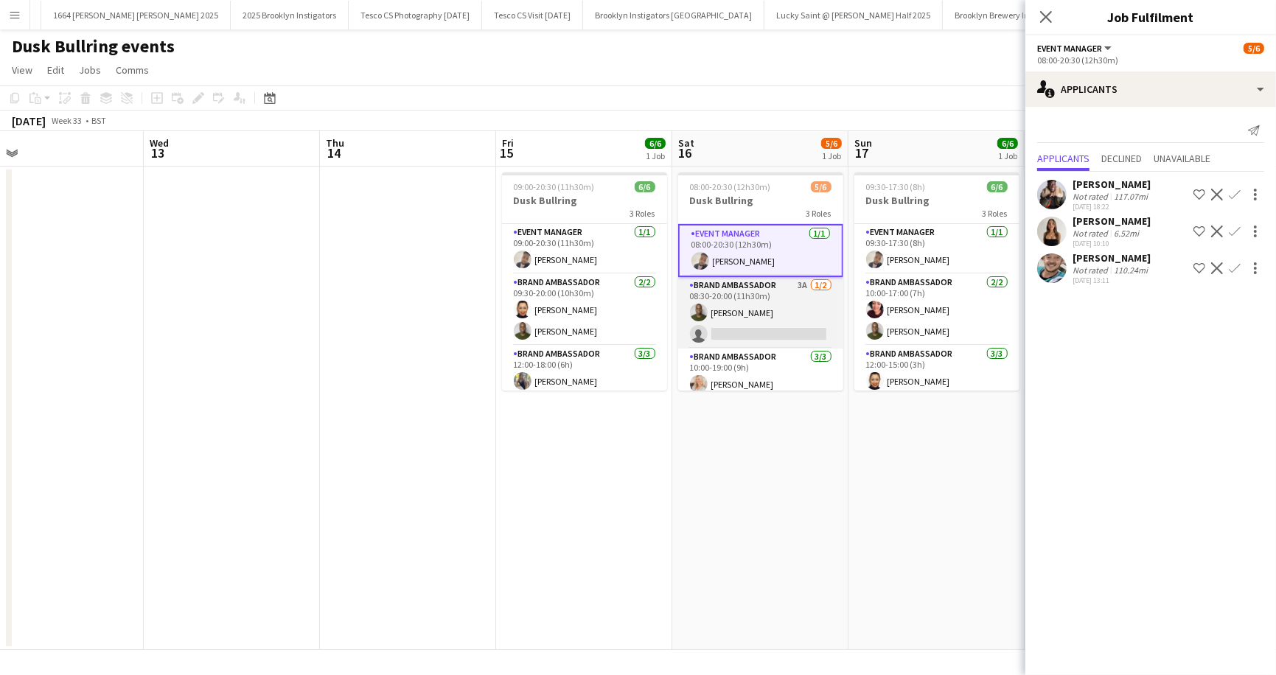
click at [820, 283] on app-card-role "Brand Ambassador 3A 1/2 08:30-20:00 (11h30m) Paulo Andre Aragao single-neutral-…" at bounding box center [760, 312] width 165 height 71
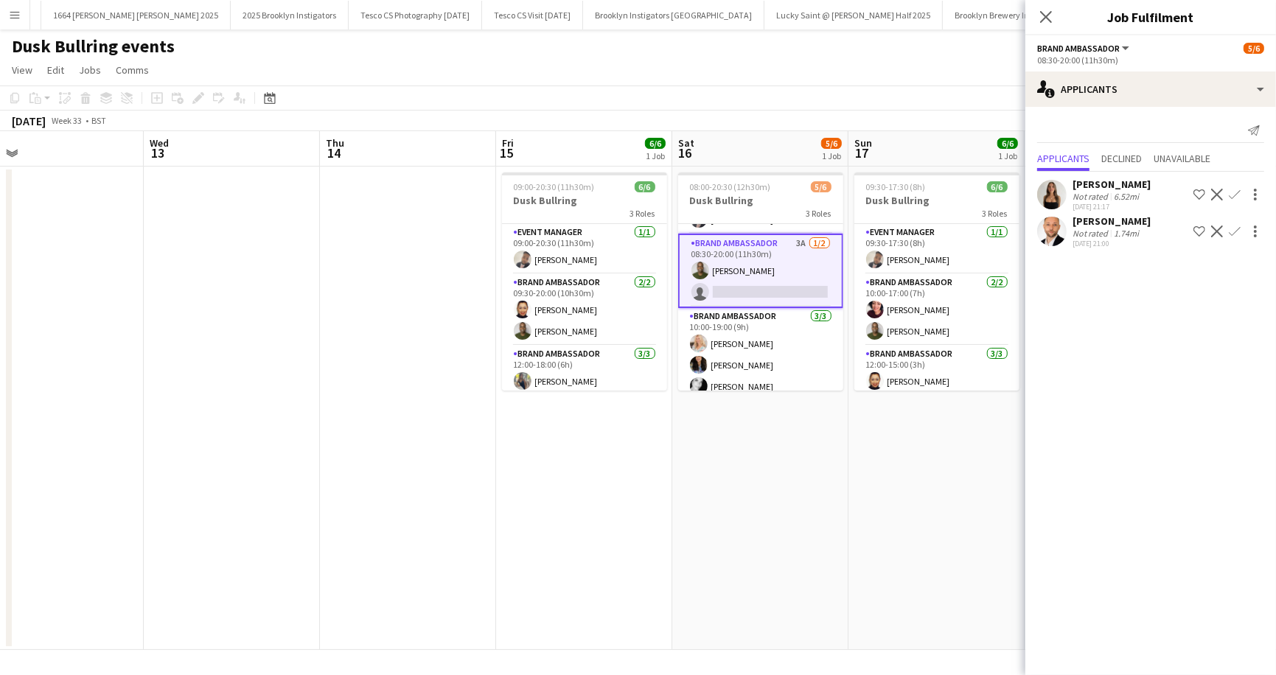
scroll to position [39, 0]
click at [820, 319] on app-card-role "Brand Ambassador 3/3 10:00-19:00 (9h) Hattie Levett - Dunn Christine Mak Vaness…" at bounding box center [760, 356] width 165 height 93
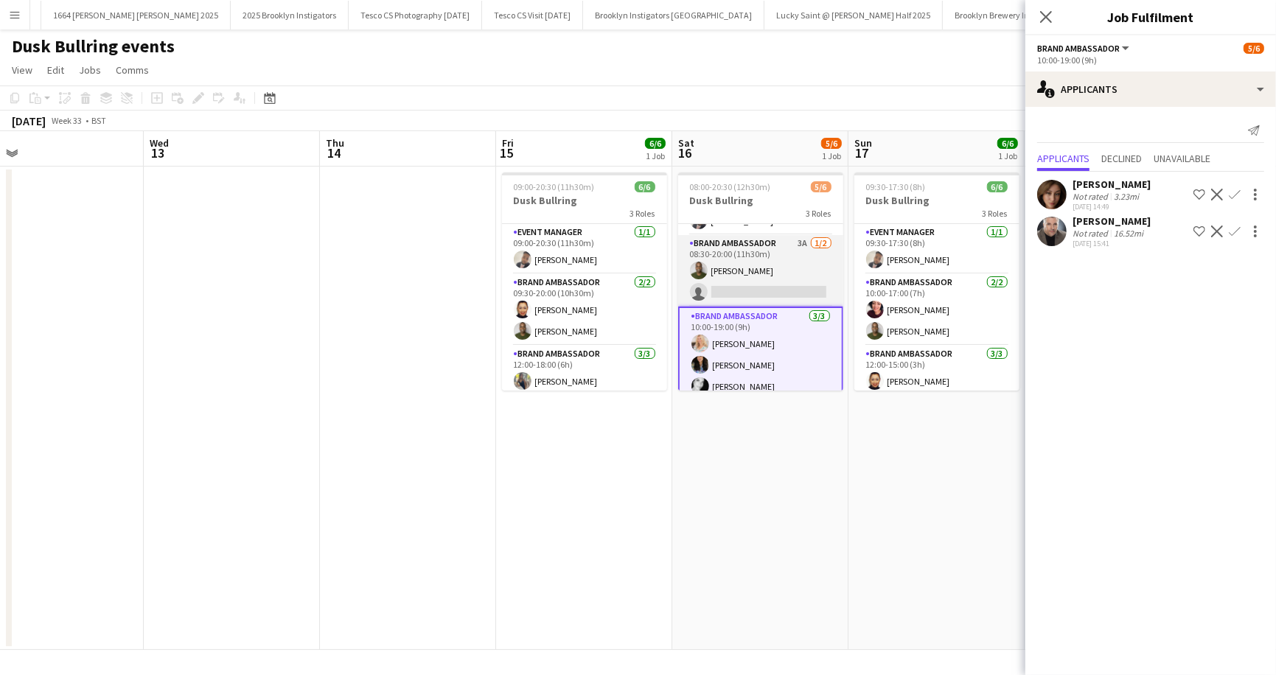
click at [821, 243] on app-card-role "Brand Ambassador 3A 1/2 08:30-20:00 (11h30m) Paulo Andre Aragao single-neutral-…" at bounding box center [760, 270] width 165 height 71
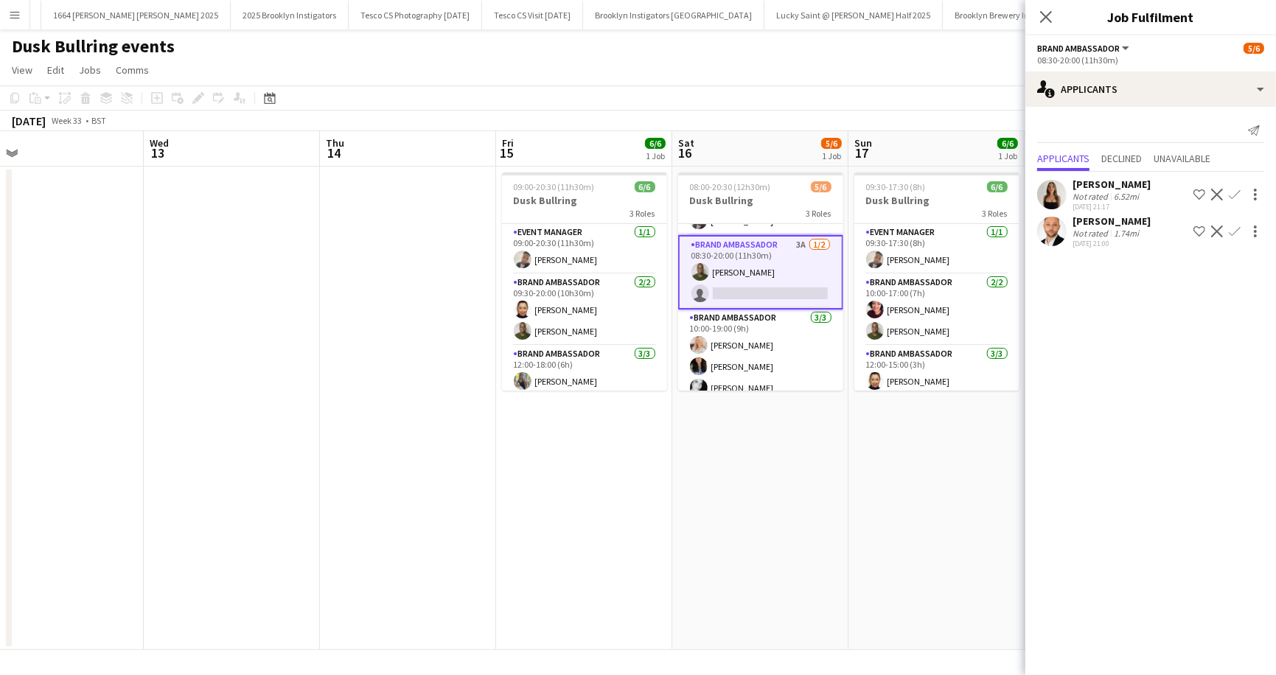
click at [1092, 223] on div "Artjom Vlassov" at bounding box center [1111, 220] width 78 height 13
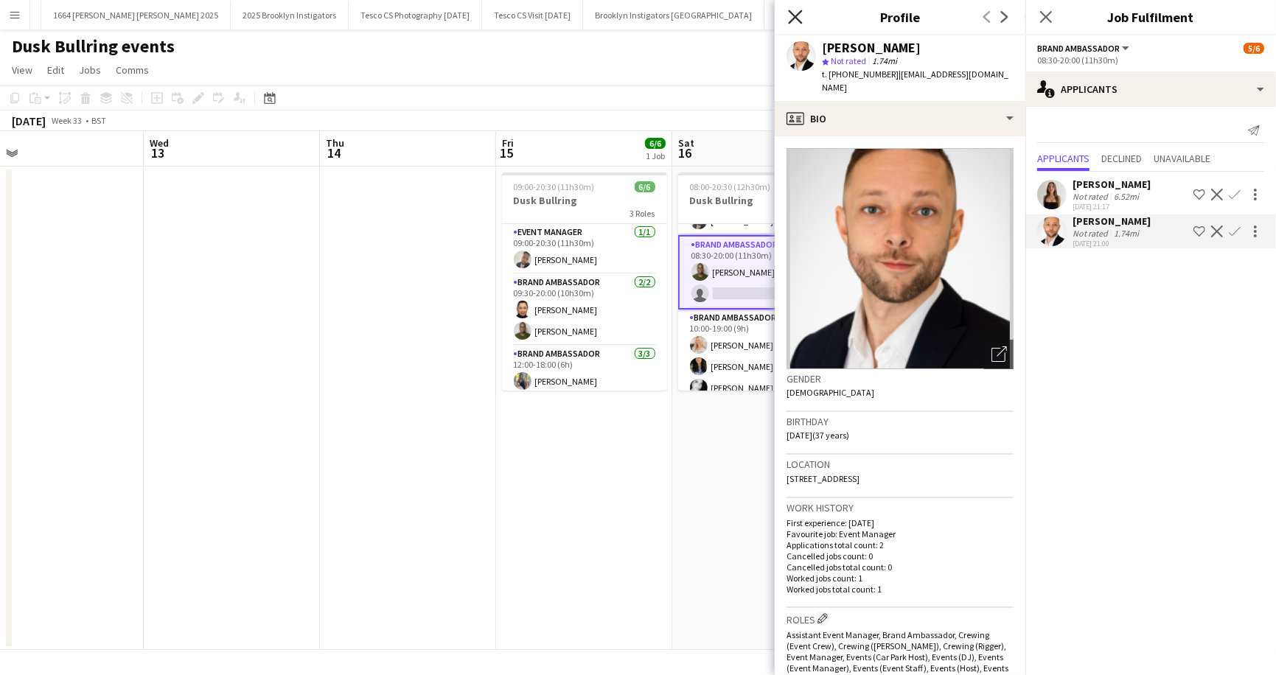
click at [800, 13] on icon "Close pop-in" at bounding box center [795, 17] width 14 height 14
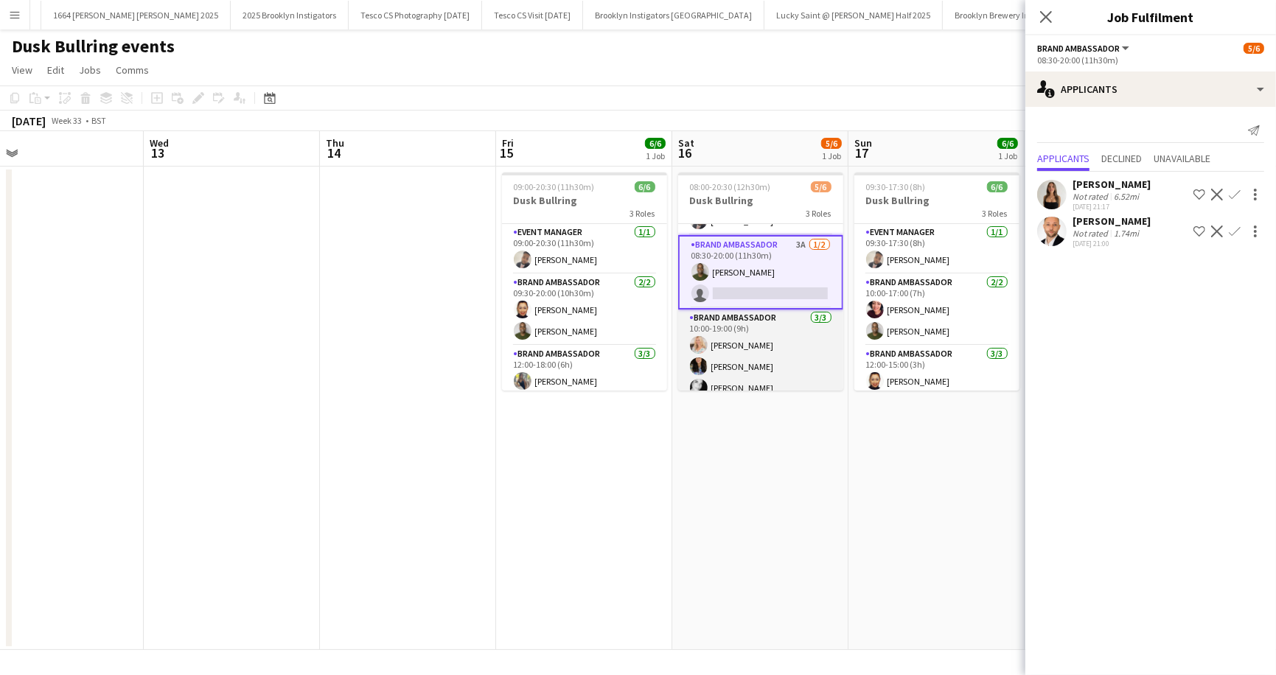
click at [817, 318] on app-card-role "Brand Ambassador 3/3 10:00-19:00 (9h) Hattie Levett - Dunn Christine Mak Vaness…" at bounding box center [760, 356] width 165 height 93
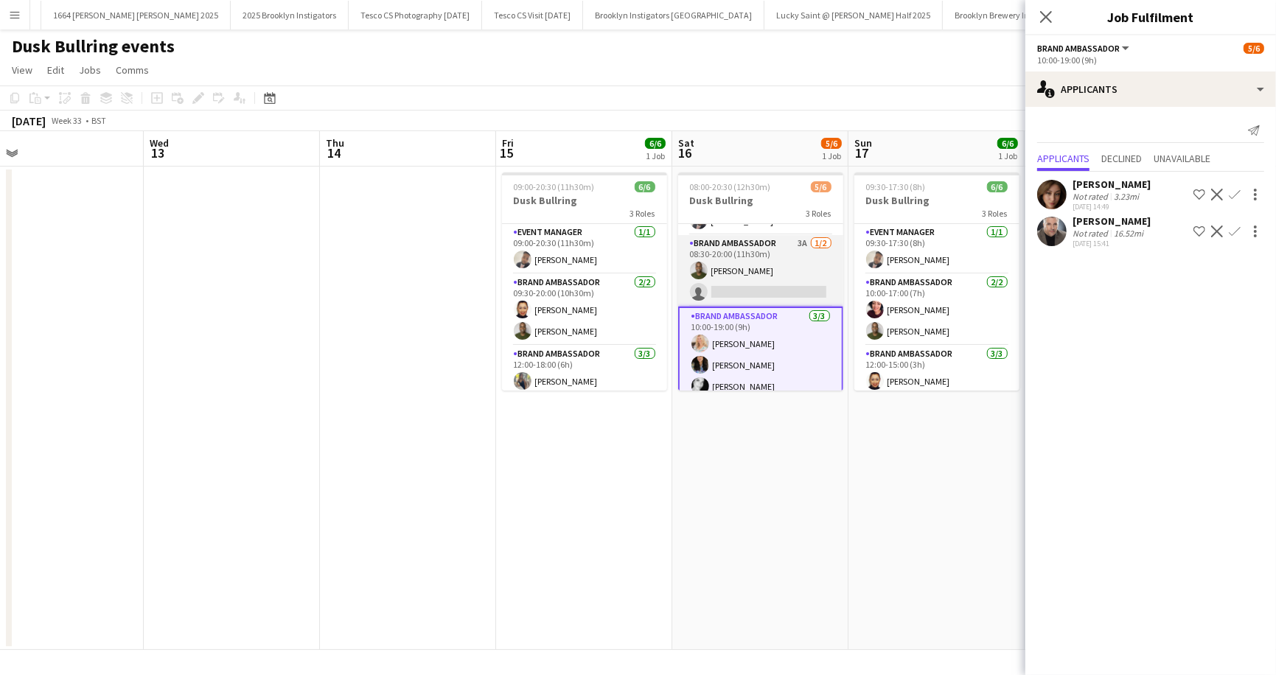
click at [823, 239] on app-card-role "Brand Ambassador 3A 1/2 08:30-20:00 (11h30m) Paulo Andre Aragao single-neutral-…" at bounding box center [760, 270] width 165 height 71
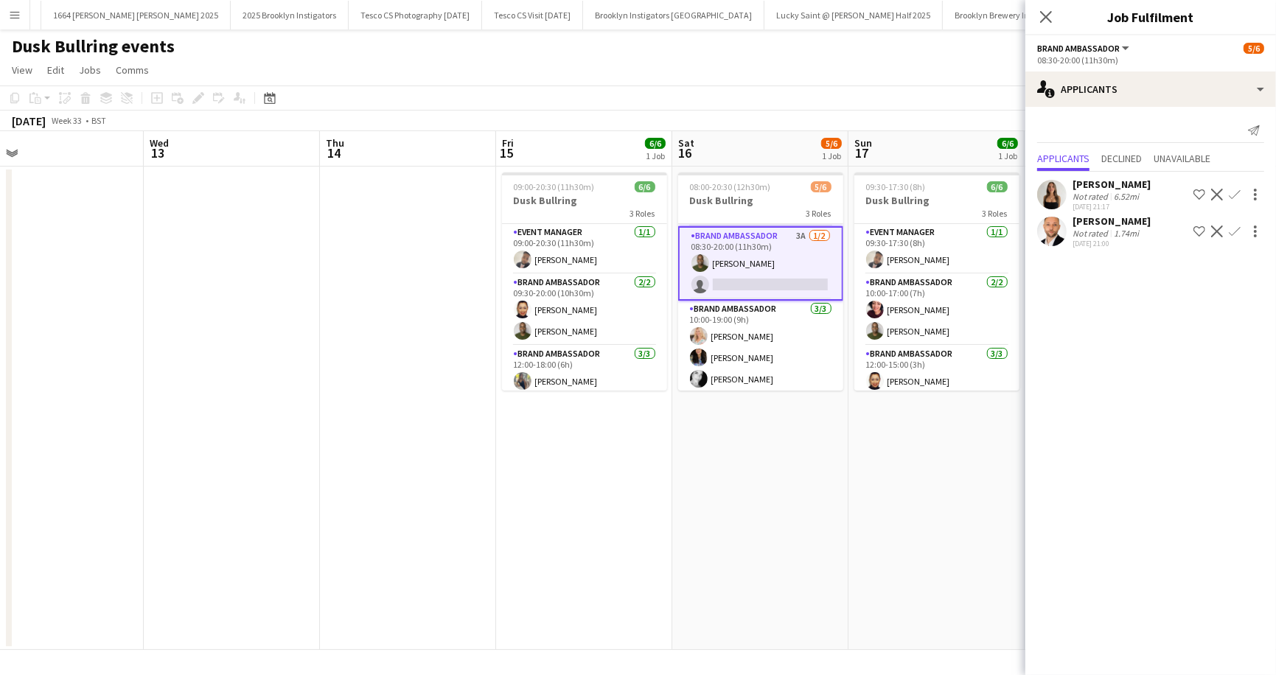
scroll to position [50, 0]
click at [1002, 231] on app-card-role "Event Manager 1/1 09:30-17:30 (8h) Umar Bhayat" at bounding box center [936, 249] width 165 height 50
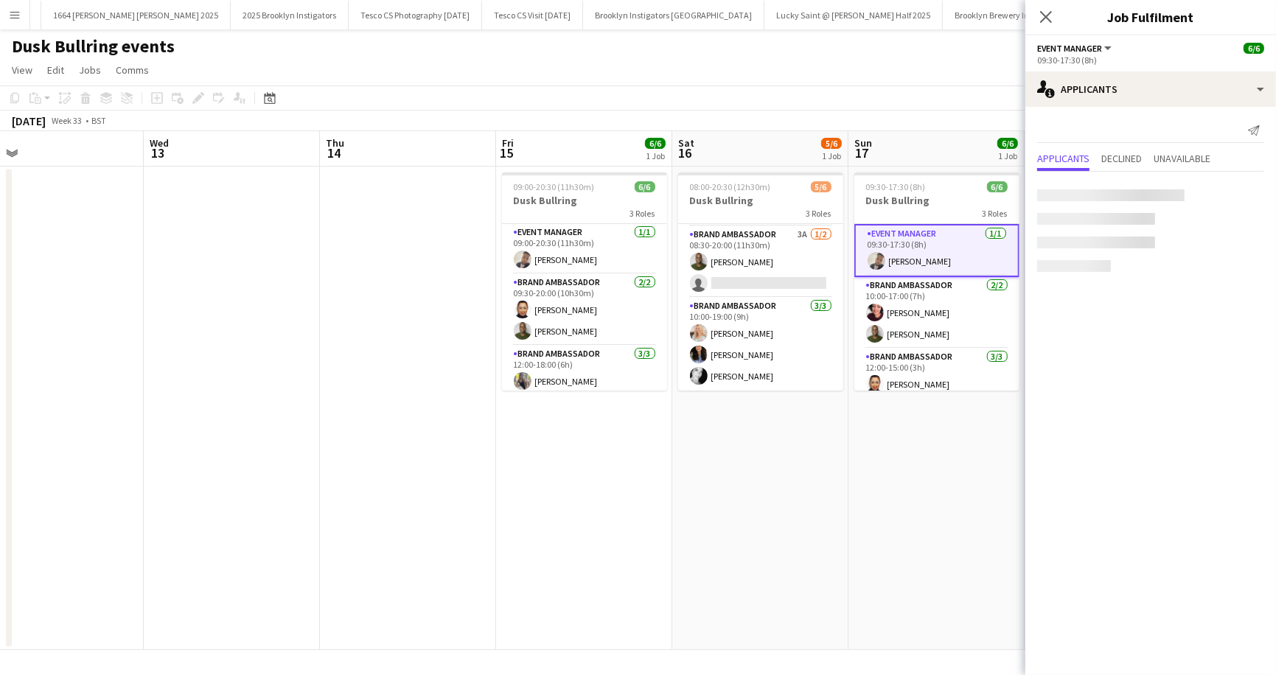
scroll to position [48, 0]
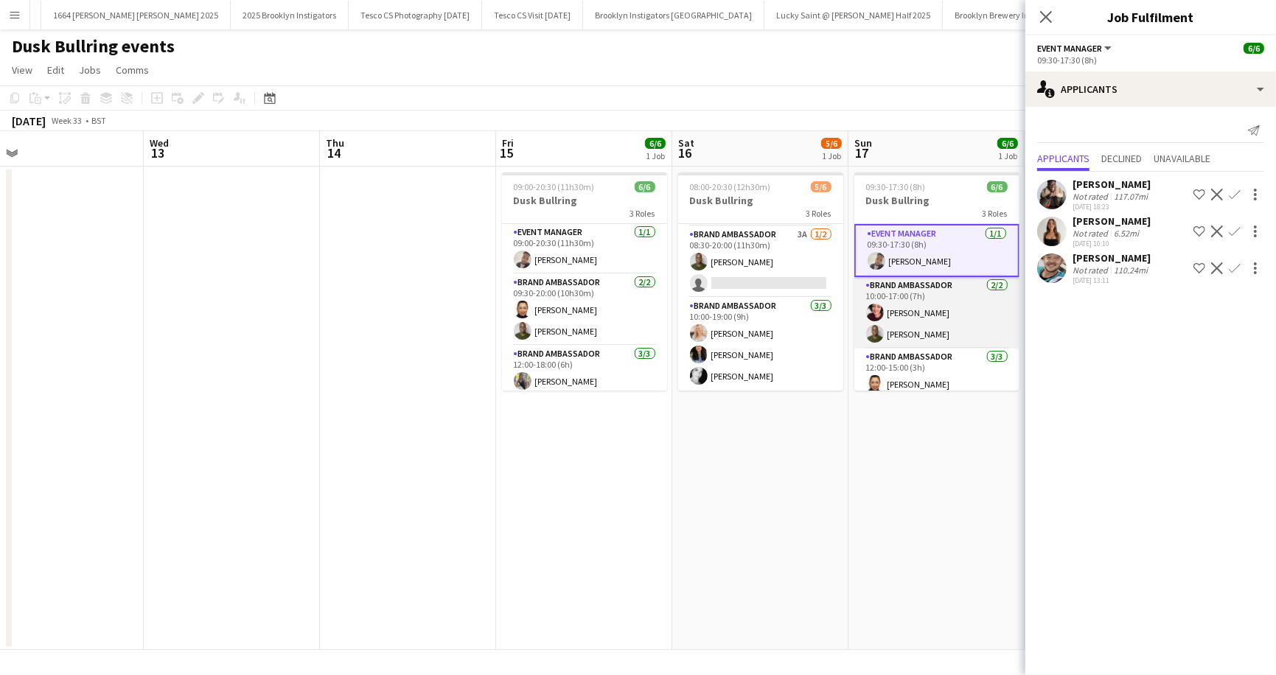
click at [997, 286] on app-card-role "Brand Ambassador 2/2 10:00-17:00 (7h) Gemma Gates Paulo Andre Aragao" at bounding box center [936, 312] width 165 height 71
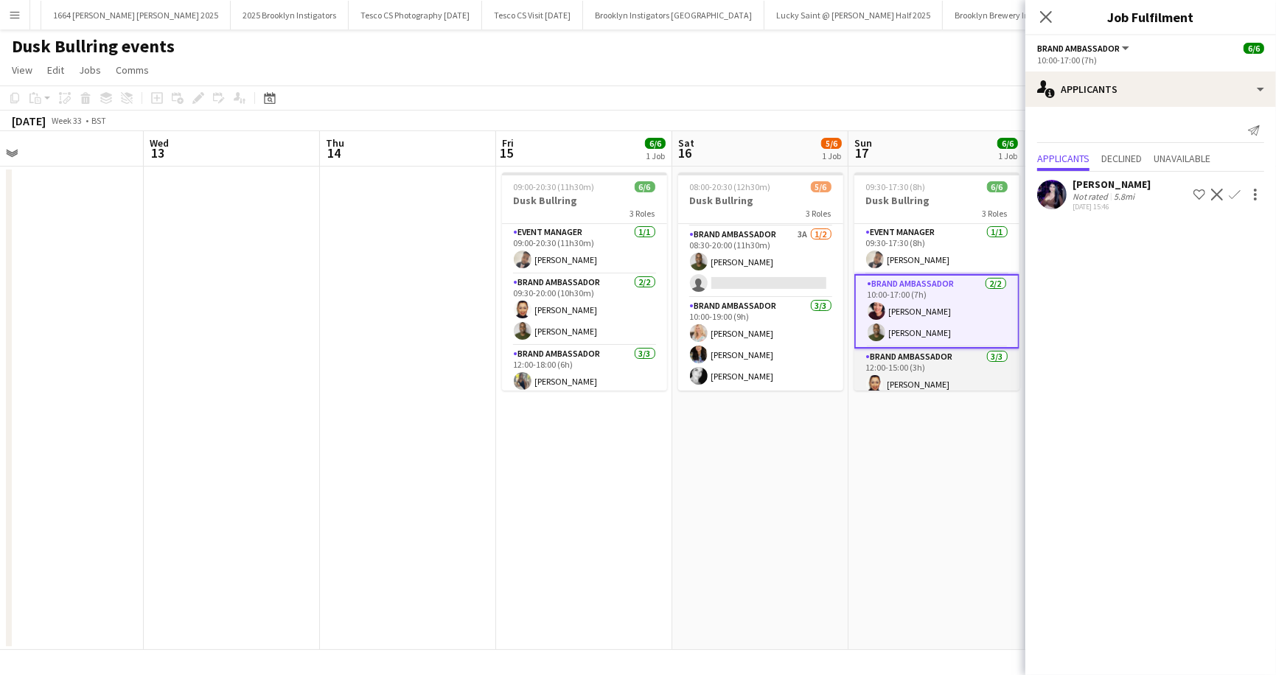
click at [996, 354] on app-card-role "Brand Ambassador 3/3 12:00-15:00 (3h) Sally Bishop Lydia Staple Christine Mak" at bounding box center [936, 395] width 165 height 93
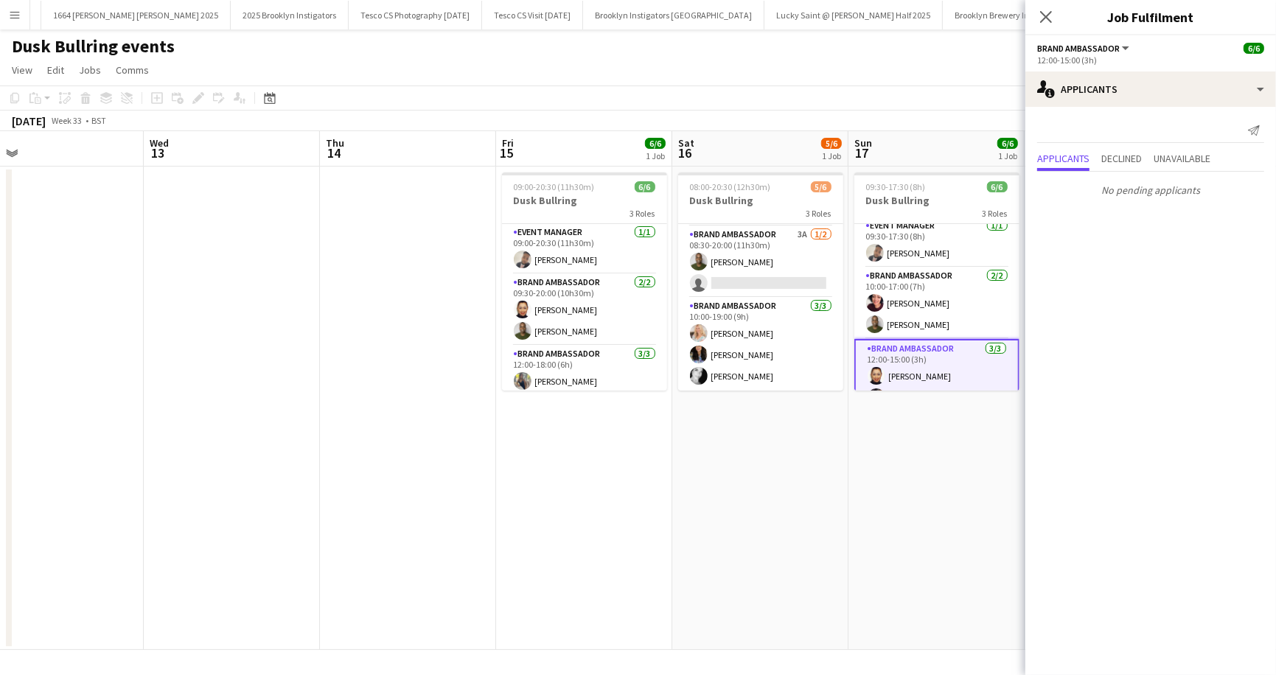
scroll to position [0, 0]
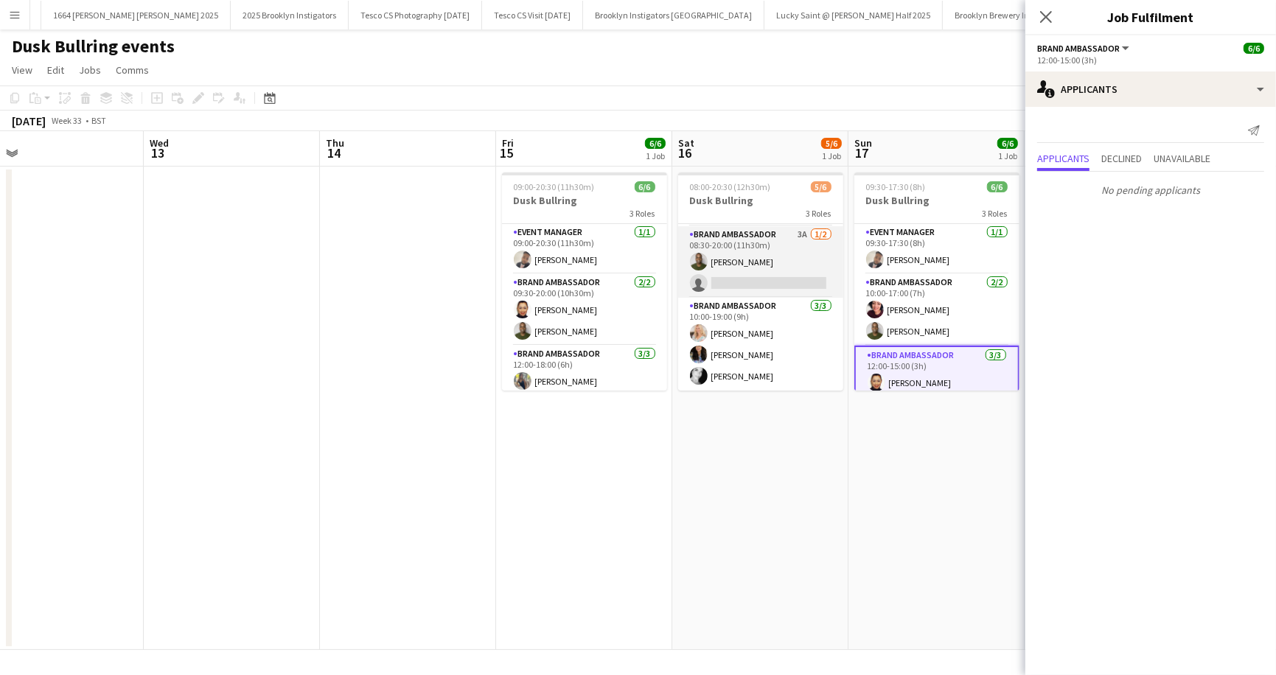
click at [823, 237] on app-card-role "Brand Ambassador 3A 1/2 08:30-20:00 (11h30m) Paulo Andre Aragao single-neutral-…" at bounding box center [760, 261] width 165 height 71
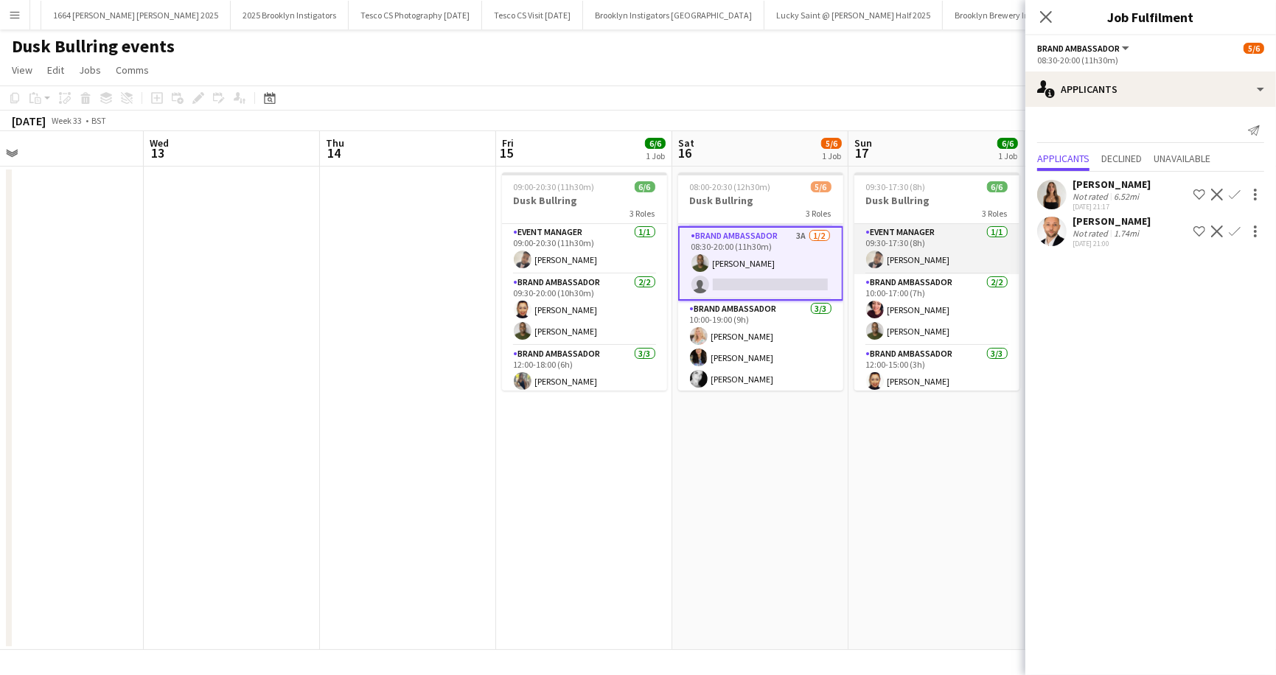
click at [996, 227] on app-card-role "Event Manager 1/1 09:30-17:30 (8h) Umar Bhayat" at bounding box center [936, 249] width 165 height 50
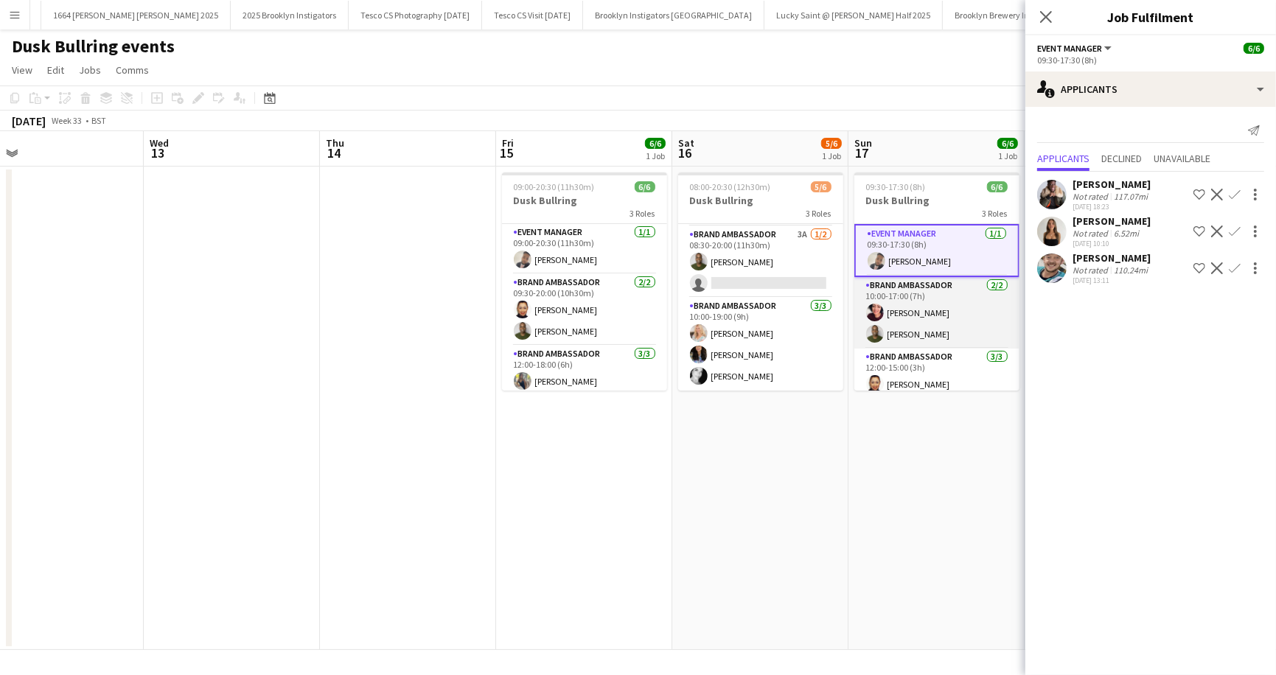
click at [994, 282] on app-card-role "Brand Ambassador 2/2 10:00-17:00 (7h) Gemma Gates Paulo Andre Aragao" at bounding box center [936, 312] width 165 height 71
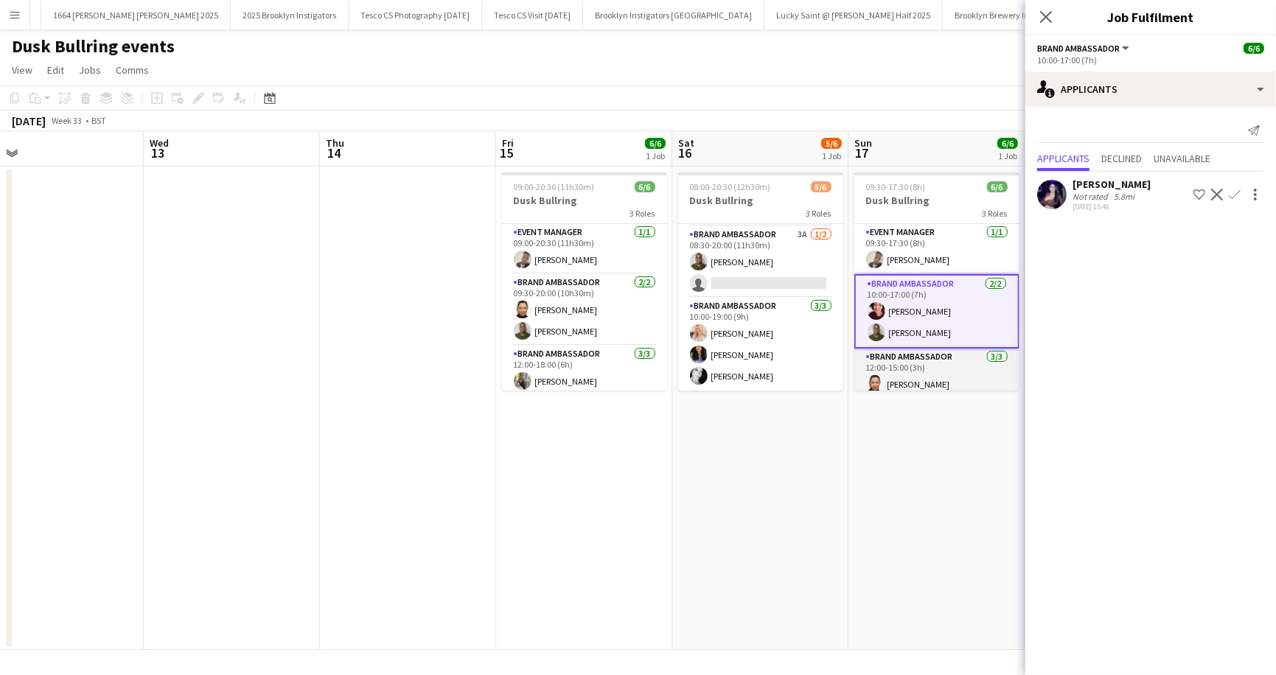
click at [994, 349] on app-card-role "Brand Ambassador 3/3 12:00-15:00 (3h) Sally Bishop Lydia Staple Christine Mak" at bounding box center [936, 395] width 165 height 93
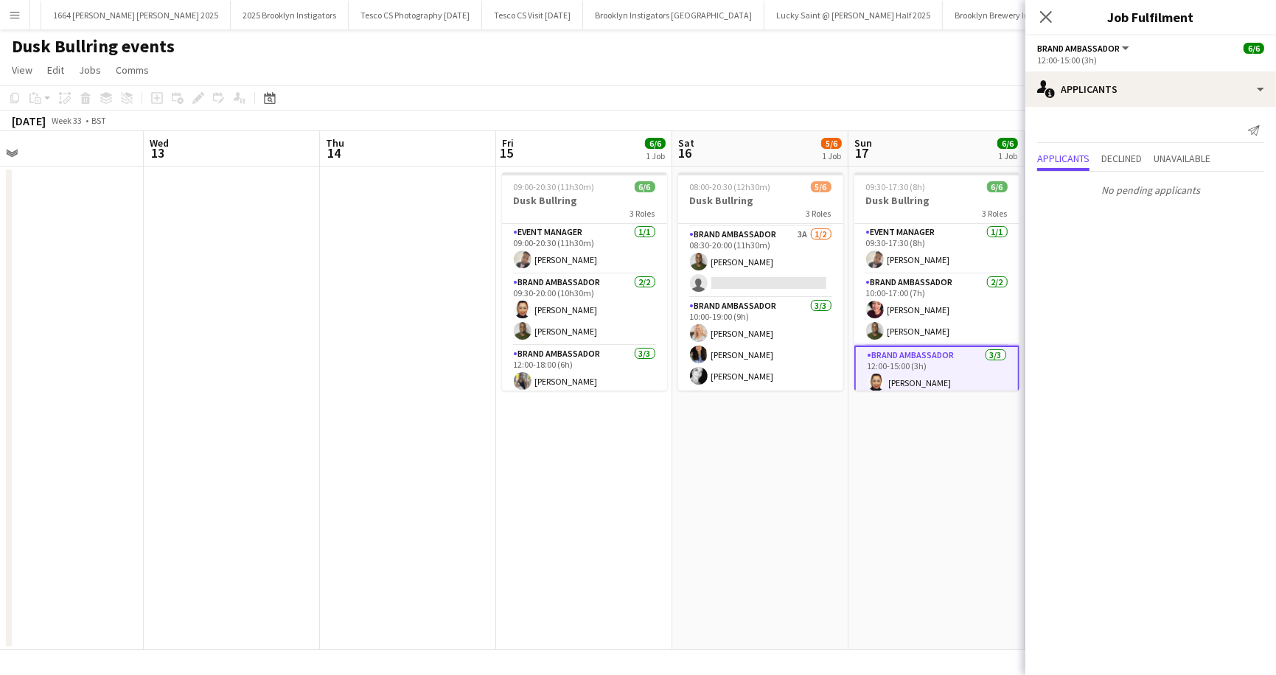
click at [741, 99] on app-toolbar "Copy Paste Paste Command V Paste with crew Command Shift V Paste linked Job Del…" at bounding box center [638, 97] width 1276 height 25
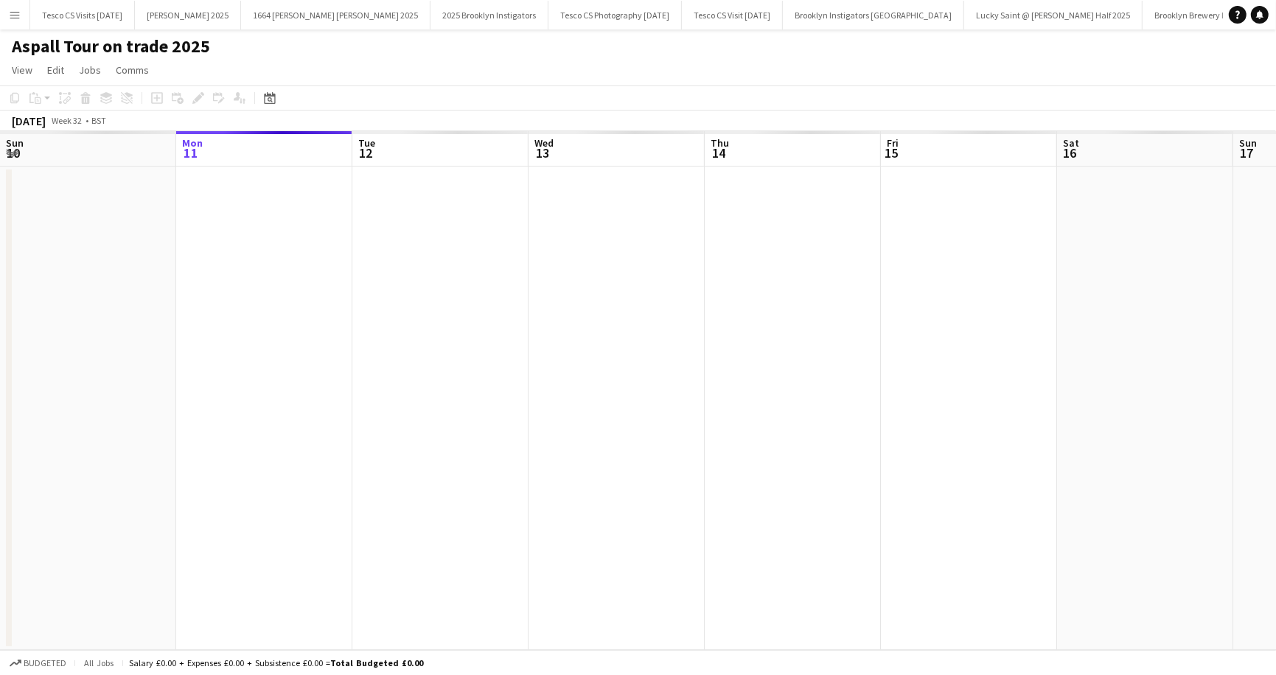
scroll to position [0, 688]
